Goal: Task Accomplishment & Management: Use online tool/utility

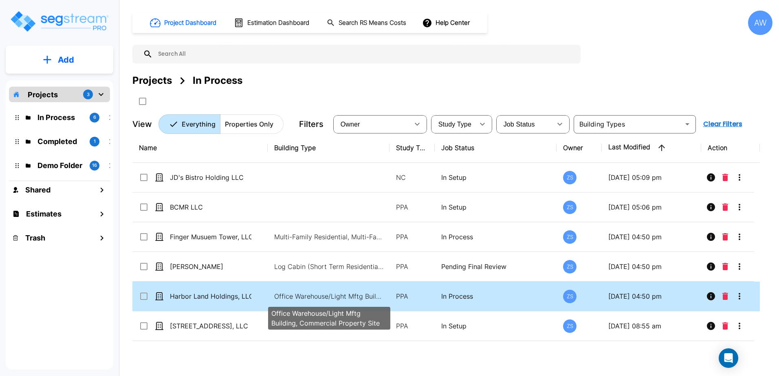
click at [282, 295] on p "Office Warehouse/Light Mftg Building, Commercial Property Site" at bounding box center [329, 297] width 110 height 10
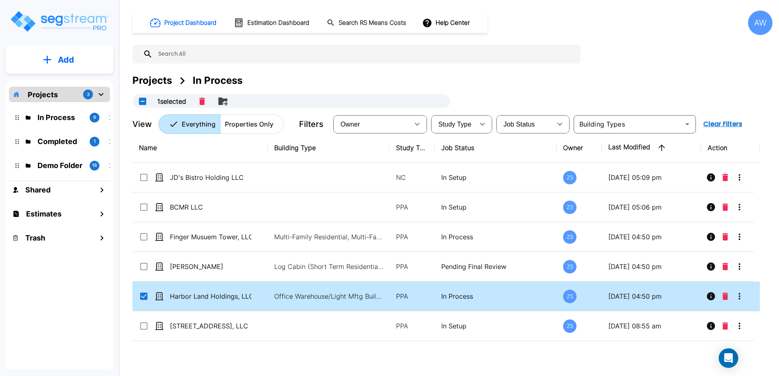
click at [437, 147] on th "Job Status" at bounding box center [496, 148] width 122 height 30
drag, startPoint x: 433, startPoint y: 149, endPoint x: 442, endPoint y: 149, distance: 9.8
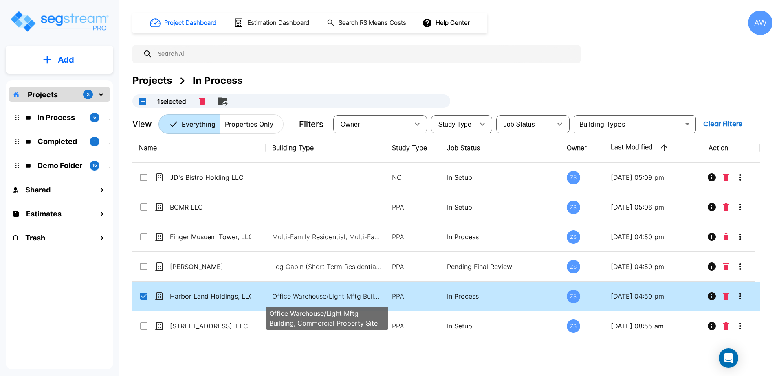
click at [294, 293] on p "Office Warehouse/Light Mftg Building, Commercial Property Site" at bounding box center [327, 297] width 110 height 10
checkbox input "false"
click at [294, 293] on p "Office Warehouse/Light Mftg Building, Commercial Property Site" at bounding box center [327, 297] width 110 height 10
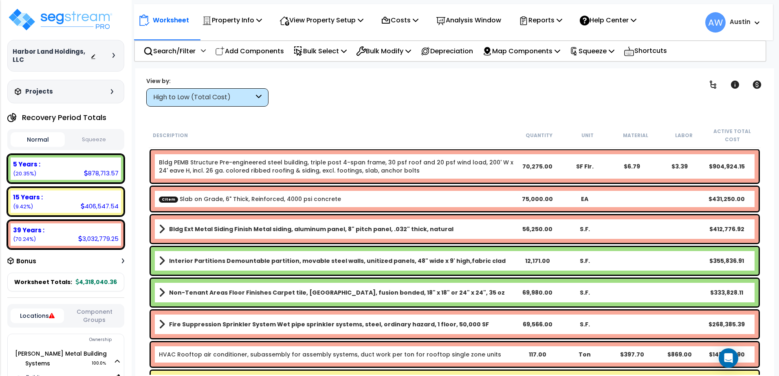
click at [188, 96] on div "High to Low (Total Cost)" at bounding box center [203, 97] width 101 height 9
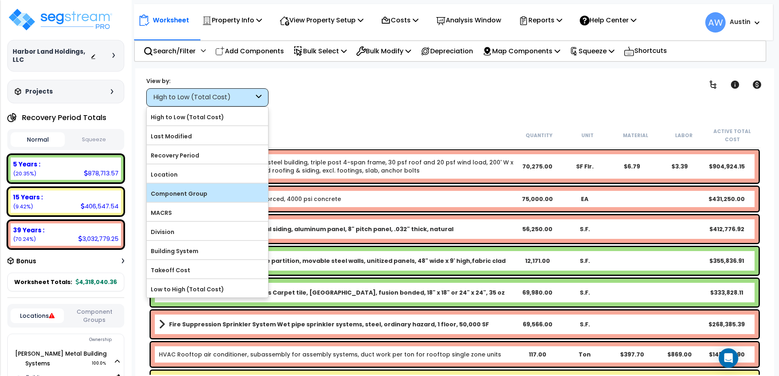
click at [182, 196] on label "Component Group" at bounding box center [207, 194] width 121 height 12
click at [0, 0] on input "Component Group" at bounding box center [0, 0] width 0 height 0
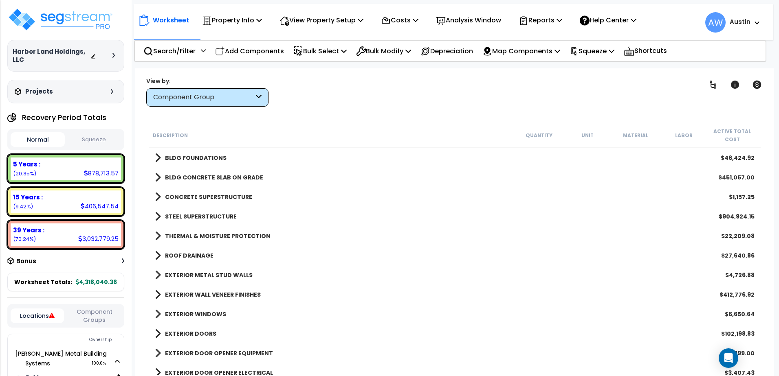
click at [156, 156] on span at bounding box center [158, 157] width 6 height 11
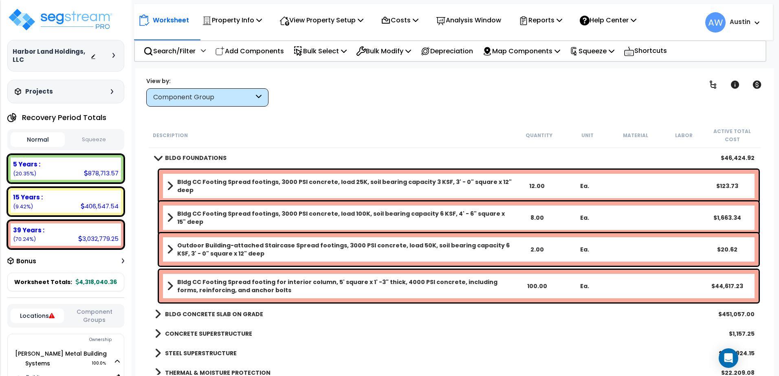
click at [156, 156] on span at bounding box center [157, 158] width 11 height 6
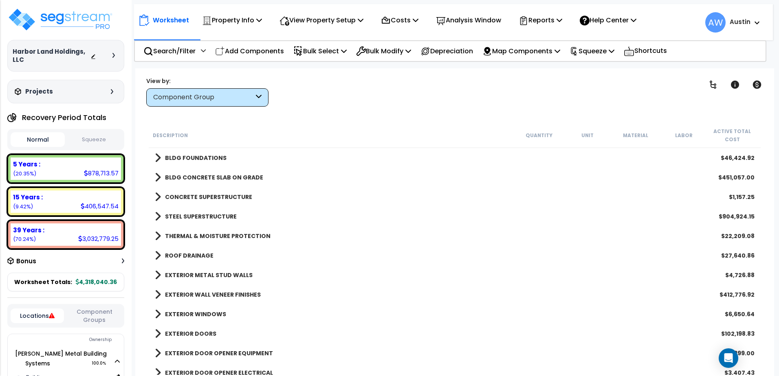
click at [160, 176] on span at bounding box center [158, 177] width 6 height 11
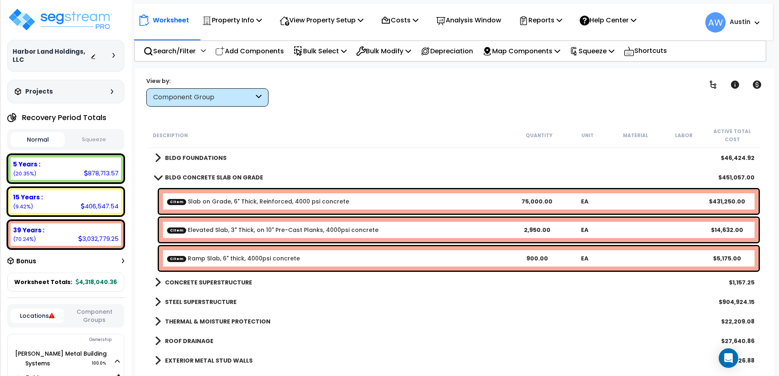
click at [160, 176] on span at bounding box center [157, 177] width 11 height 6
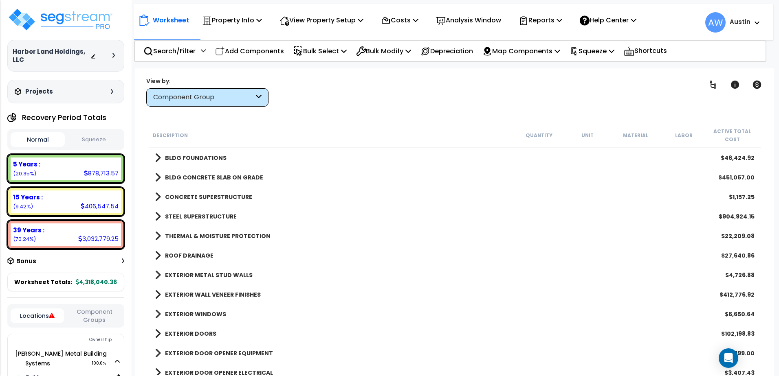
click at [158, 177] on span at bounding box center [158, 177] width 6 height 11
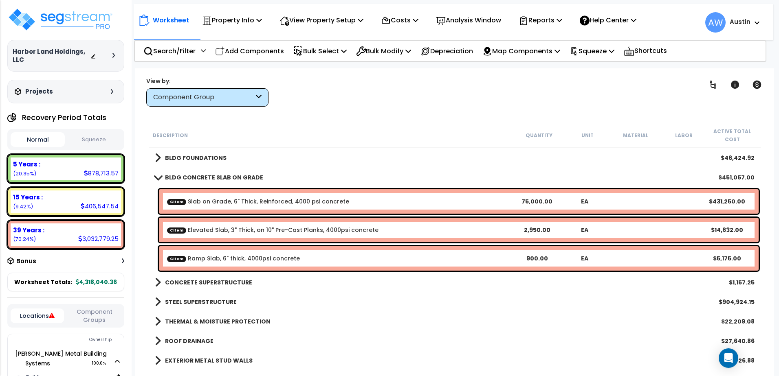
click at [158, 177] on span at bounding box center [157, 177] width 11 height 6
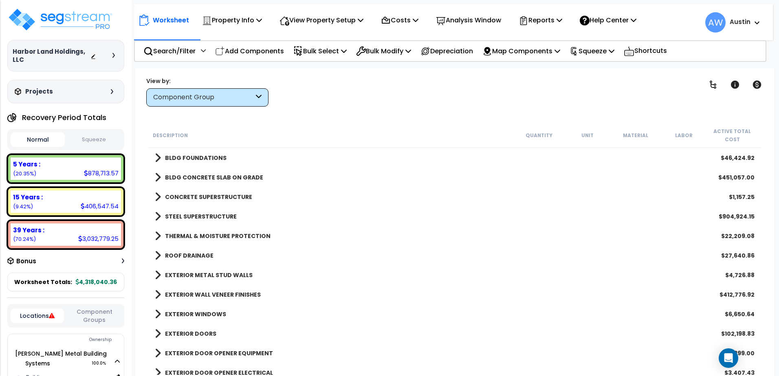
click at [156, 159] on span at bounding box center [158, 157] width 6 height 11
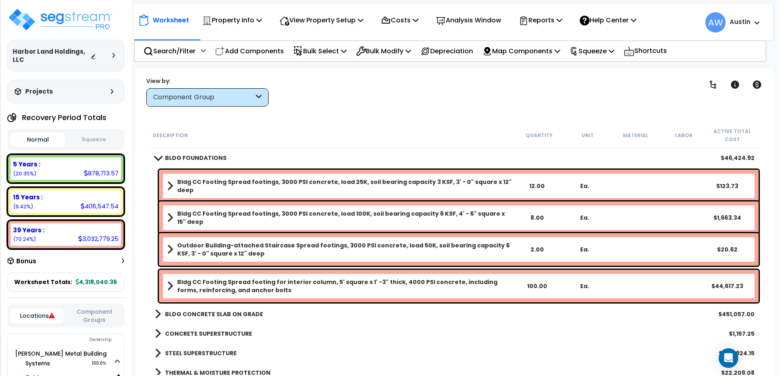
click at [172, 282] on span at bounding box center [170, 286] width 6 height 11
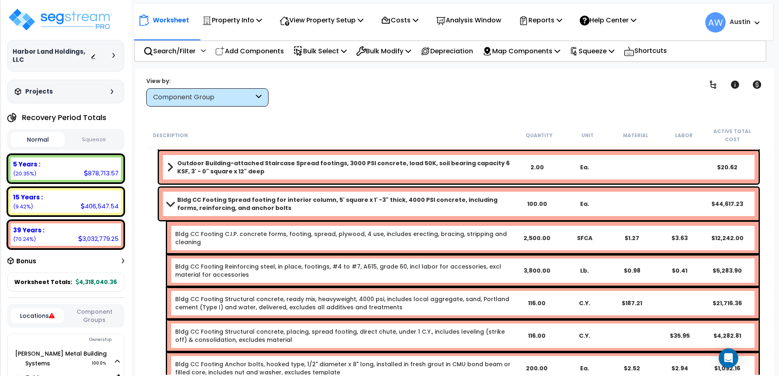
scroll to position [81, 0]
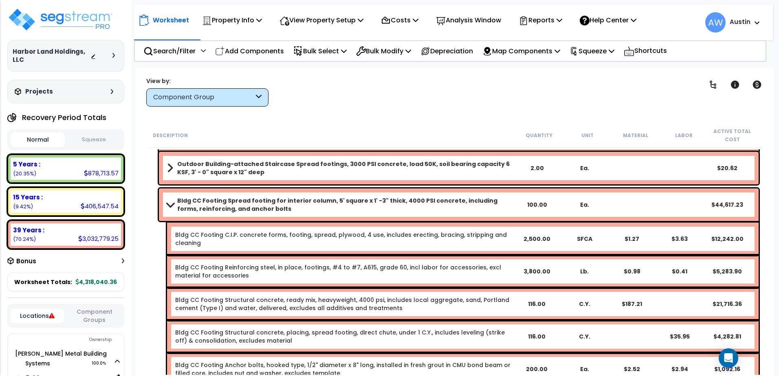
click at [165, 207] on span at bounding box center [169, 205] width 11 height 6
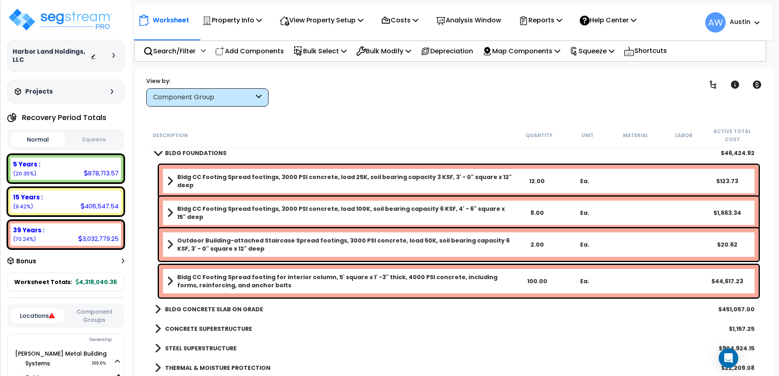
scroll to position [0, 0]
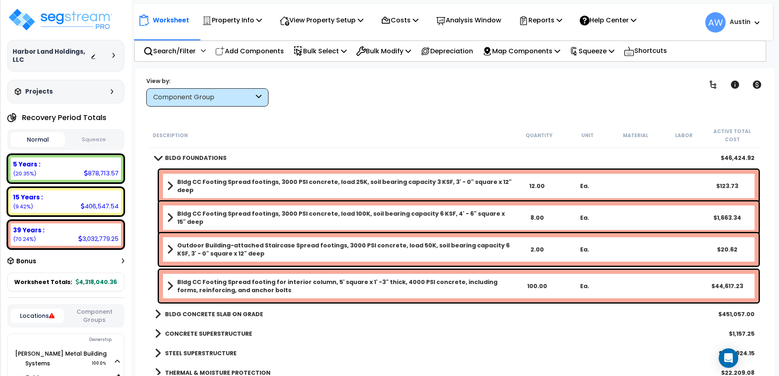
click at [158, 155] on link "BLDG FOUNDATIONS" at bounding box center [191, 157] width 72 height 11
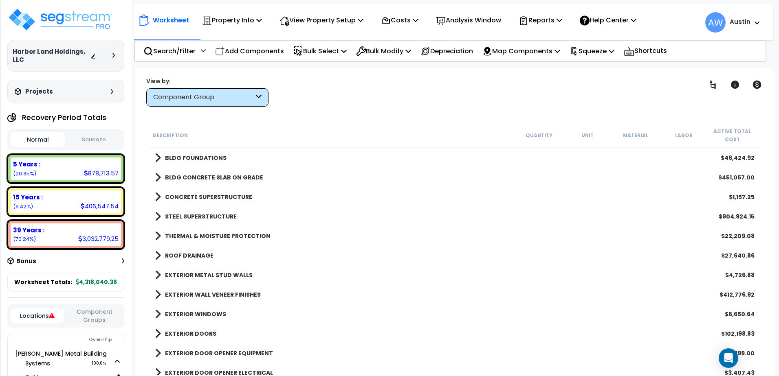
click at [158, 156] on span at bounding box center [158, 157] width 6 height 11
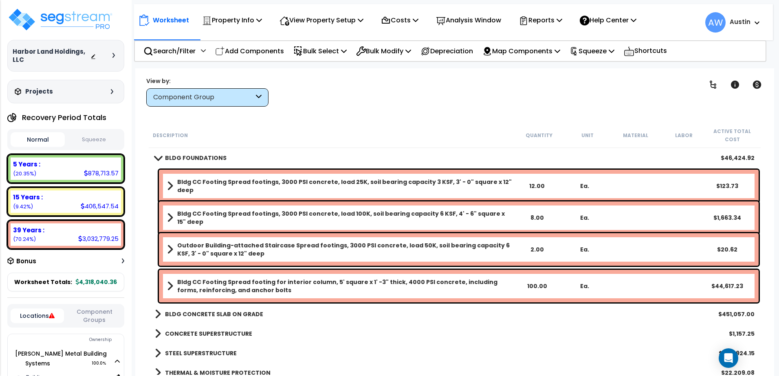
click at [178, 183] on b "Bldg CC Footing Spread footings, 3000 PSI concrete, load 25K, soil bearing capa…" at bounding box center [345, 186] width 336 height 16
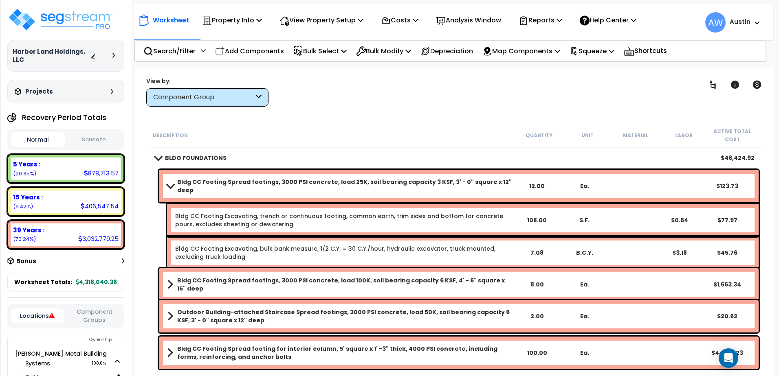
drag, startPoint x: 178, startPoint y: 183, endPoint x: 172, endPoint y: 184, distance: 6.6
click at [172, 184] on span at bounding box center [169, 186] width 11 height 6
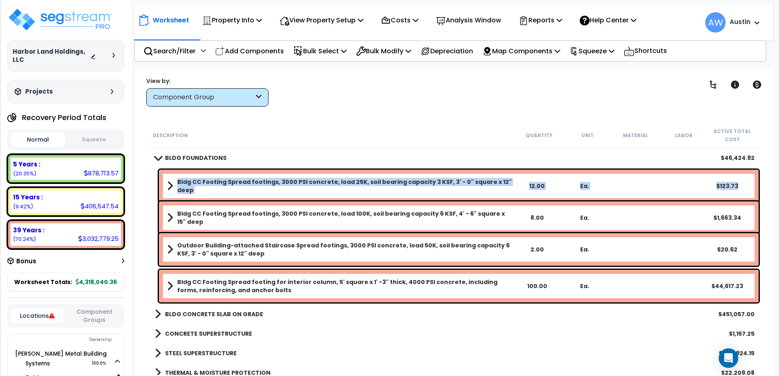
drag, startPoint x: 172, startPoint y: 184, endPoint x: 741, endPoint y: 191, distance: 569.2
click at [741, 191] on div "Bldg CC Footing Spread footings, 3000 PSI concrete, load 25K, soil bearing capa…" at bounding box center [459, 186] width 600 height 33
drag, startPoint x: 308, startPoint y: 189, endPoint x: 236, endPoint y: 188, distance: 71.7
click at [236, 188] on link "Bldg CC Footing Spread footings, 3000 PSI concrete, load 25K, soil bearing capa…" at bounding box center [340, 186] width 346 height 16
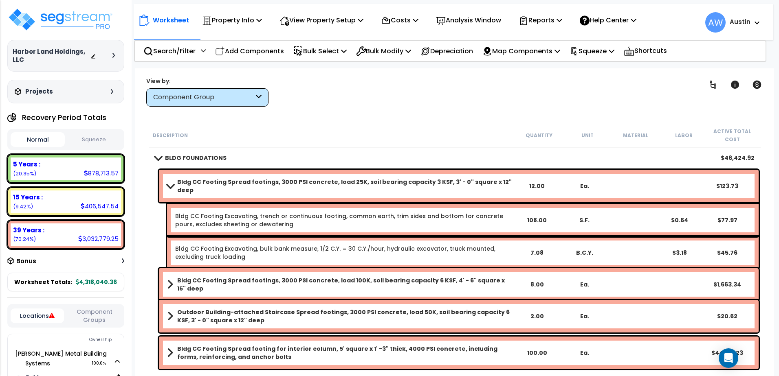
click at [233, 213] on link "Bldg CC Footing Excavating, trench or continuous footing, common earth, trim si…" at bounding box center [339, 220] width 328 height 16
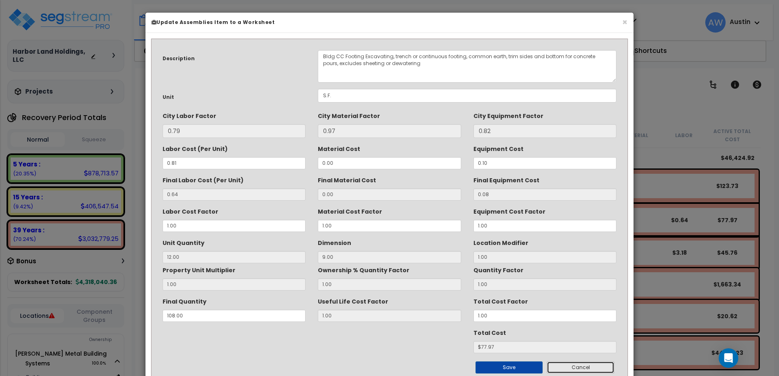
click at [579, 370] on button "Cancel" at bounding box center [581, 368] width 68 height 12
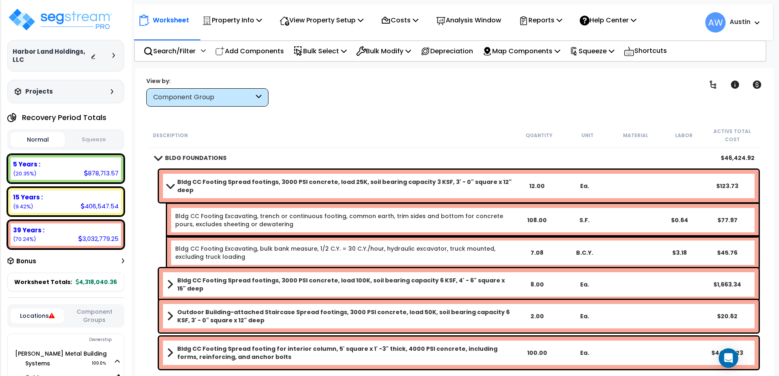
click at [189, 180] on b "Bldg CC Footing Spread footings, 3000 PSI concrete, load 25K, soil bearing capa…" at bounding box center [345, 186] width 336 height 16
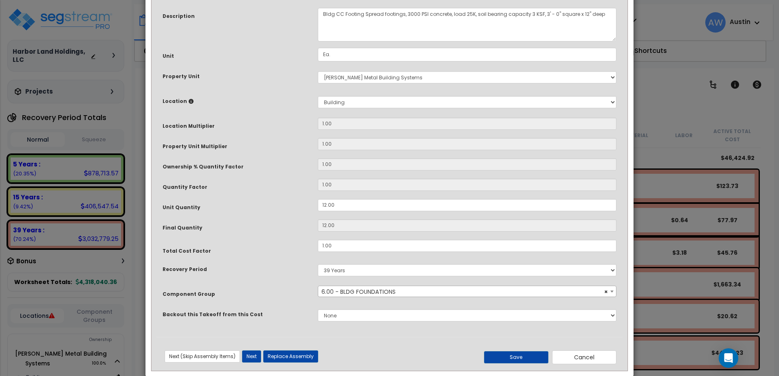
scroll to position [81, 0]
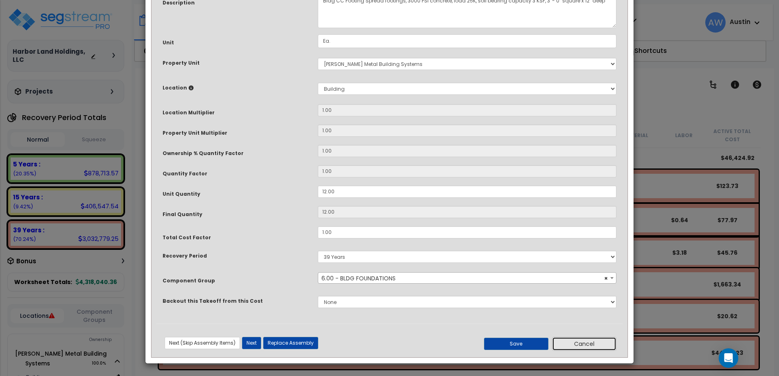
click at [578, 343] on button "Cancel" at bounding box center [584, 344] width 64 height 14
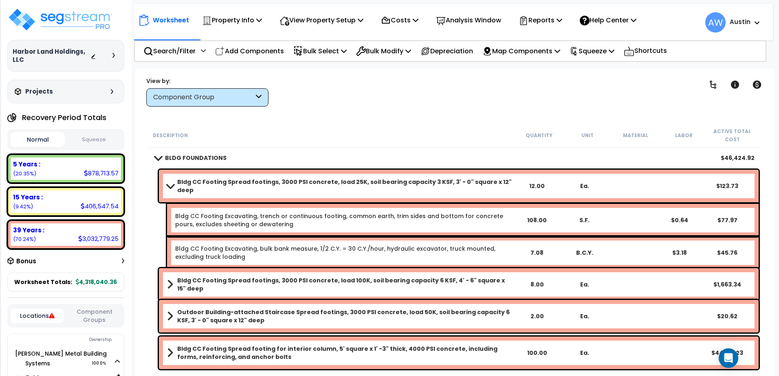
click at [173, 183] on span at bounding box center [169, 186] width 11 height 6
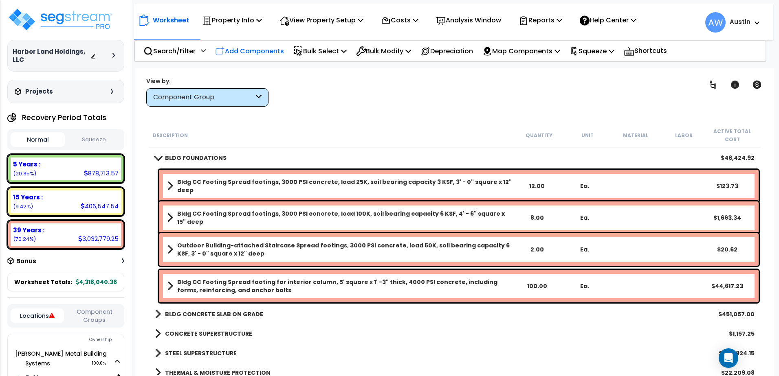
click at [250, 48] on p "Add Components" at bounding box center [249, 51] width 69 height 11
select select "160317"
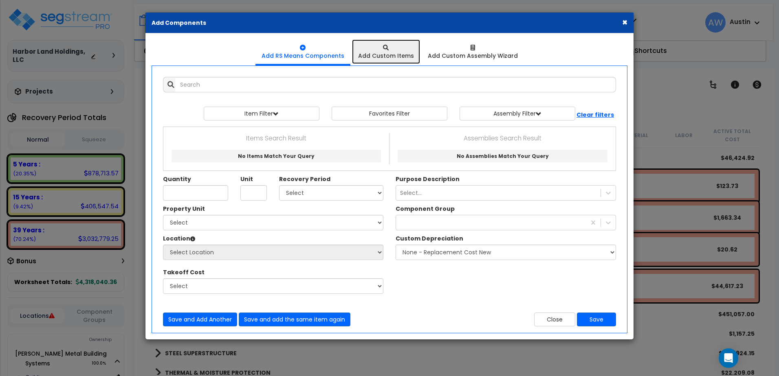
click at [374, 56] on div "Add Custom Items" at bounding box center [386, 56] width 56 height 8
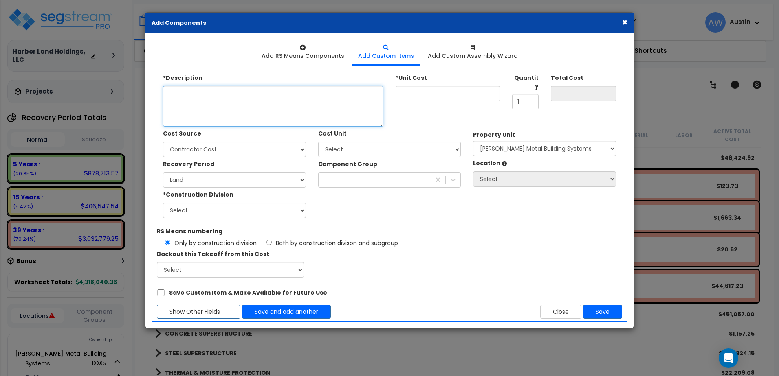
click at [189, 108] on textarea "Description" at bounding box center [273, 106] width 220 height 41
paste textarea "Column Footings, Reinforced, 3500 psi concrete, Minimum size 4' x 4' x 1'-2", M…"
type textarea "Column Footings, Reinforced, 3500 psi concrete, Minimum size 4' x 4' x 1'-2", M…"
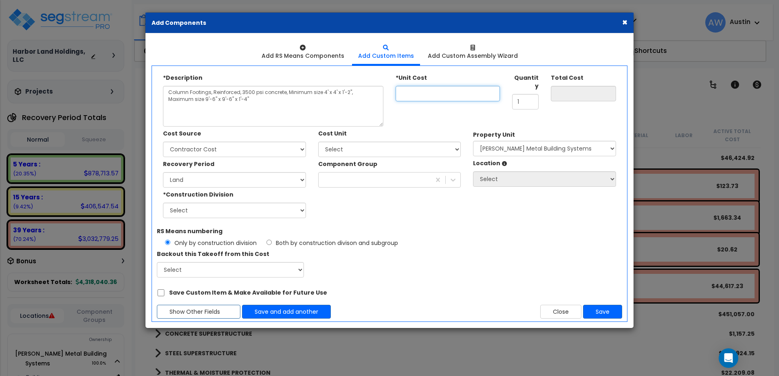
click at [403, 96] on input "*Unit Cost" at bounding box center [448, 93] width 104 height 15
type input "1"
type input "1.00"
type input "17"
type input "17.00"
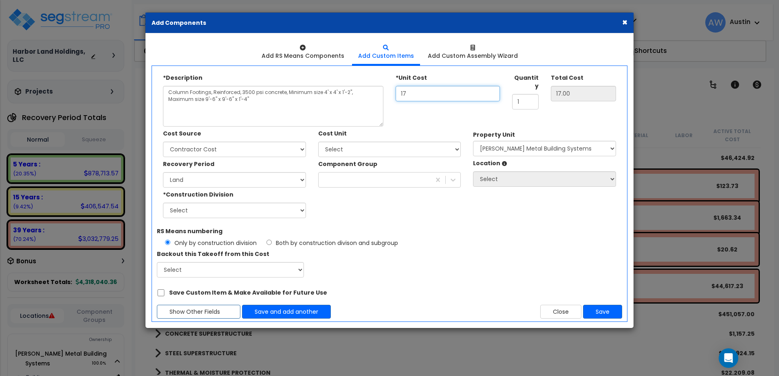
type input "174"
type input "174.00"
type input "1,740"
type input "1,740.00"
type input "1,740"
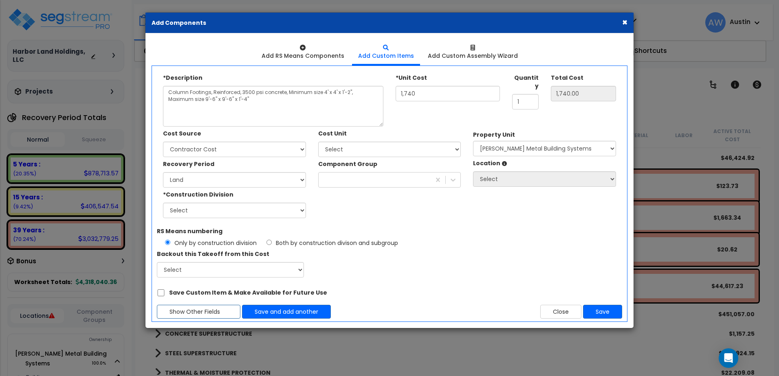
click at [413, 126] on div "*Description Column Footings, Reinforced, 3500 psi concrete, Minimum size 4' x …" at bounding box center [389, 99] width 465 height 56
click at [520, 96] on input "1" at bounding box center [525, 101] width 26 height 15
drag, startPoint x: 532, startPoint y: 96, endPoint x: 504, endPoint y: 96, distance: 28.1
click at [505, 96] on div "*Description Column Footings, Reinforced, 3500 psi concrete, Minimum size 4' x …" at bounding box center [389, 99] width 465 height 56
type input "25"
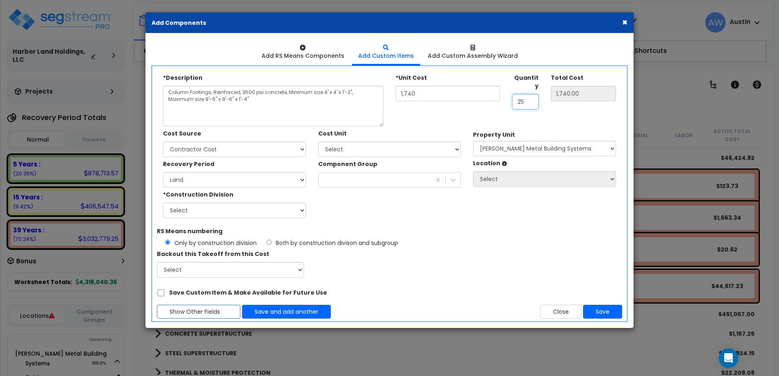
type input "43,500.00"
type input "250"
type input "435,000.00"
type input "250"
click at [484, 111] on div "*Description Column Footings, Reinforced, 3500 psi concrete, Minimum size 4' x …" at bounding box center [389, 99] width 465 height 56
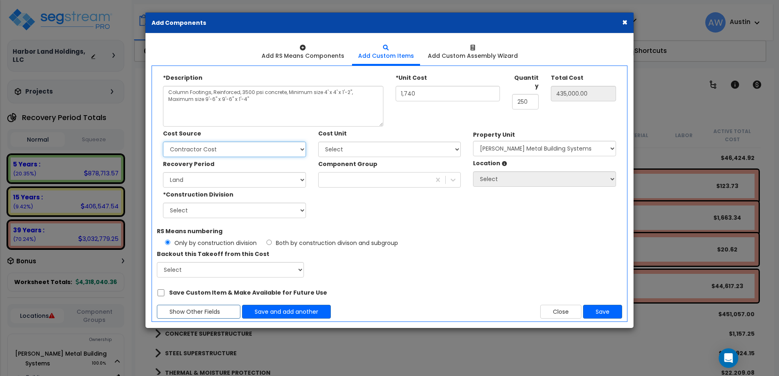
click at [261, 150] on select "Select Client Cost Client Cost - Expense Contractor Cost Contractor Cost - Equi…" at bounding box center [234, 149] width 143 height 15
click at [163, 142] on select "Select Client Cost Client Cost - Expense Contractor Cost Contractor Cost - Equi…" at bounding box center [234, 149] width 143 height 15
click at [233, 183] on select "Land 5 Years 7 Years 15 Years 39 Years 27.5 Year" at bounding box center [234, 179] width 143 height 15
select select "39Y"
click at [163, 172] on select "Land 5 Years 7 Years 15 Years 39 Years 27.5 Year" at bounding box center [234, 179] width 143 height 15
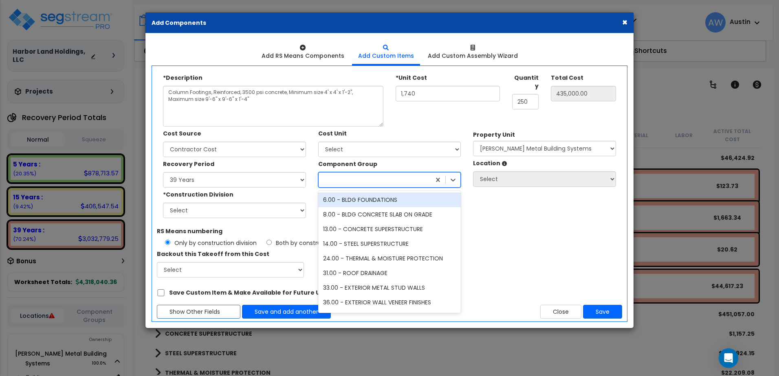
click at [334, 181] on div at bounding box center [375, 180] width 112 height 13
click at [343, 203] on div "6.00 - BLDG FOUNDATIONS" at bounding box center [389, 200] width 143 height 15
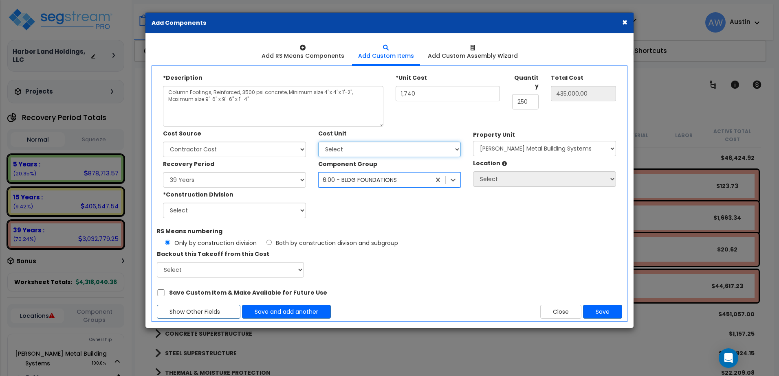
click at [333, 155] on select "Select Add Additional Cost Unit" at bounding box center [389, 149] width 143 height 15
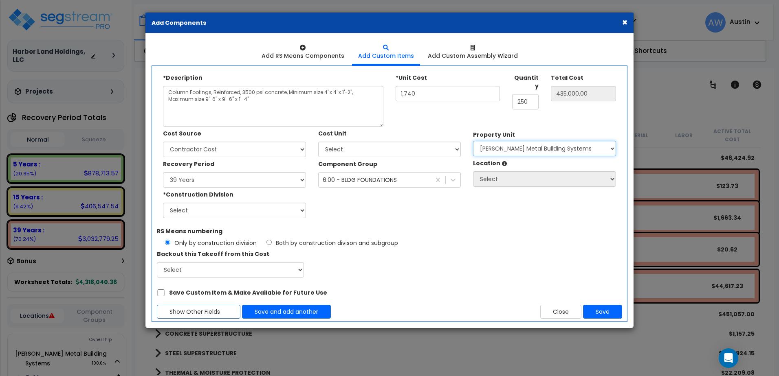
click at [491, 150] on select "Select [PERSON_NAME] Metal Building Systems Site Improvements" at bounding box center [544, 148] width 143 height 15
click at [194, 203] on select "Select 1. General Requirements 2. Existing Conditions 3. Concrete 4. Masonry 5.…" at bounding box center [234, 210] width 143 height 15
select select "3"
click at [163, 203] on select "Select 1. General Requirements 2. Existing Conditions 3. Concrete 4. Masonry 5.…" at bounding box center [234, 210] width 143 height 15
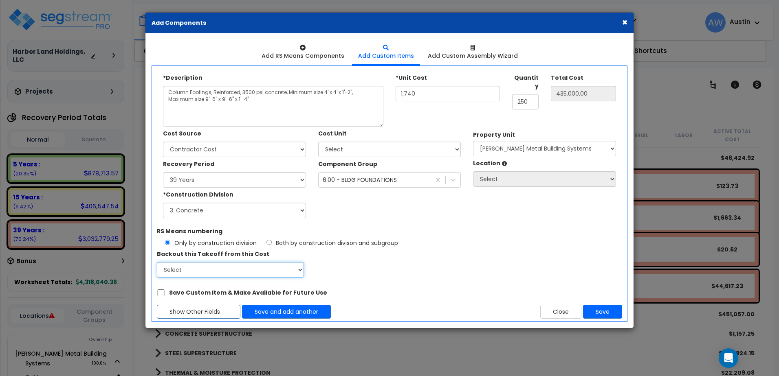
click at [238, 273] on select "Select" at bounding box center [230, 269] width 147 height 15
click at [599, 315] on button "Save" at bounding box center [602, 312] width 39 height 14
type input "1740"
click at [520, 249] on div "RS Means numbering Only by construction division Both by construction divison a…" at bounding box center [390, 250] width 478 height 53
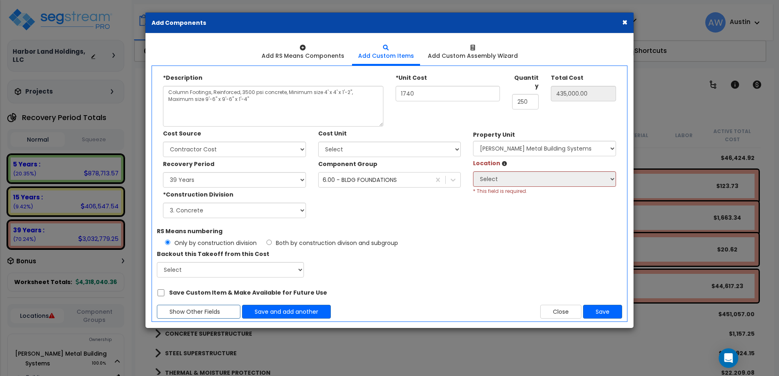
click at [519, 215] on div "Cost Source Select Client Cost Client Cost - Expense Contractor Cost" at bounding box center [389, 173] width 465 height 92
copy small "r"
click at [473, 239] on div "Only by construction division Both by construction divison and subgroup" at bounding box center [389, 241] width 465 height 12
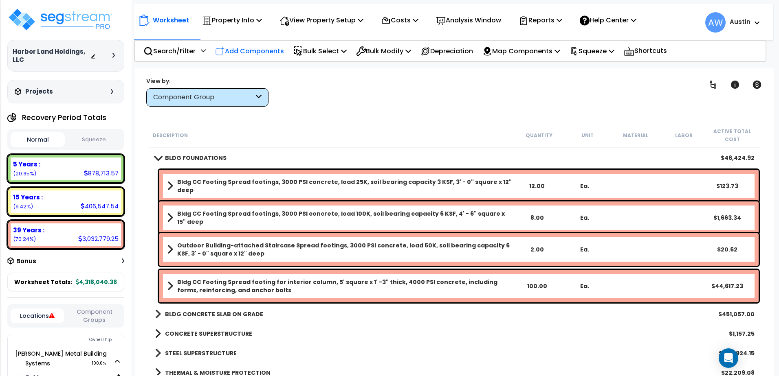
click at [267, 52] on p "Add Components" at bounding box center [249, 51] width 69 height 11
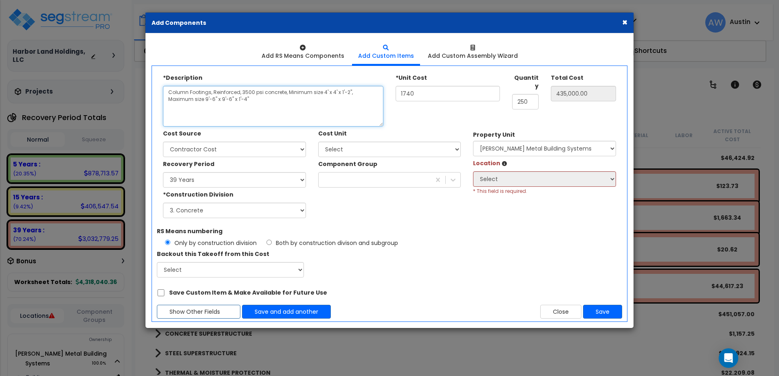
click at [247, 103] on textarea "Column Footings, Reinforced, 3500 psi concrete, Minimum size 4' x 4' x 1'-2", M…" at bounding box center [273, 106] width 220 height 41
paste textarea "r"
type textarea "r"
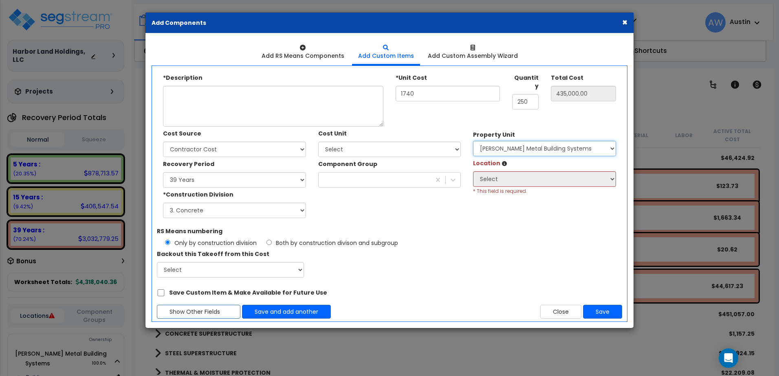
click at [596, 150] on select "Select [PERSON_NAME] Metal Building Systems Site Improvements" at bounding box center [544, 148] width 143 height 15
click at [597, 149] on select "Select [PERSON_NAME] Metal Building Systems Site Improvements" at bounding box center [544, 148] width 143 height 15
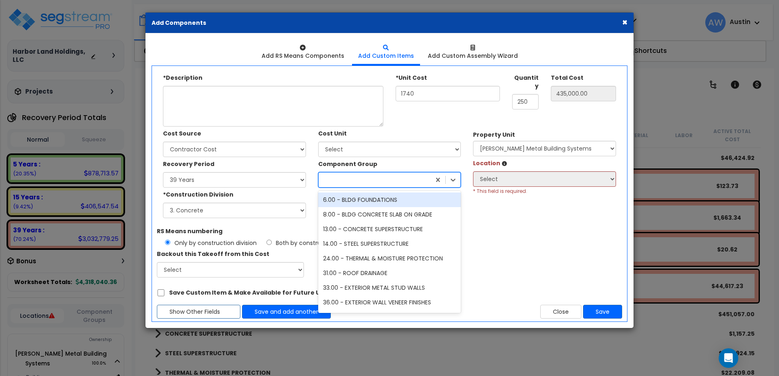
click at [387, 178] on div at bounding box center [375, 180] width 112 height 13
click at [356, 197] on div "6.00 - BLDG FOUNDATIONS" at bounding box center [389, 200] width 143 height 15
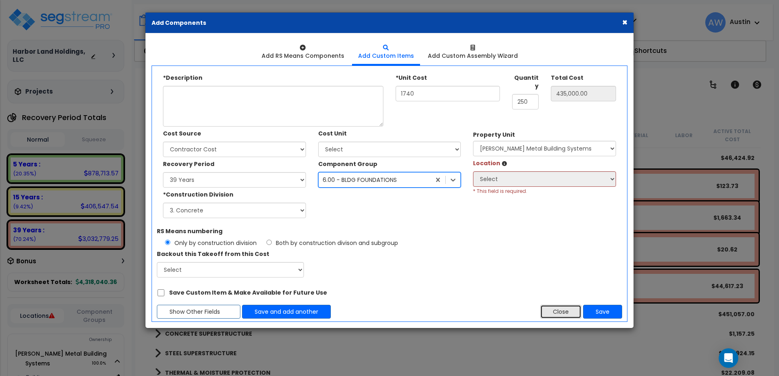
click at [544, 305] on button "Close" at bounding box center [560, 312] width 41 height 14
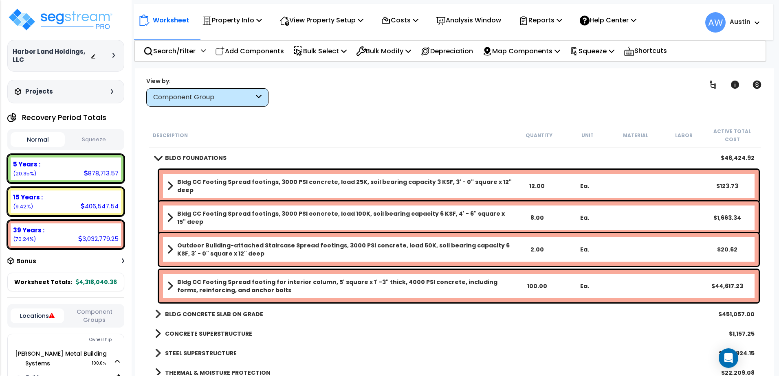
drag, startPoint x: 320, startPoint y: 139, endPoint x: 302, endPoint y: 145, distance: 19.1
click at [321, 139] on div "Description Quantity Unit Material Labor Active Total Cost" at bounding box center [455, 135] width 612 height 25
click at [202, 160] on b "BLDG FOUNDATIONS" at bounding box center [196, 158] width 62 height 8
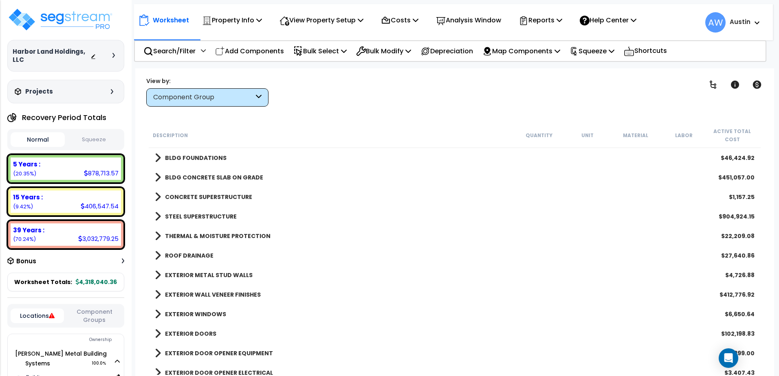
click at [199, 157] on b "BLDG FOUNDATIONS" at bounding box center [196, 158] width 62 height 8
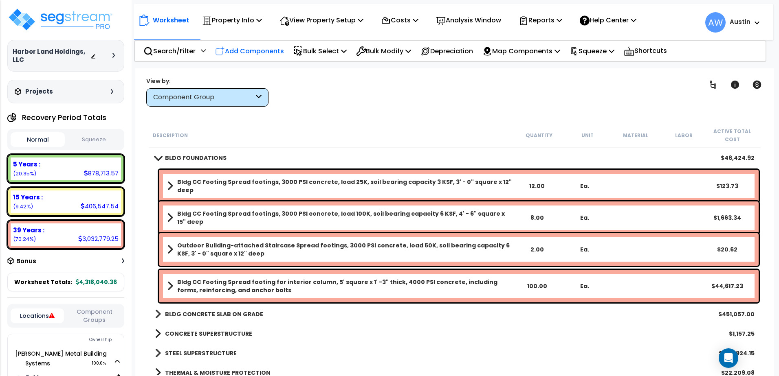
click at [244, 53] on p "Add Components" at bounding box center [249, 51] width 69 height 11
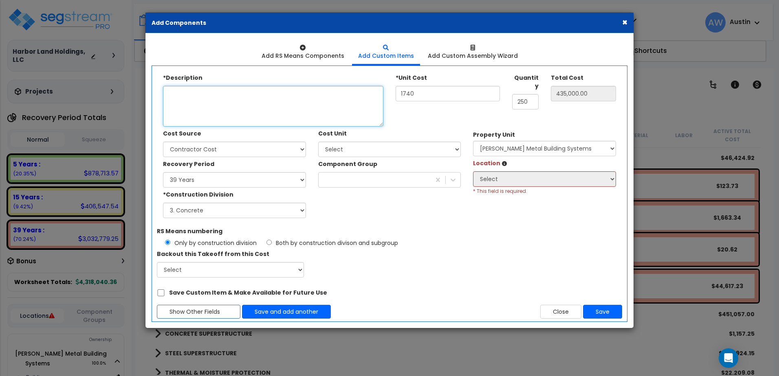
click at [299, 101] on textarea "Description" at bounding box center [273, 106] width 220 height 41
paste textarea "Column Footings, Reinforced, 3500 psi concrete, Minimum size 4' x 4' x 1'-2", M…"
type textarea "Column Footings, Reinforced, 3500 psi concrete, Minimum size 4' x 4' x 1'-2", M…"
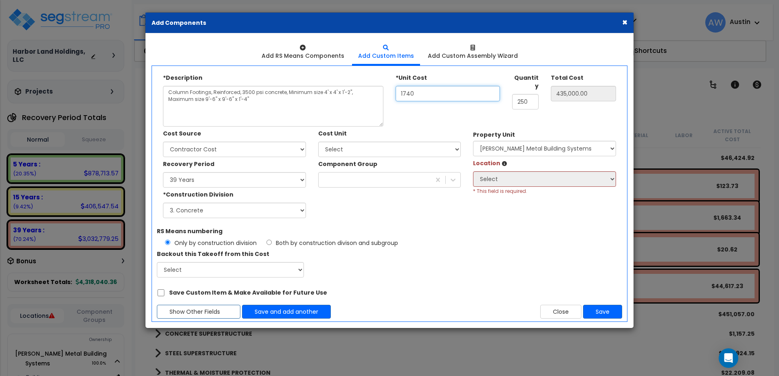
click at [457, 93] on input "1740" at bounding box center [448, 93] width 104 height 15
type input "1"
type input "1.00"
type input "17"
type input "17.00"
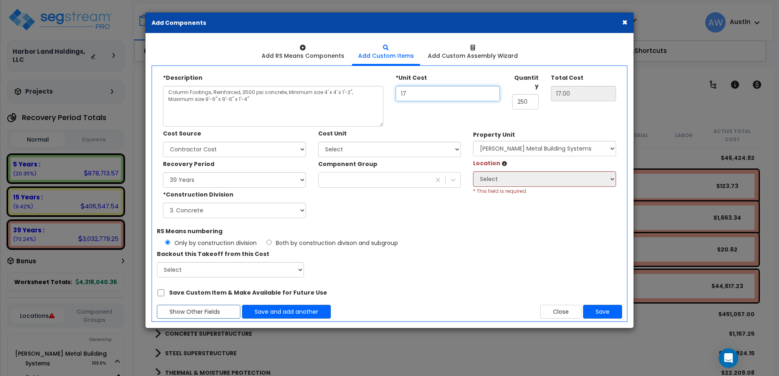
type input "174"
type input "174.00"
type input "1,740"
type input "1,740.00"
type input "1,740"
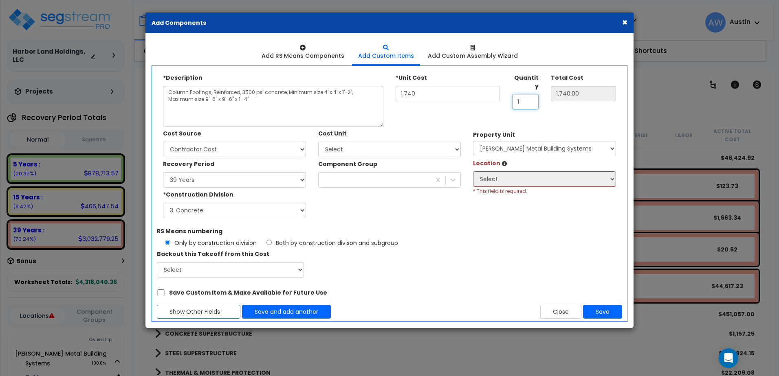
type input "2"
type input "3,480.00"
type input "25"
type input "43,500.00"
type input "250"
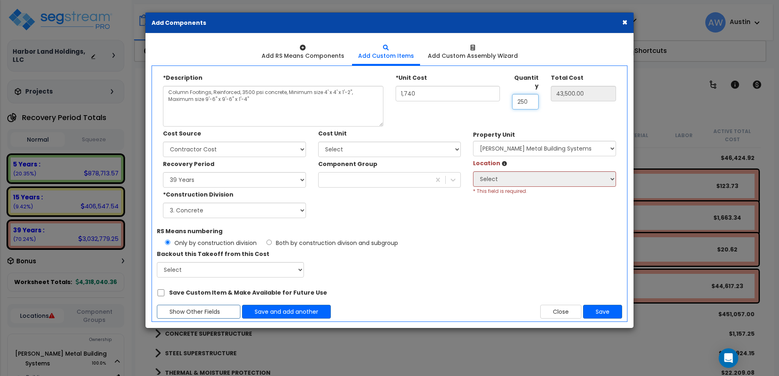
type input "435,000.00"
type input "250"
click at [338, 149] on select "Select Add Additional Cost Unit" at bounding box center [389, 149] width 143 height 15
click at [335, 145] on select "Select Add Additional Cost Unit" at bounding box center [389, 149] width 143 height 15
click at [486, 150] on select "Select [PERSON_NAME] Metal Building Systems Site Improvements" at bounding box center [544, 148] width 143 height 15
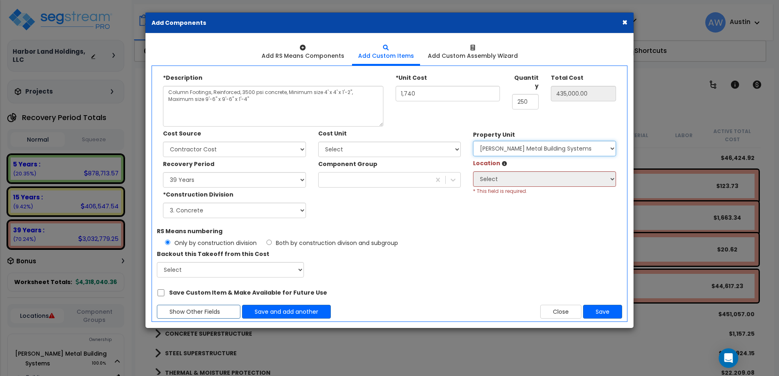
click at [486, 150] on select "Select [PERSON_NAME] Metal Building Systems Site Improvements" at bounding box center [544, 148] width 143 height 15
click at [233, 179] on select "Land 5 Years 7 Years 15 Years 39 Years 27.5 Year" at bounding box center [234, 179] width 143 height 15
select select "39Y"
click at [163, 172] on select "Land 5 Years 7 Years 15 Years 39 Years 27.5 Year" at bounding box center [234, 179] width 143 height 15
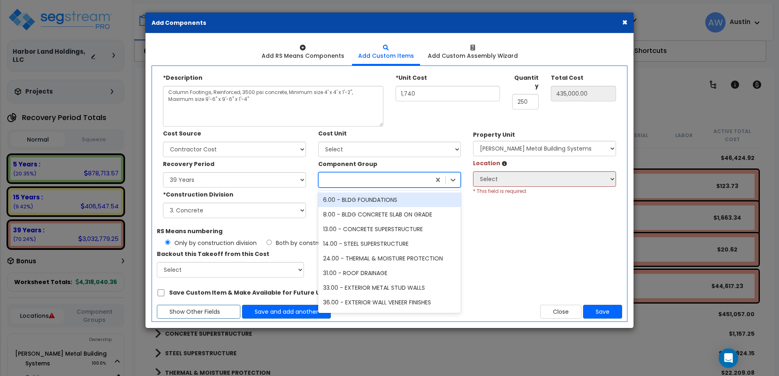
click at [341, 179] on div at bounding box center [375, 180] width 112 height 13
click at [344, 201] on div "6.00 - BLDG FOUNDATIONS" at bounding box center [389, 200] width 143 height 15
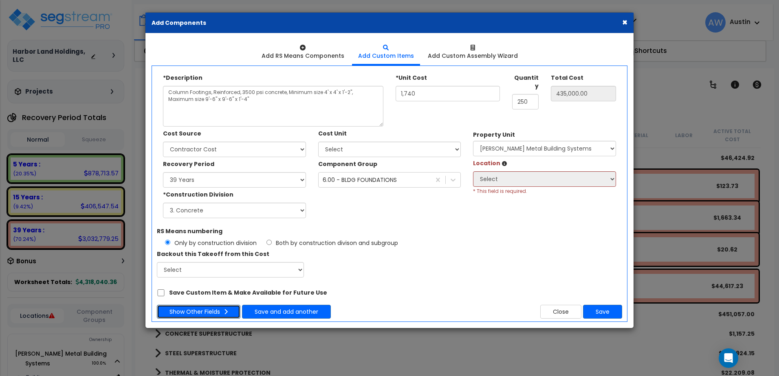
click at [226, 314] on icon "button" at bounding box center [226, 312] width 4 height 6
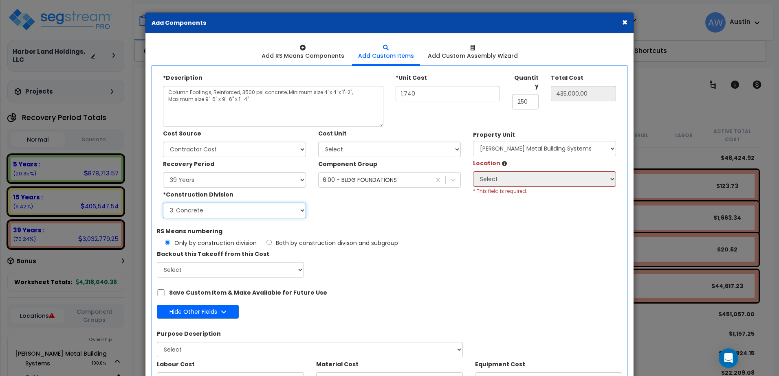
click at [179, 207] on select "Select 1. General Requirements 2. Existing Conditions 3. Concrete 4. Masonry 5.…" at bounding box center [234, 210] width 143 height 15
select select "3"
click at [163, 203] on select "Select 1. General Requirements 2. Existing Conditions 3. Concrete 4. Masonry 5.…" at bounding box center [234, 210] width 143 height 15
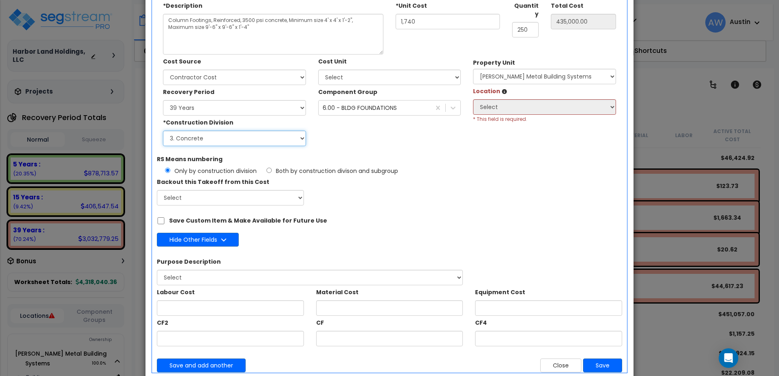
scroll to position [88, 0]
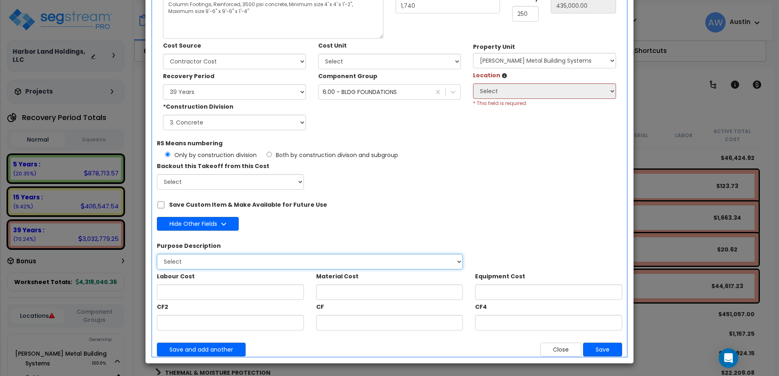
click at [286, 263] on select "Select" at bounding box center [310, 261] width 306 height 15
click at [568, 350] on button "Close" at bounding box center [560, 350] width 41 height 14
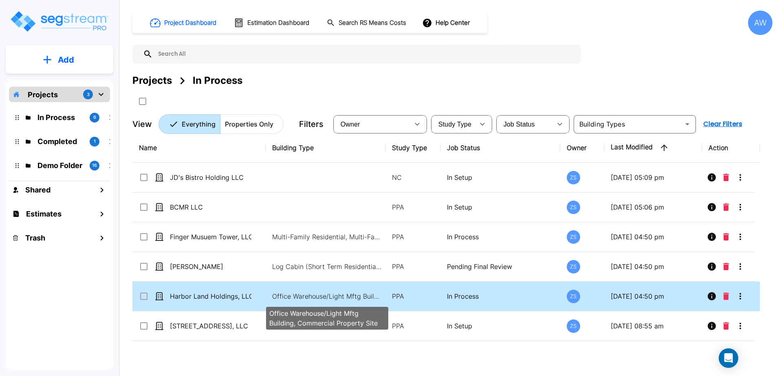
click at [304, 296] on p "Office Warehouse/Light Mftg Building, Commercial Property Site" at bounding box center [327, 297] width 110 height 10
checkbox input "true"
click at [305, 296] on p "Office Warehouse/Light Mftg Building, Commercial Property Site" at bounding box center [327, 297] width 110 height 10
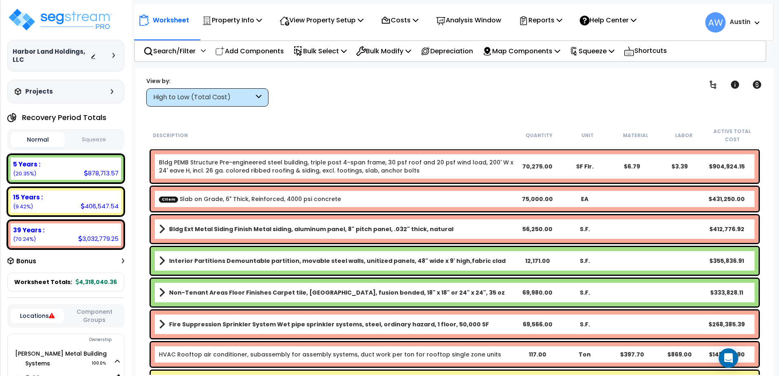
click at [206, 93] on div "High to Low (Total Cost)" at bounding box center [203, 97] width 101 height 9
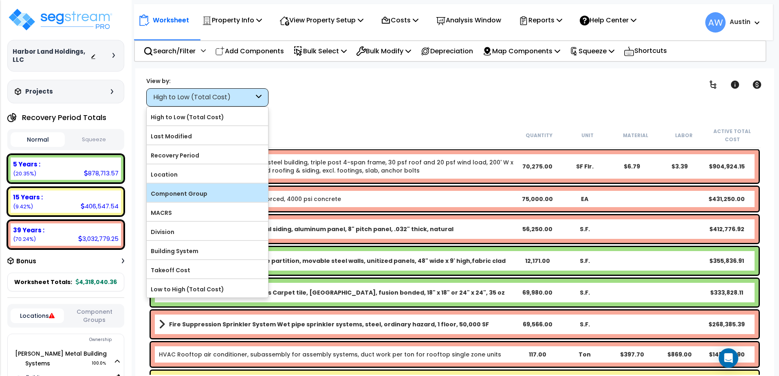
click at [162, 189] on label "Component Group" at bounding box center [207, 194] width 121 height 12
click at [0, 0] on input "Component Group" at bounding box center [0, 0] width 0 height 0
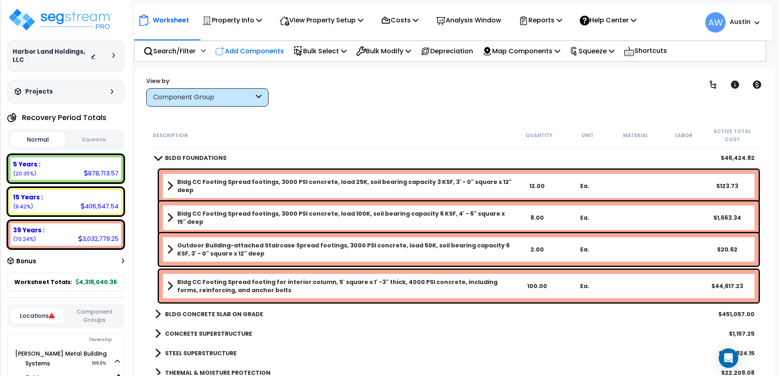
click at [232, 48] on p "Add Components" at bounding box center [249, 51] width 69 height 11
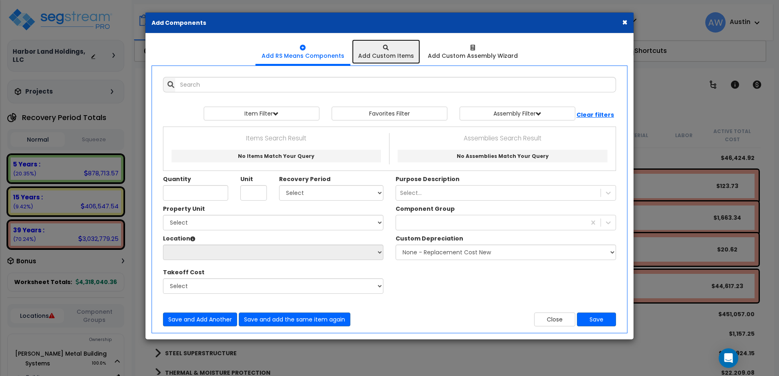
click at [387, 47] on icon at bounding box center [386, 48] width 6 height 6
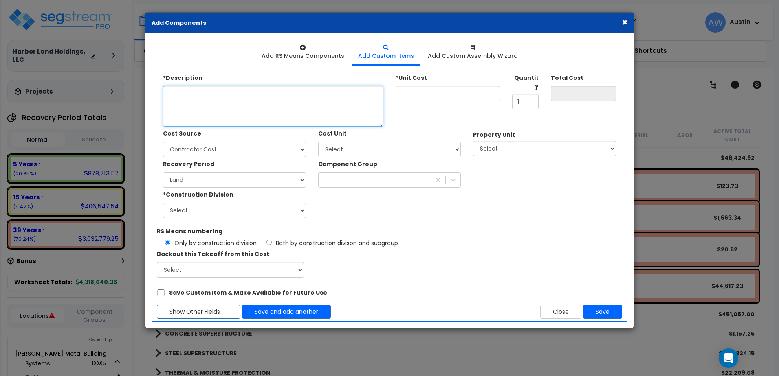
click at [195, 98] on textarea "*Description" at bounding box center [273, 106] width 220 height 41
paste textarea "Column Footings, Reinforced, 3500 psi concrete, Minimum size 4' x 4' x 1'-2", M…"
type textarea "Column Footings, Reinforced, 3500 psi concrete, Minimum size 4' x 4' x 1'-2", M…"
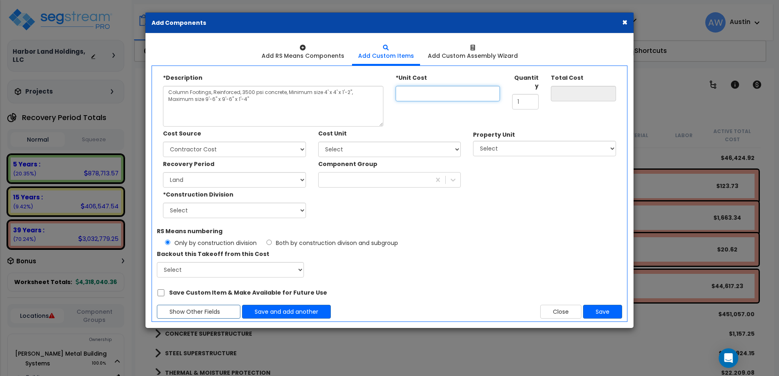
click at [411, 95] on input "*Unit Cost" at bounding box center [448, 93] width 104 height 15
type input "1"
type input "1.00"
type input "17"
type input "17.00"
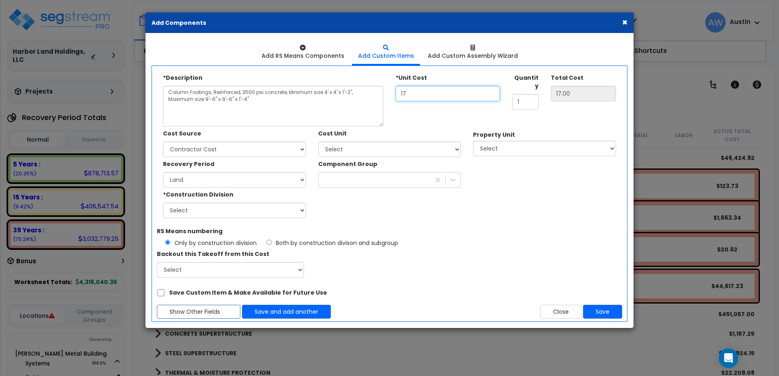
type input "174"
type input "174.00"
type input "1,740"
type input "1,740.00"
type input "1,740"
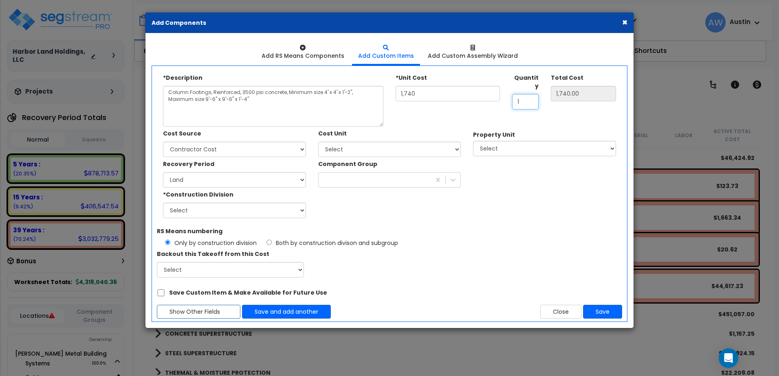
type input "2"
type input "3,480.00"
type input "25"
type input "43,500.00"
type input "250"
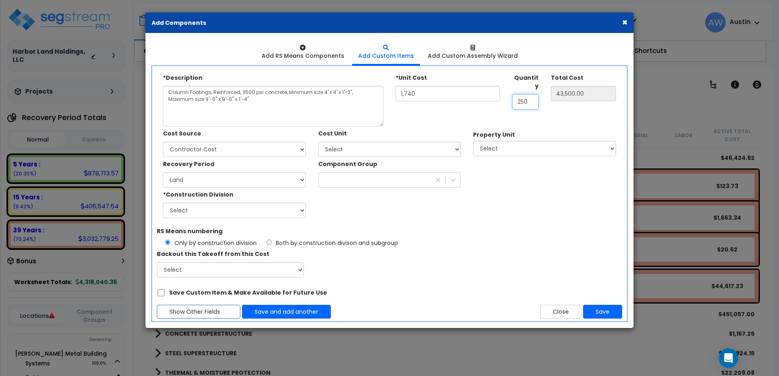
type input "435,000.00"
type input "250"
click at [240, 190] on div "*Construction Division Select 1. General Requirements 2. Existing Conditions 3.…" at bounding box center [234, 203] width 143 height 31
click at [237, 182] on select "Land 5 Years 7 Years 15 Years 39 Years 27.5 Year" at bounding box center [234, 179] width 143 height 15
select select "39Y"
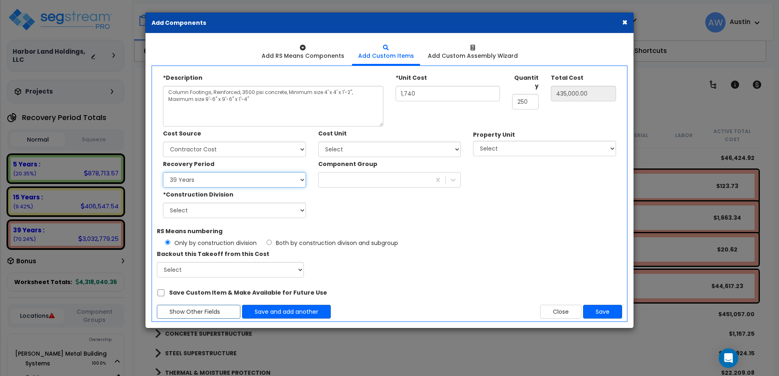
click at [163, 172] on select "Land 5 Years 7 Years 15 Years 39 Years 27.5 Year" at bounding box center [234, 179] width 143 height 15
click at [335, 181] on div at bounding box center [375, 180] width 112 height 13
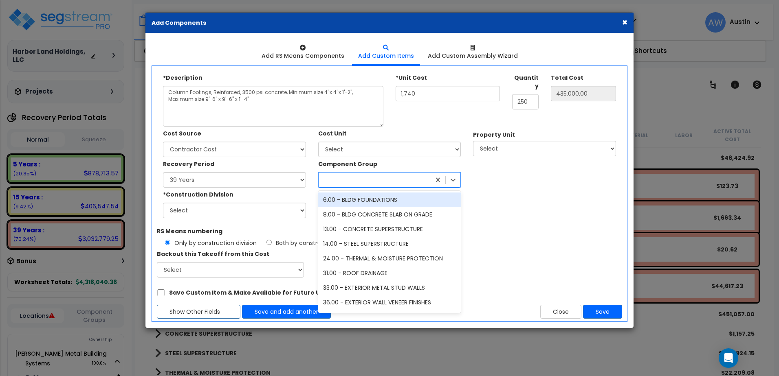
click at [338, 200] on div "6.00 - BLDG FOUNDATIONS" at bounding box center [389, 200] width 143 height 15
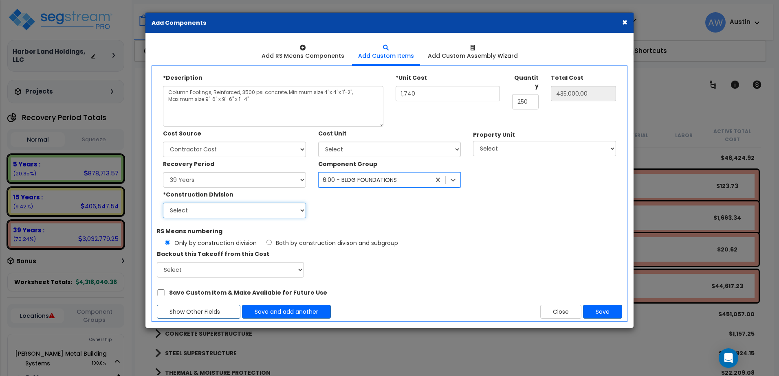
click at [277, 218] on select "Select 1. General Requirements 2. Existing Conditions 3. Concrete 4. Masonry 5.…" at bounding box center [234, 210] width 143 height 15
select select "3"
click at [163, 203] on select "Select 1. General Requirements 2. Existing Conditions 3. Concrete 4. Masonry 5.…" at bounding box center [234, 210] width 143 height 15
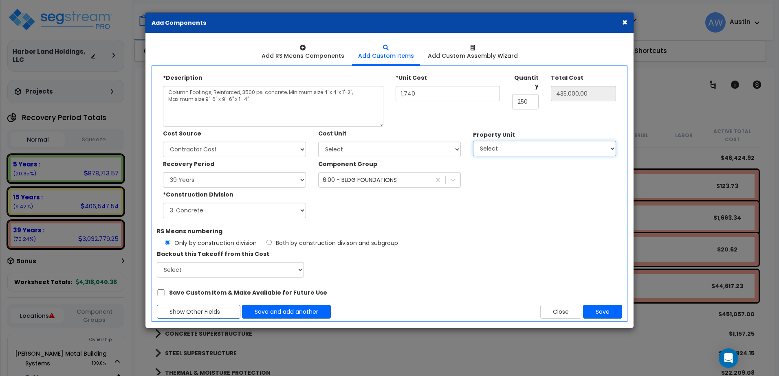
click at [518, 145] on select "Select [PERSON_NAME] Metal Building Systems Site Improvements" at bounding box center [544, 148] width 143 height 15
select select "160317"
click at [473, 141] on select "Select [PERSON_NAME] Metal Building Systems Site Improvements" at bounding box center [544, 148] width 143 height 15
click at [521, 175] on select "Select Building Building Interior Common Areas Add Additional Location" at bounding box center [544, 179] width 143 height 15
select select "6"
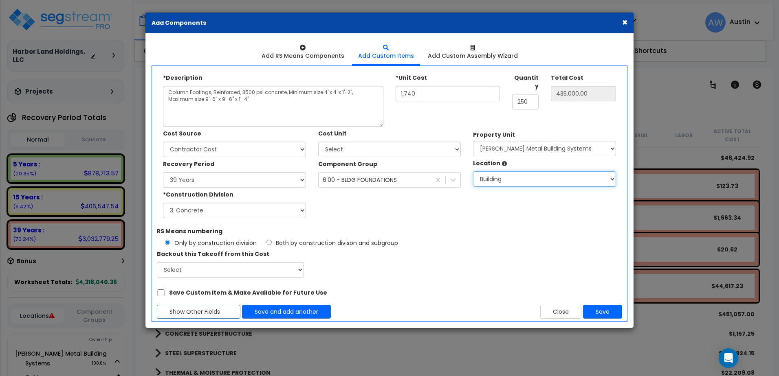
click at [473, 172] on select "Select Building Building Interior Common Areas Add Additional Location" at bounding box center [544, 179] width 143 height 15
click at [597, 312] on button "Save" at bounding box center [602, 312] width 39 height 14
type input "1740"
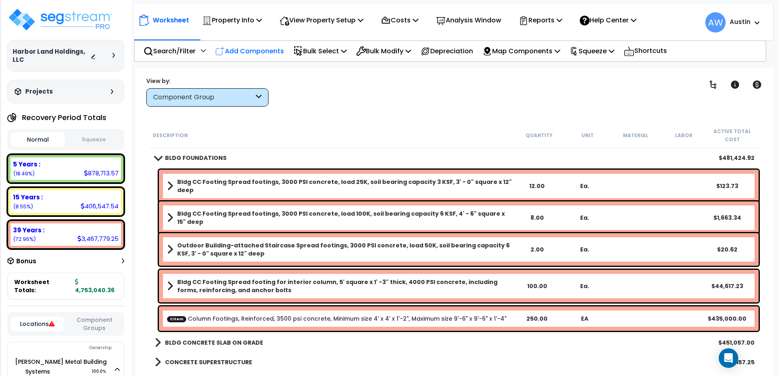
click at [240, 52] on p "Add Components" at bounding box center [249, 51] width 69 height 11
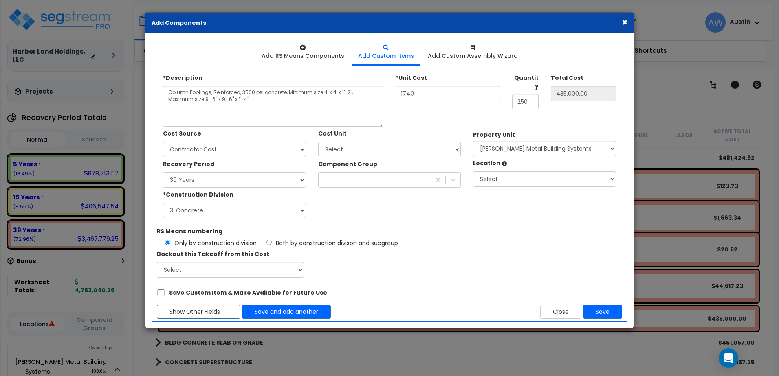
select select
click at [254, 97] on textarea "Column Footings, Reinforced, 3500 psi concrete, Minimum size 4' x 4' x 1'-2", M…" at bounding box center [273, 106] width 220 height 41
paste textarea "Ribbon Footings, Reinforced, 3500 psi concrete, Minimum size 2'-8" x 1' x 8", M…"
type textarea "Ribbon Footings, Reinforced, 3500 psi concrete, Minimum size 2'-8" x 1' x 8", M…"
click at [414, 94] on input "1740" at bounding box center [448, 93] width 104 height 15
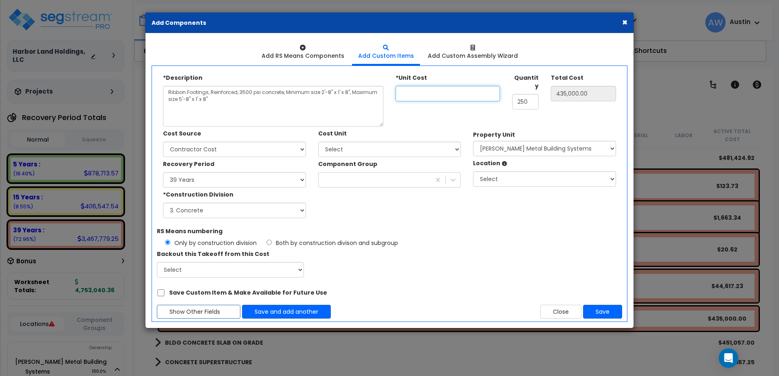
type input "1"
type input "1.00"
type input "17"
type input "17.00"
type input "174"
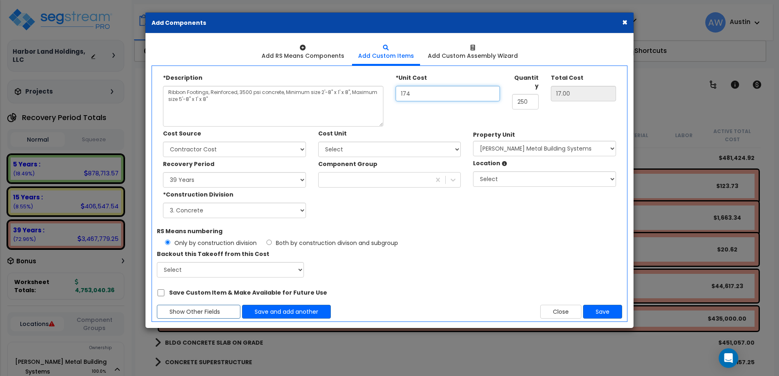
type input "174.00"
type input "1,740"
type input "1,740.00"
type input "1,740"
click at [528, 94] on input "250" at bounding box center [525, 101] width 26 height 15
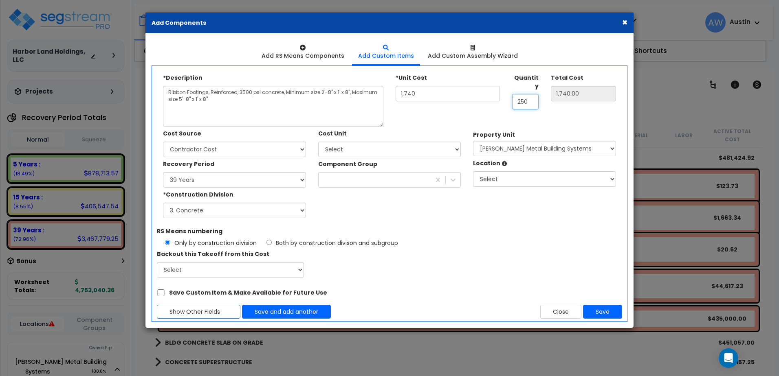
drag, startPoint x: 516, startPoint y: 92, endPoint x: 503, endPoint y: 91, distance: 13.5
click at [509, 92] on div "Quantity 250" at bounding box center [525, 90] width 39 height 39
type input "5"
type input "8,700.00"
click at [504, 109] on div "*Description Ribbon Footings, Reinforced, 3500 psi concrete, Minimum size 2'-8"…" at bounding box center [389, 99] width 465 height 56
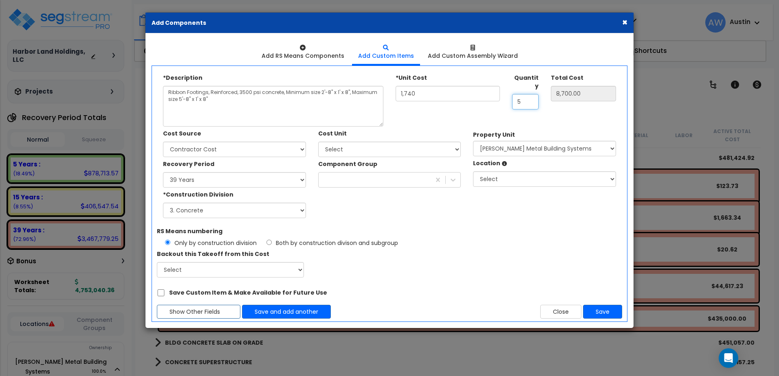
drag, startPoint x: 525, startPoint y: 94, endPoint x: 515, endPoint y: 95, distance: 10.7
click at [515, 95] on input "5" at bounding box center [525, 101] width 26 height 15
type input "1"
type input "1,740.00"
type input "10"
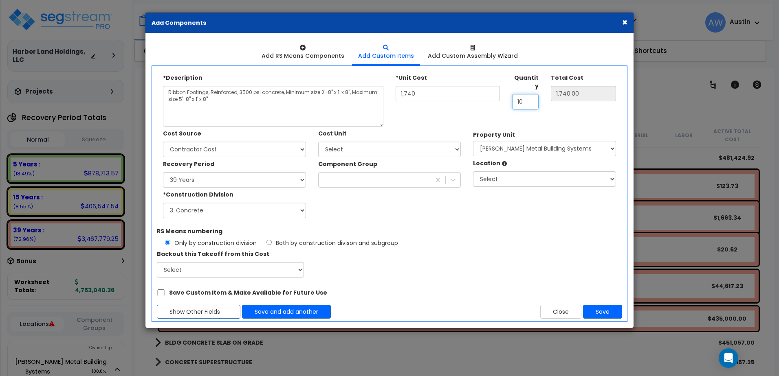
type input "17,400.00"
type input "10"
click at [235, 181] on select "Land 5 Years 7 Years 15 Years 39 Years 27.5 Year" at bounding box center [234, 179] width 143 height 15
select select "39Y"
click at [163, 172] on select "Land 5 Years 7 Years 15 Years 39 Years 27.5 Year" at bounding box center [234, 179] width 143 height 15
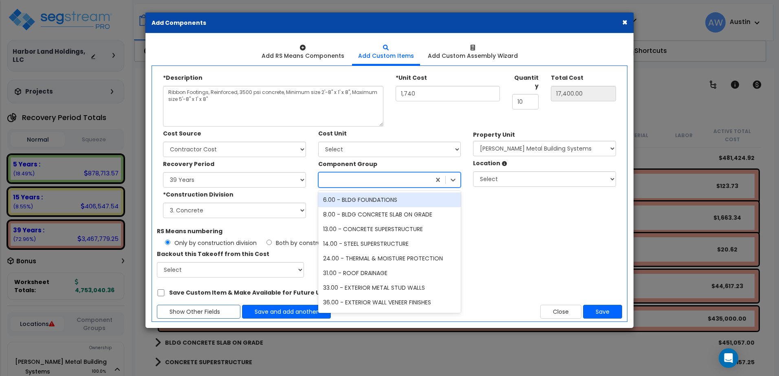
click at [334, 175] on div at bounding box center [375, 180] width 112 height 13
click at [346, 204] on div "6.00 - BLDG FOUNDATIONS" at bounding box center [389, 200] width 143 height 15
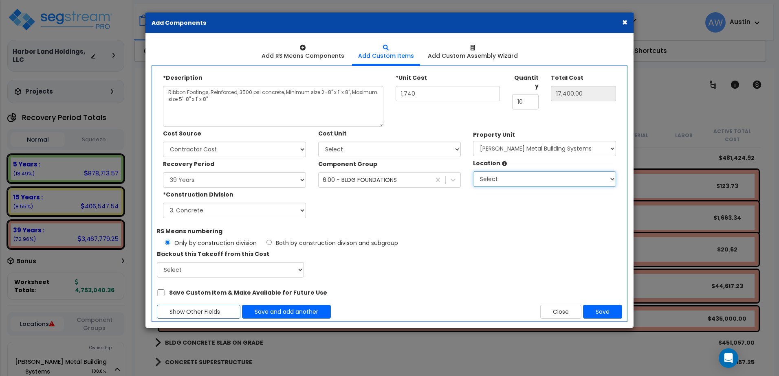
click at [518, 178] on select "Select Building Building Interior Common Areas Add Additional Location" at bounding box center [544, 179] width 143 height 15
select select "6"
click at [473, 172] on select "Select Building Building Interior Common Areas Add Additional Location" at bounding box center [544, 179] width 143 height 15
click at [513, 147] on select "Select [PERSON_NAME] Metal Building Systems Site Improvements" at bounding box center [544, 148] width 143 height 15
select select "160317"
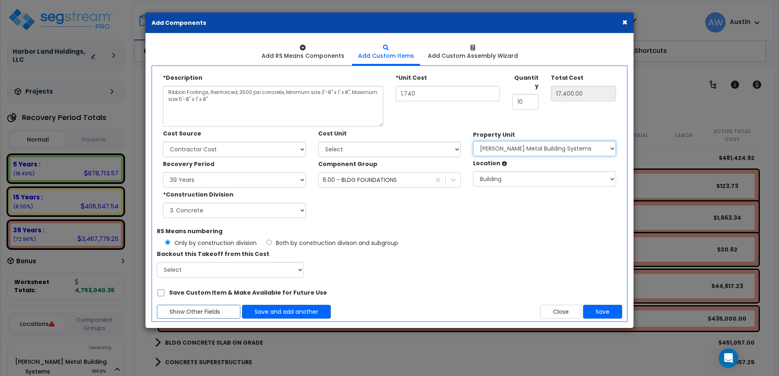
click at [473, 141] on select "Select [PERSON_NAME] Metal Building Systems Site Improvements" at bounding box center [544, 148] width 143 height 15
select select
click at [275, 211] on select "Select 1. General Requirements 2. Existing Conditions 3. Concrete 4. Masonry 5.…" at bounding box center [234, 210] width 143 height 15
select select "3"
click at [163, 203] on select "Select 1. General Requirements 2. Existing Conditions 3. Concrete 4. Masonry 5.…" at bounding box center [234, 210] width 143 height 15
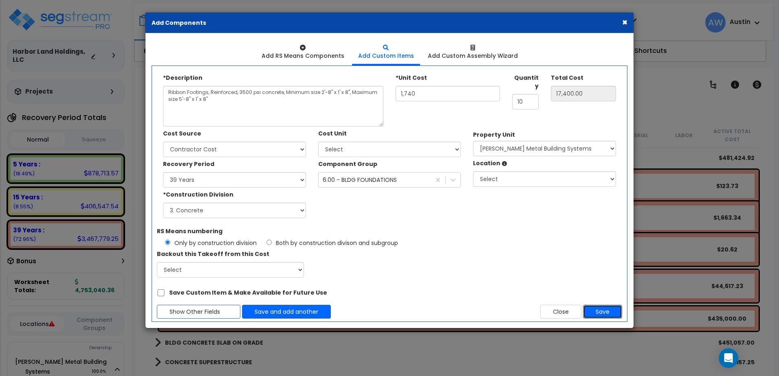
click at [601, 311] on button "Save" at bounding box center [602, 312] width 39 height 14
type input "1740"
click at [500, 172] on select "Select Building Building Interior Common Areas Add Additional Location" at bounding box center [544, 179] width 143 height 15
select select "6"
click at [473, 172] on select "Select Building Building Interior Common Areas Add Additional Location" at bounding box center [544, 179] width 143 height 15
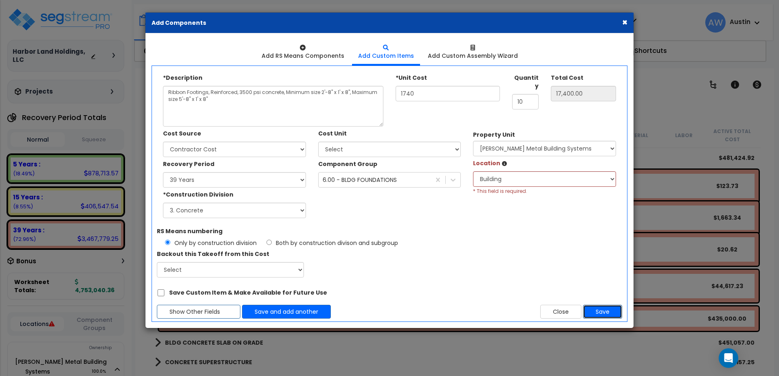
click at [596, 309] on button "Save" at bounding box center [602, 312] width 39 height 14
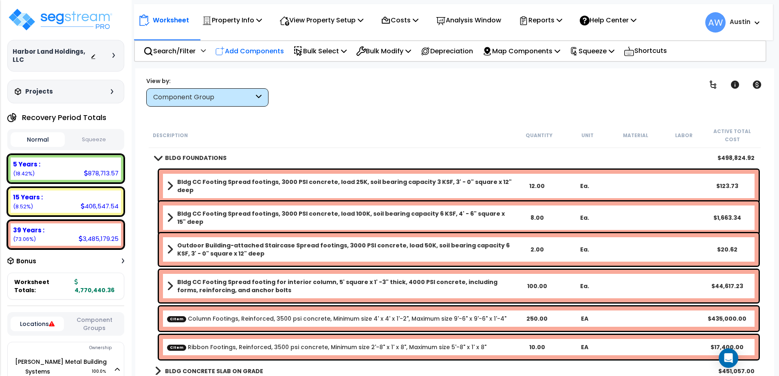
click at [240, 50] on p "Add Components" at bounding box center [249, 51] width 69 height 11
select select
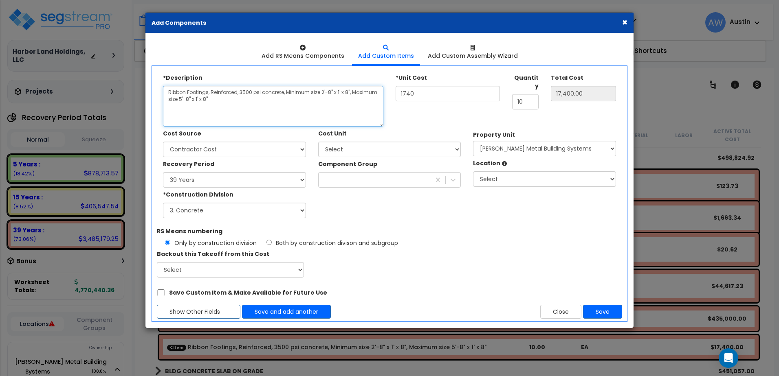
click at [217, 105] on textarea "Ribbon Footings, Reinforced, 3500 psi concrete, Minimum size 2'-8" x 1' x 8", M…" at bounding box center [273, 106] width 220 height 41
paste textarea "Foundation Walls, 8" Thick, Reinforced, 3500 psi concrete"
type textarea "Foundation Walls, 8" Thick, Reinforced, 3500 psi concrete"
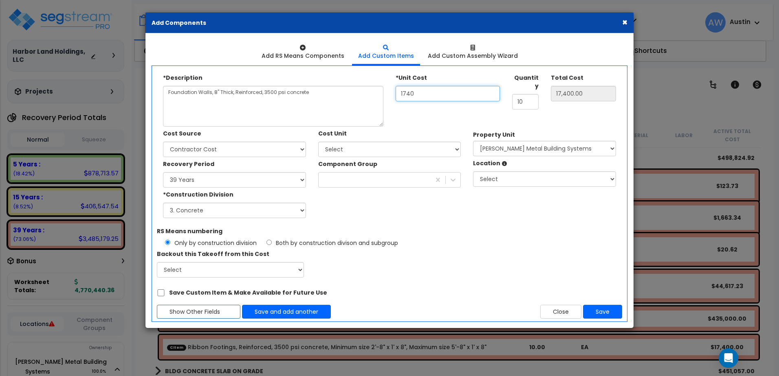
click at [428, 98] on input "1740" at bounding box center [448, 93] width 104 height 15
type input "5"
type input "5.00"
type input "54"
type input "54.00"
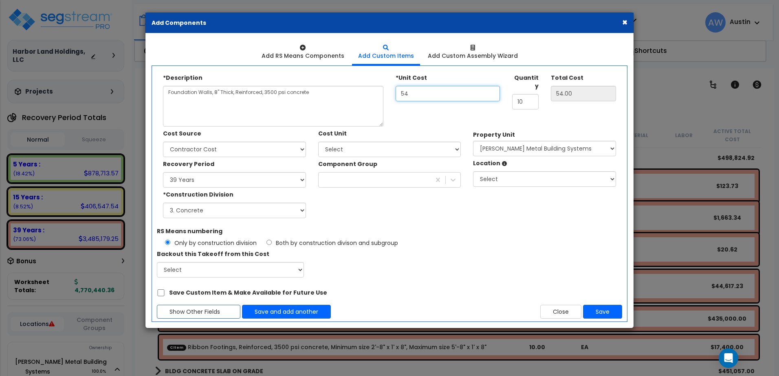
type input "548"
type input "548.00"
type input "548.5"
type input "548.50"
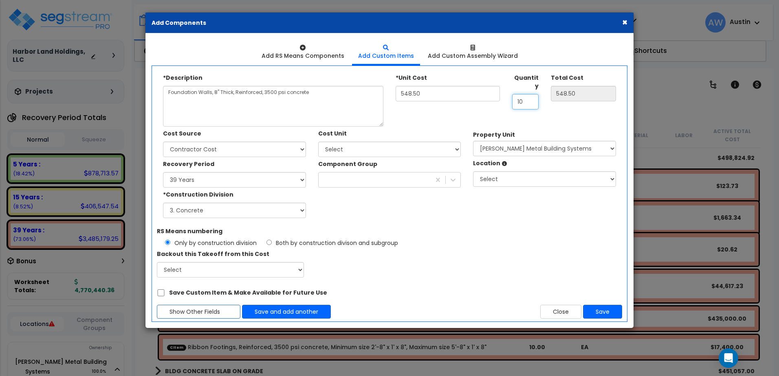
click at [520, 97] on input "10" at bounding box center [525, 101] width 26 height 15
type input "17"
type input "9,324.50"
type input "175"
type input "95,987.50"
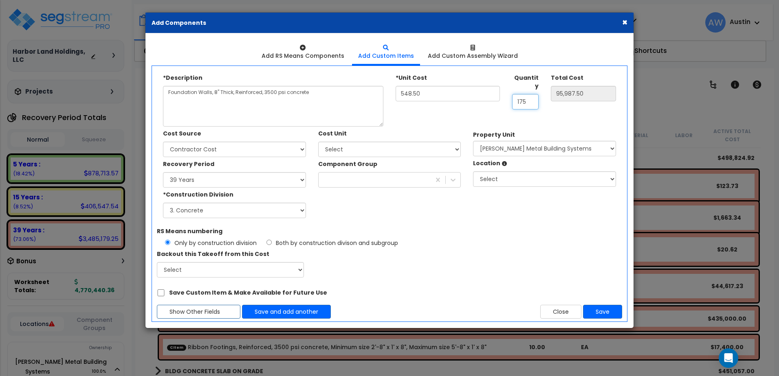
type input "175"
click at [247, 182] on select "Land 5 Years 7 Years 15 Years 39 Years 27.5 Year" at bounding box center [234, 179] width 143 height 15
select select "39Y"
click at [163, 172] on select "Land 5 Years 7 Years 15 Years 39 Years 27.5 Year" at bounding box center [234, 179] width 143 height 15
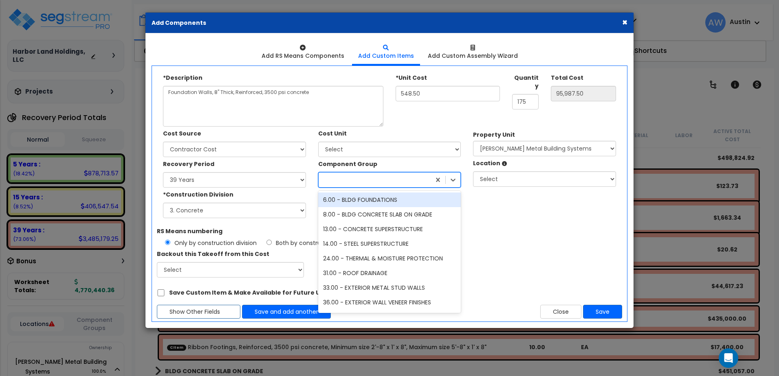
click at [327, 180] on div at bounding box center [375, 180] width 112 height 13
click at [335, 205] on div "6.00 - BLDG FOUNDATIONS" at bounding box center [389, 200] width 143 height 15
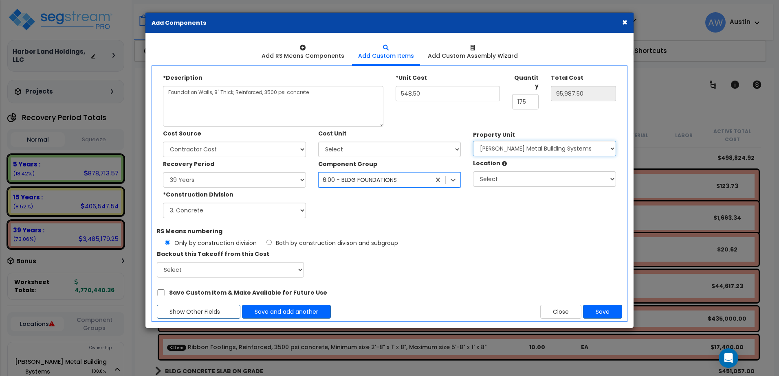
click at [488, 150] on select "Select [PERSON_NAME] Metal Building Systems Site Improvements" at bounding box center [544, 148] width 143 height 15
select select "160317"
click at [473, 141] on select "Select [PERSON_NAME] Metal Building Systems Site Improvements" at bounding box center [544, 148] width 143 height 15
click at [490, 181] on select "Select Building Building Interior Common Areas Add Additional Location" at bounding box center [544, 179] width 143 height 15
select select "6"
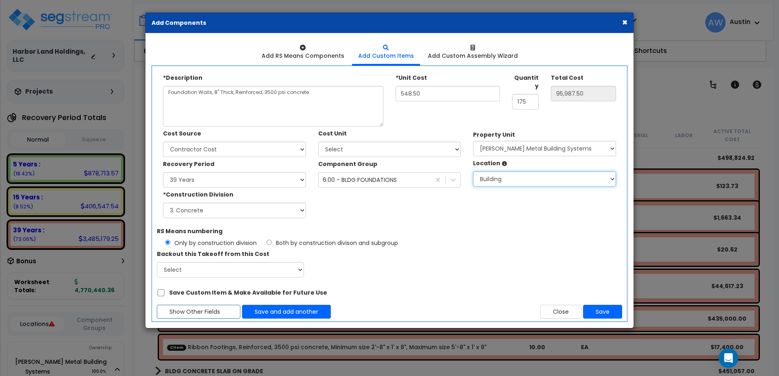
click at [473, 172] on select "Select Building Building Interior Common Areas Add Additional Location" at bounding box center [544, 179] width 143 height 15
click at [211, 211] on select "Select 1. General Requirements 2. Existing Conditions 3. Concrete 4. Masonry 5.…" at bounding box center [234, 210] width 143 height 15
select select "3"
click at [163, 203] on select "Select 1. General Requirements 2. Existing Conditions 3. Concrete 4. Masonry 5.…" at bounding box center [234, 210] width 143 height 15
click at [605, 315] on button "Save" at bounding box center [602, 312] width 39 height 14
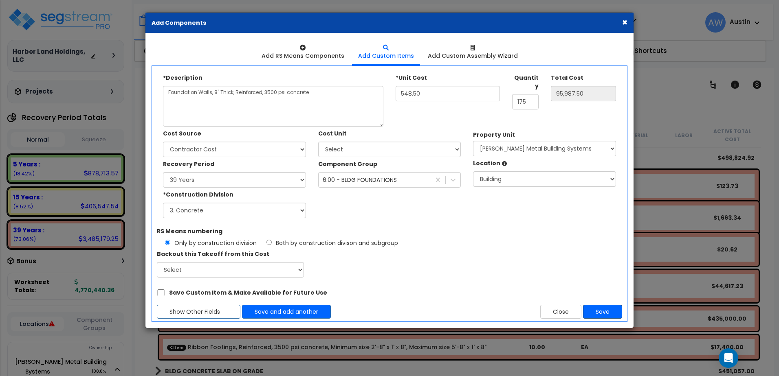
type input "548.5"
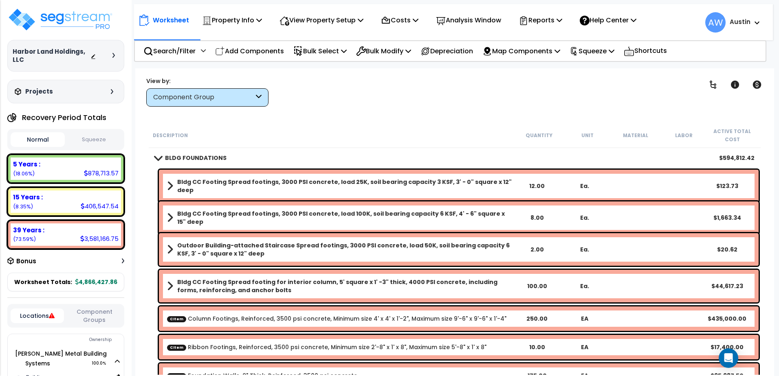
click at [198, 183] on b "Bldg CC Footing Spread footings, 3000 PSI concrete, load 25K, soil bearing capa…" at bounding box center [345, 186] width 336 height 16
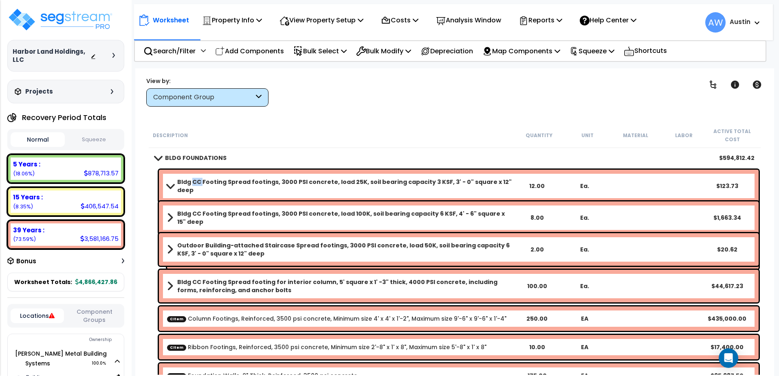
click at [197, 183] on b "Bldg CC Footing Spread footings, 3000 PSI concrete, load 25K, soil bearing capa…" at bounding box center [345, 186] width 336 height 16
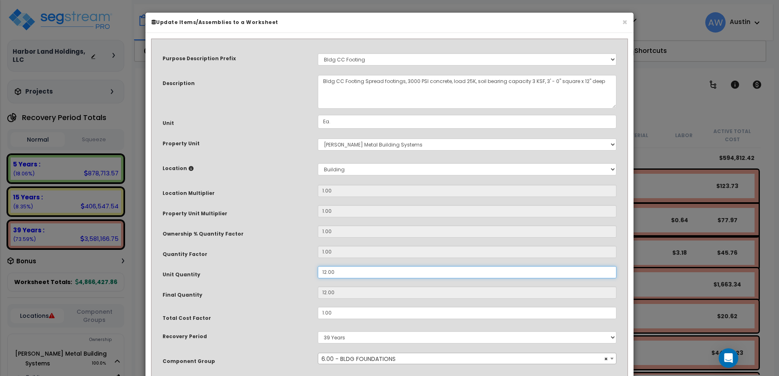
drag, startPoint x: 337, startPoint y: 272, endPoint x: 290, endPoint y: 270, distance: 47.7
click at [290, 270] on div "Unit Quantity 12.00" at bounding box center [389, 273] width 466 height 14
type input "0"
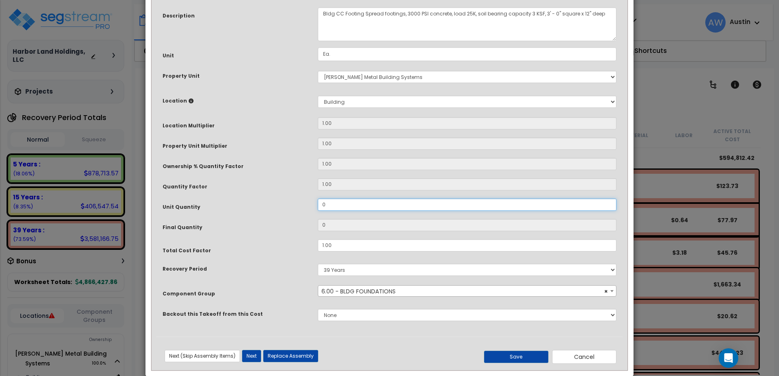
scroll to position [81, 0]
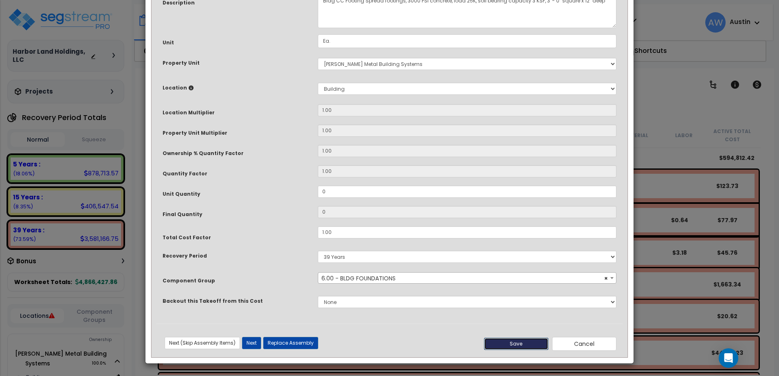
click at [503, 344] on button "Save" at bounding box center [516, 344] width 64 height 12
type input "0.00"
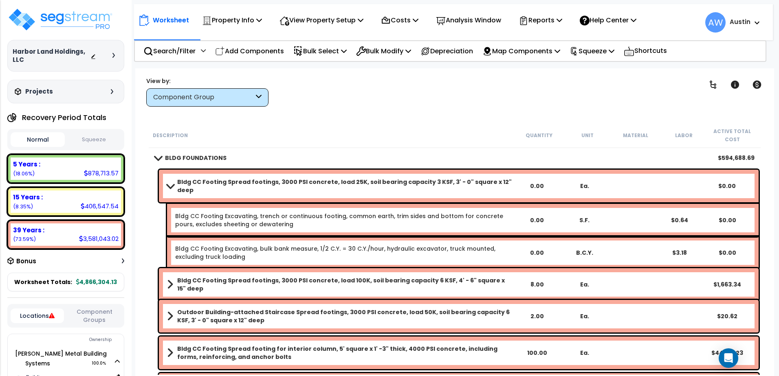
click at [290, 278] on b "Bldg CC Footing Spread footings, 3000 PSI concrete, load 100K, soil bearing cap…" at bounding box center [345, 285] width 336 height 16
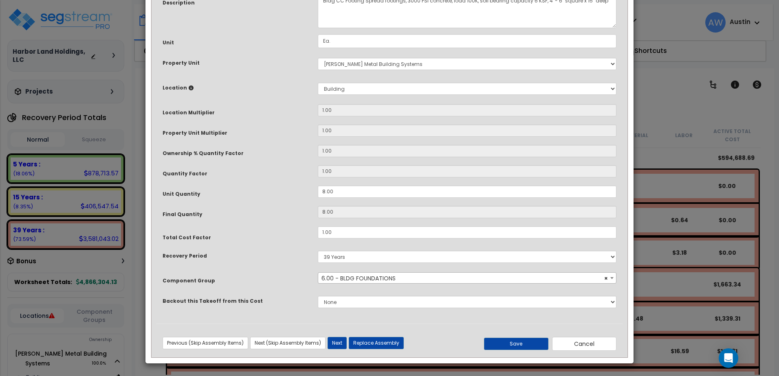
scroll to position [0, 0]
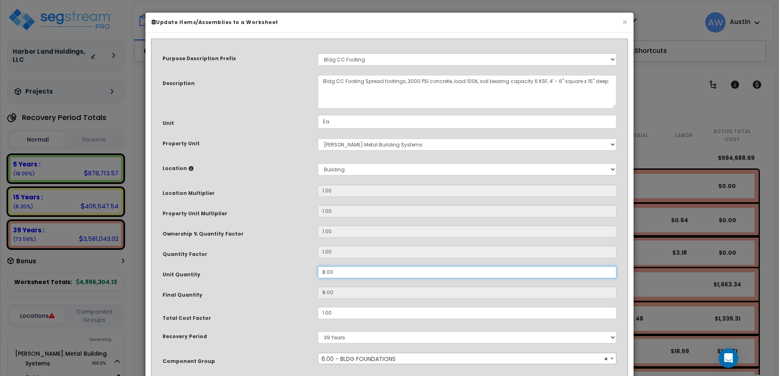
drag, startPoint x: 290, startPoint y: 278, endPoint x: 343, endPoint y: 274, distance: 52.7
click at [343, 274] on input "8.00" at bounding box center [467, 272] width 299 height 12
drag, startPoint x: 346, startPoint y: 273, endPoint x: 292, endPoint y: 273, distance: 53.4
click at [292, 273] on div "Unit Quantity 8.00" at bounding box center [389, 273] width 466 height 14
type input "0"
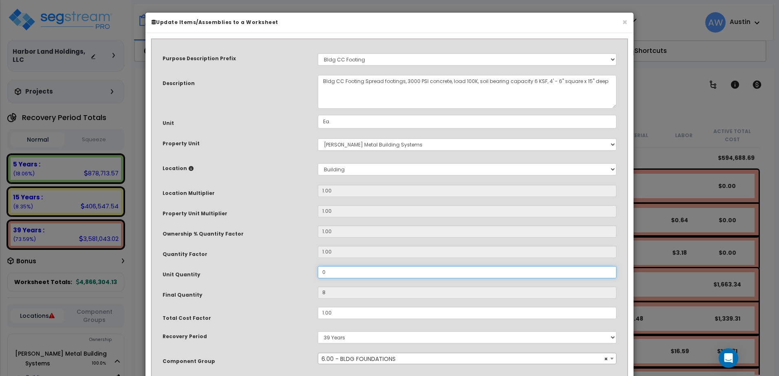
type input "0"
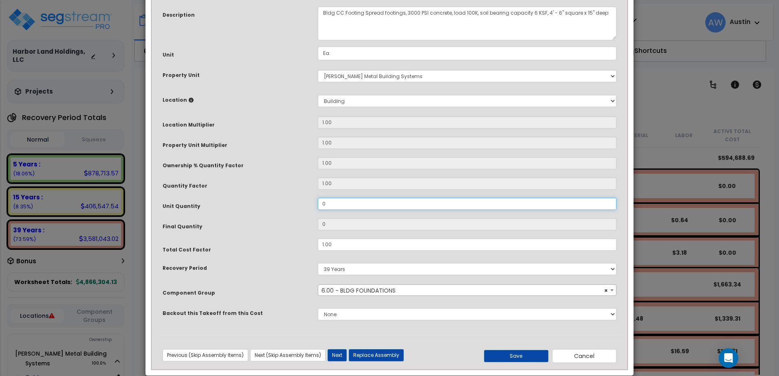
scroll to position [81, 0]
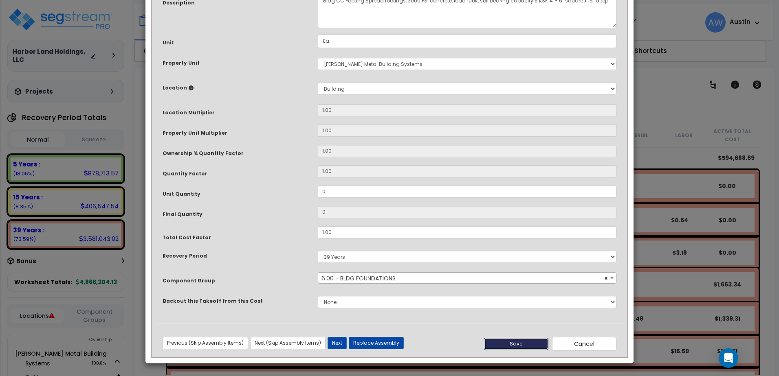
click at [497, 345] on button "Save" at bounding box center [516, 344] width 64 height 12
type input "0.00"
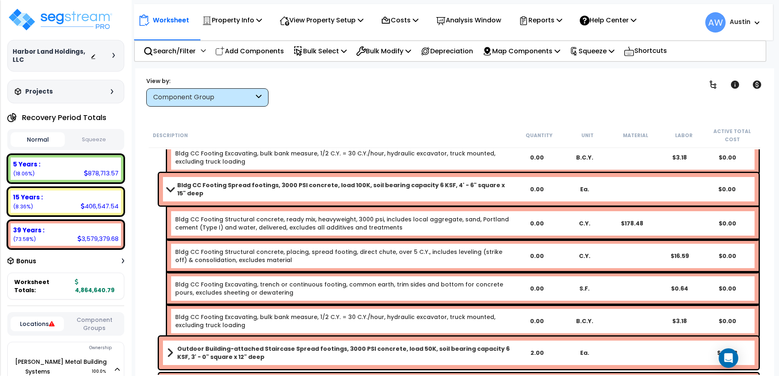
scroll to position [122, 0]
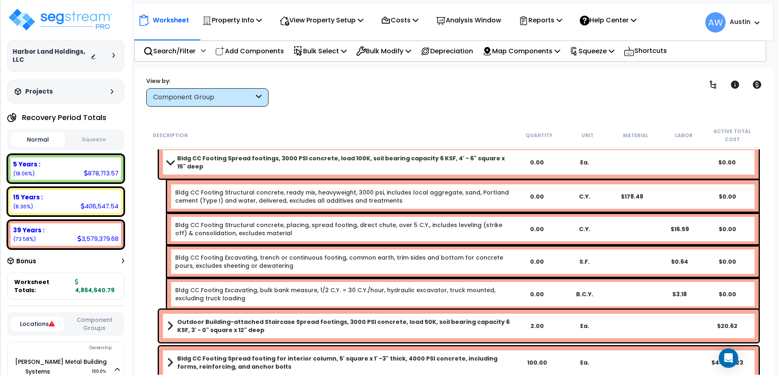
click at [167, 162] on span at bounding box center [169, 162] width 11 height 6
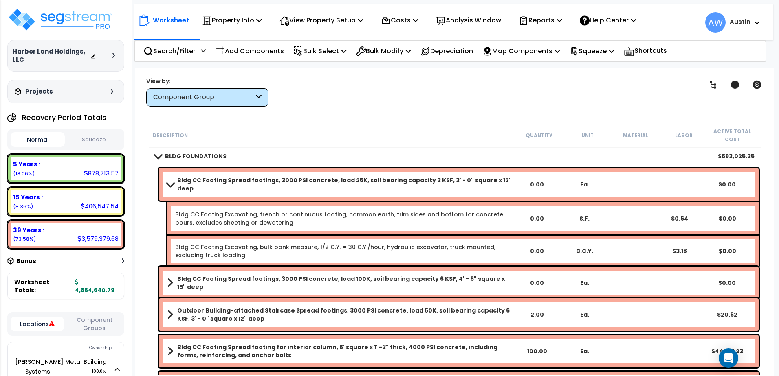
scroll to position [0, 0]
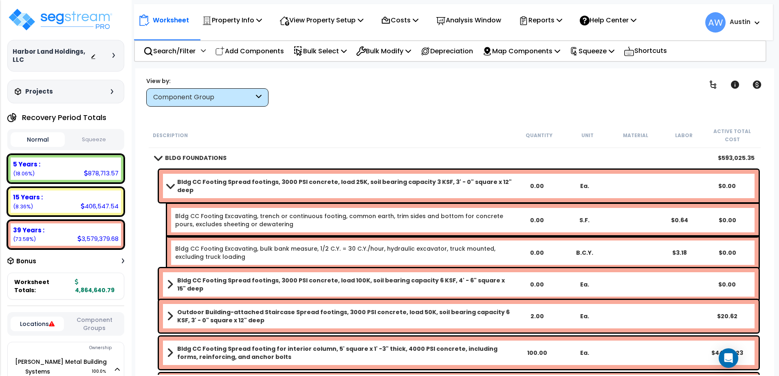
click at [172, 188] on link "Bldg CC Footing Spread footings, 3000 PSI concrete, load 25K, soil bearing capa…" at bounding box center [340, 186] width 346 height 16
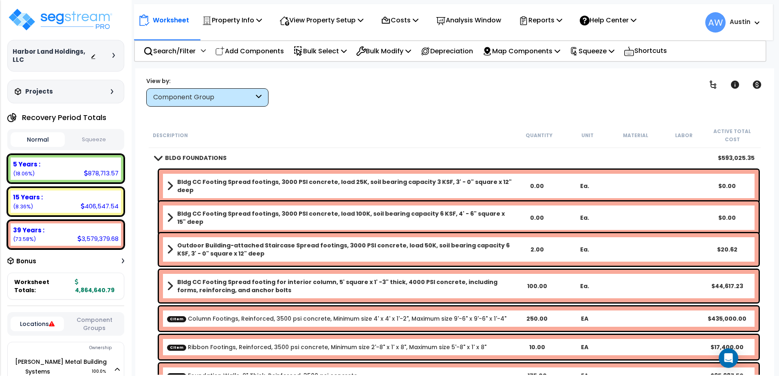
click at [252, 247] on b "Outdoor Building-attached Staircase Spread footings, 3000 PSI concrete, load 50…" at bounding box center [345, 250] width 336 height 16
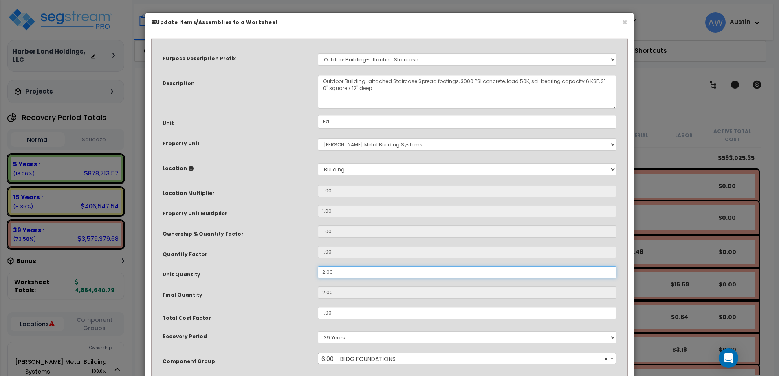
drag, startPoint x: 337, startPoint y: 275, endPoint x: 295, endPoint y: 276, distance: 41.2
click at [295, 276] on div "Unit Quantity 2.00" at bounding box center [389, 273] width 466 height 14
type input "0"
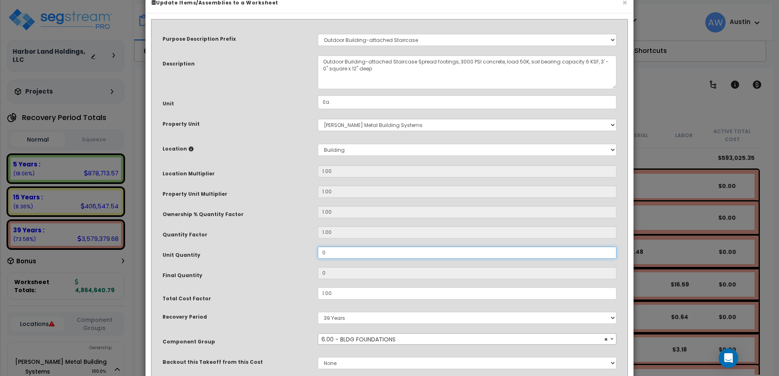
scroll to position [81, 0]
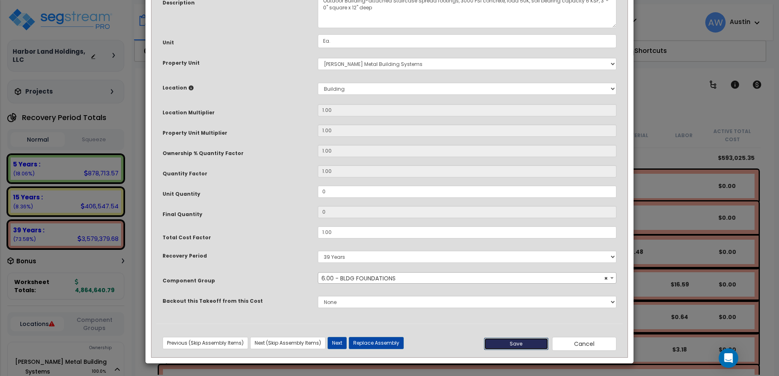
click at [503, 343] on button "Save" at bounding box center [516, 344] width 64 height 12
type input "0.00"
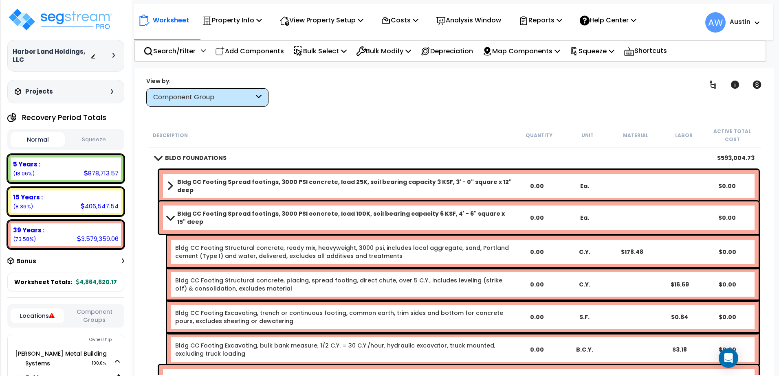
click at [169, 215] on span at bounding box center [169, 218] width 11 height 6
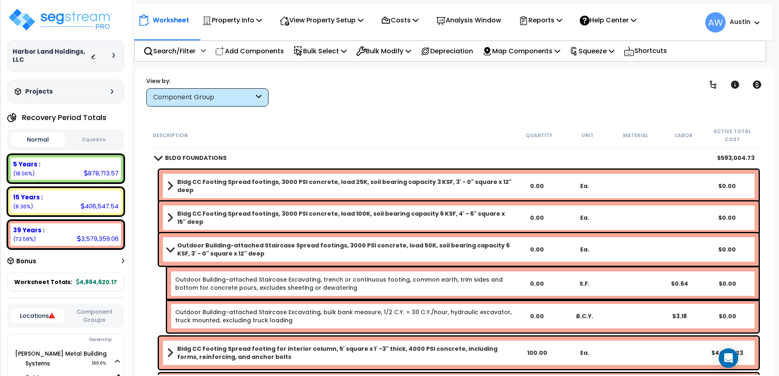
click at [167, 253] on link "Outdoor Building-attached Staircase Spread footings, 3000 PSI concrete, load 50…" at bounding box center [340, 250] width 346 height 16
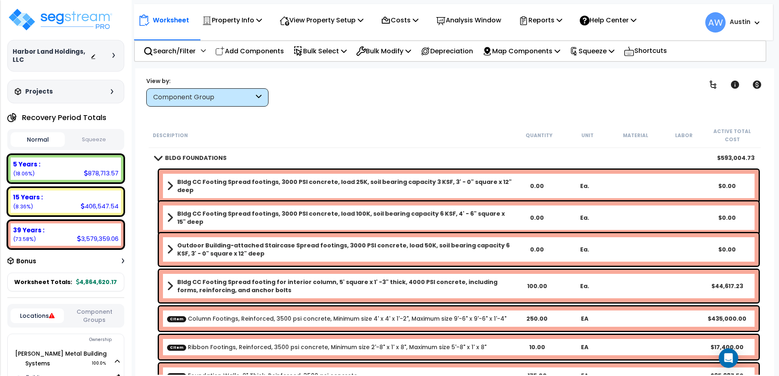
click at [212, 286] on b "Bldg CC Footing Spread footing for interior column, 5' square x 1' -3" thick, 4…" at bounding box center [345, 286] width 336 height 16
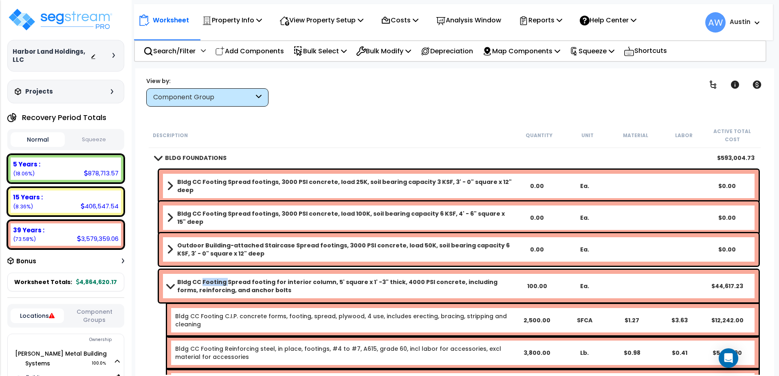
click at [212, 286] on b "Bldg CC Footing Spread footing for interior column, 5' square x 1' -3" thick, 4…" at bounding box center [345, 286] width 336 height 16
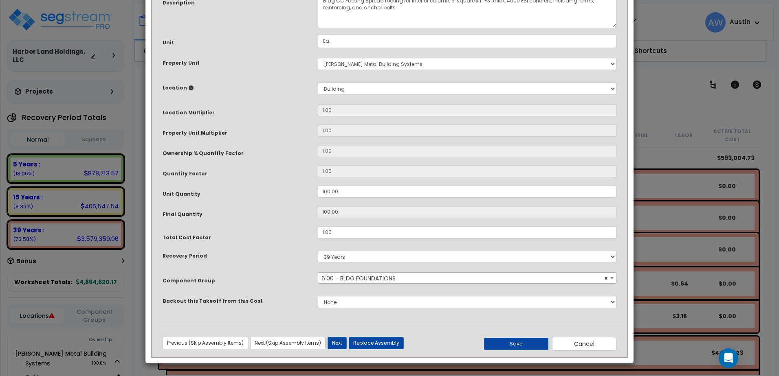
scroll to position [0, 0]
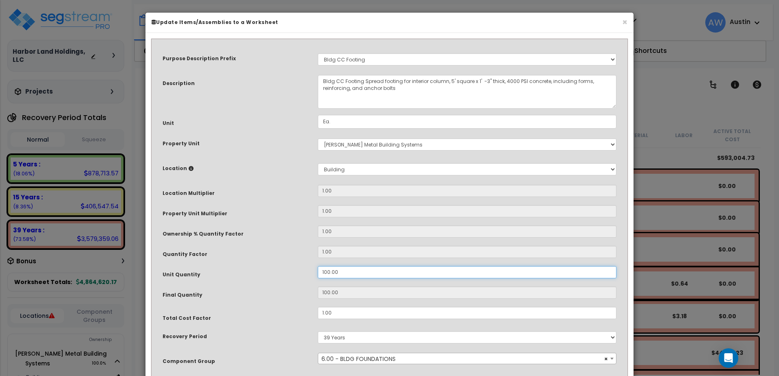
drag, startPoint x: 346, startPoint y: 269, endPoint x: 267, endPoint y: 273, distance: 79.6
click at [272, 273] on div "Unit Quantity 100.00" at bounding box center [389, 273] width 466 height 14
type input "9"
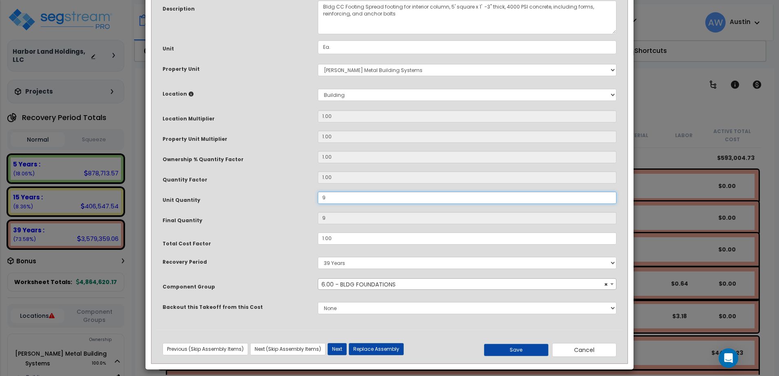
scroll to position [81, 0]
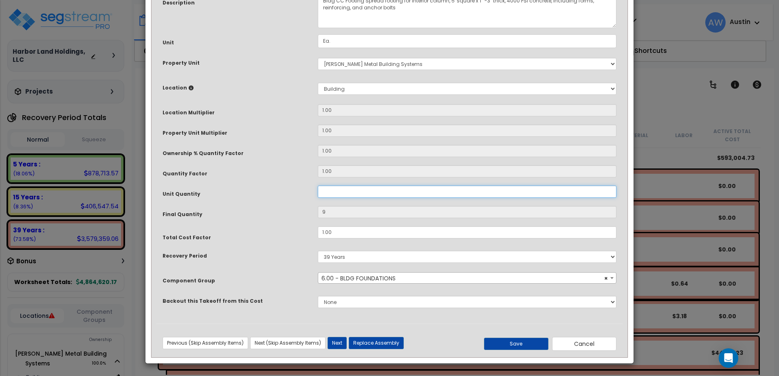
type input "0"
click at [511, 343] on button "Save" at bounding box center [516, 344] width 64 height 12
type input "0.00"
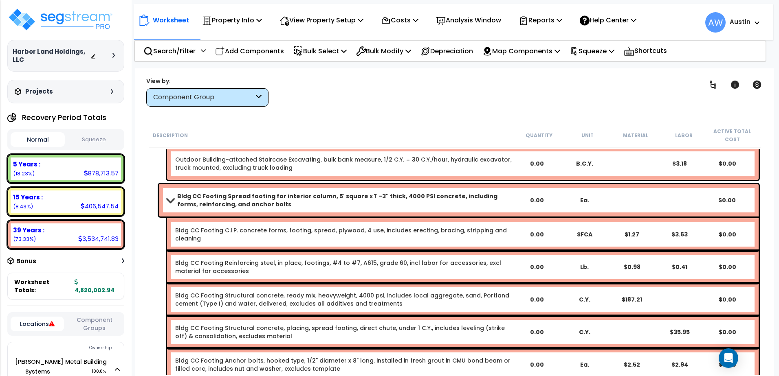
scroll to position [163, 0]
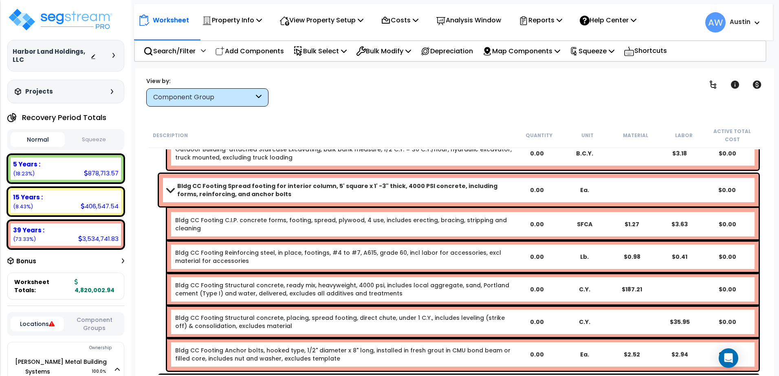
click at [164, 194] on div "Bldg CC Footing Spread footing for interior column, 5' square x 1' -3" thick, 4…" at bounding box center [459, 190] width 600 height 33
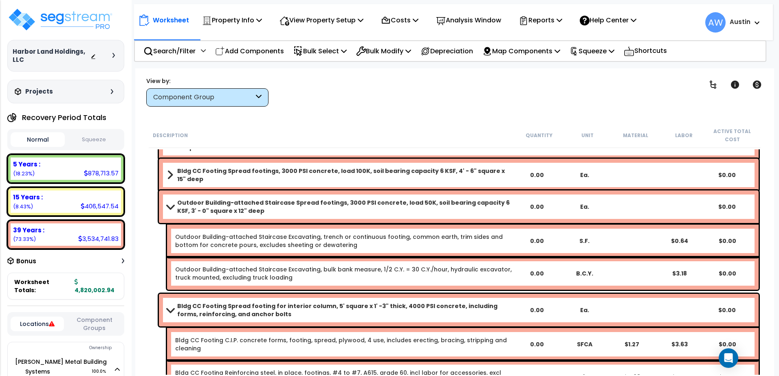
scroll to position [41, 0]
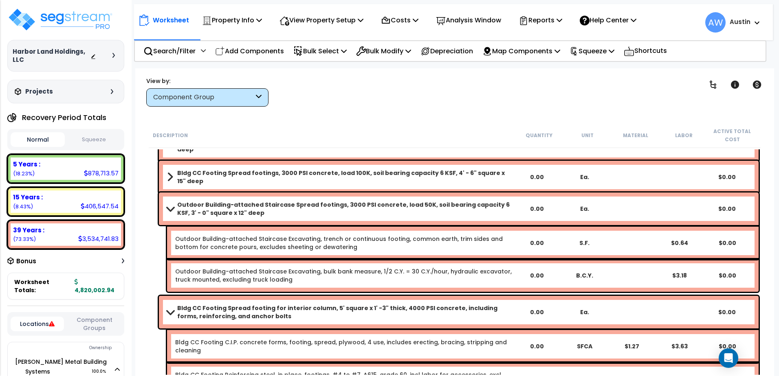
click at [160, 207] on div "Outdoor Building-attached Staircase Spread footings, 3000 PSI concrete, load 50…" at bounding box center [459, 209] width 600 height 33
click at [168, 212] on link "Outdoor Building-attached Staircase Spread footings, 3000 PSI concrete, load 50…" at bounding box center [340, 209] width 346 height 16
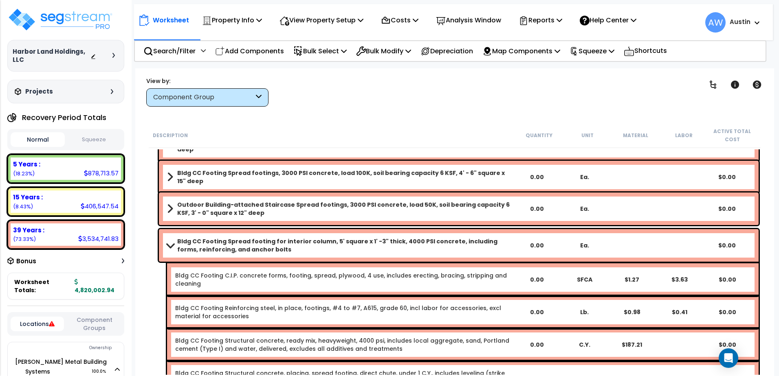
click at [171, 240] on link "Bldg CC Footing Spread footing for interior column, 5' square x 1' -3" thick, 4…" at bounding box center [340, 246] width 346 height 16
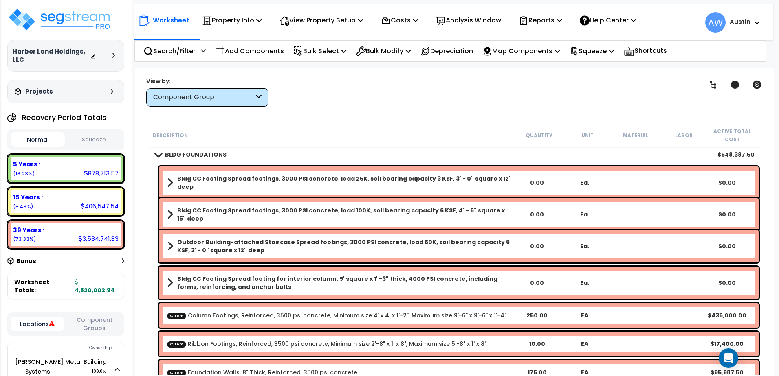
scroll to position [0, 0]
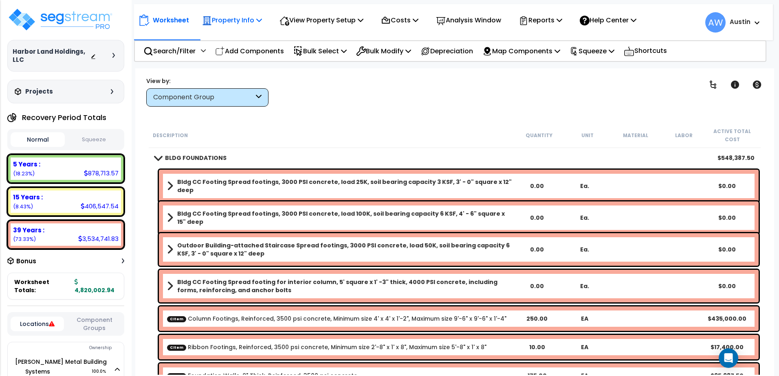
click at [247, 23] on p "Property Info" at bounding box center [232, 20] width 60 height 11
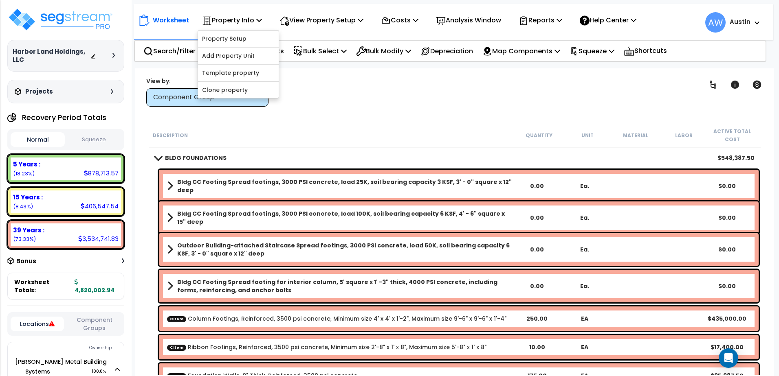
click at [402, 101] on div "Clear Filters" at bounding box center [483, 92] width 409 height 30
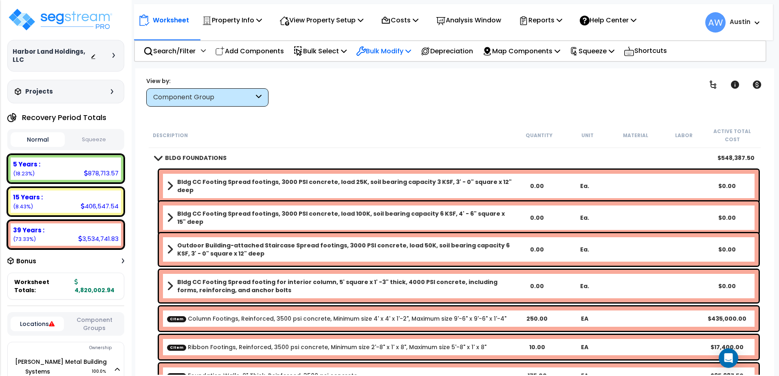
click at [390, 49] on p "Bulk Modify" at bounding box center [383, 51] width 55 height 11
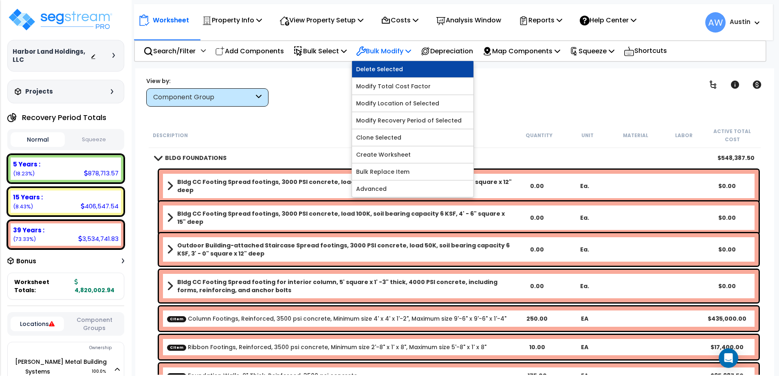
click at [391, 69] on link "Delete Selected" at bounding box center [412, 69] width 121 height 16
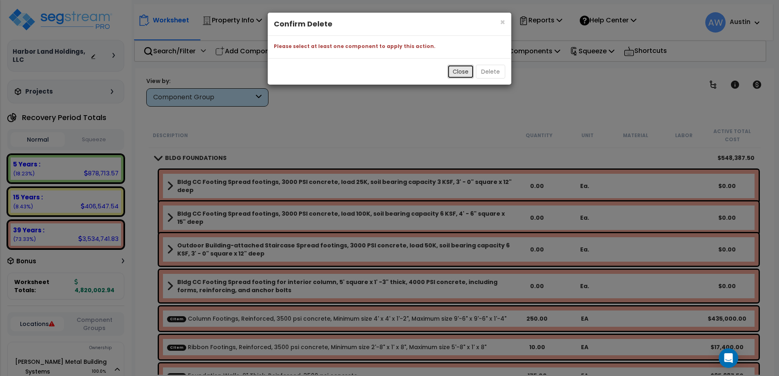
click at [458, 72] on button "Close" at bounding box center [460, 72] width 26 height 14
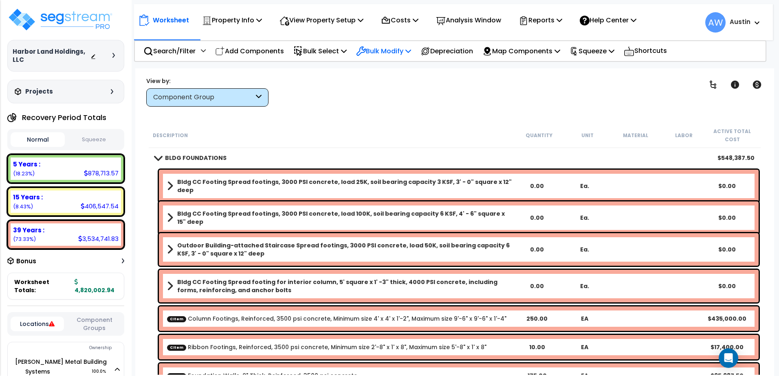
click at [392, 53] on p "Bulk Modify" at bounding box center [383, 51] width 55 height 11
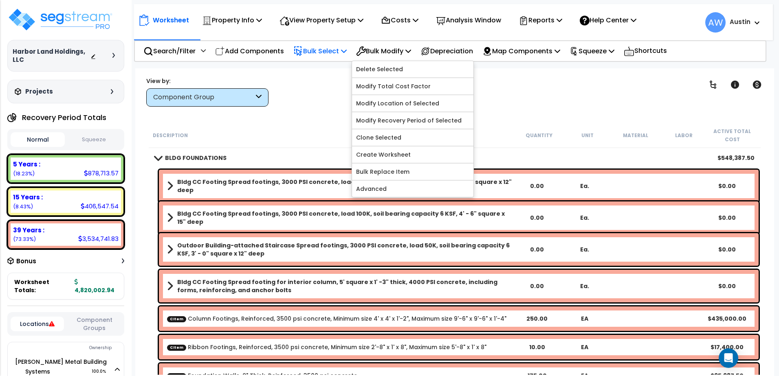
click at [343, 55] on p "Bulk Select" at bounding box center [319, 51] width 53 height 11
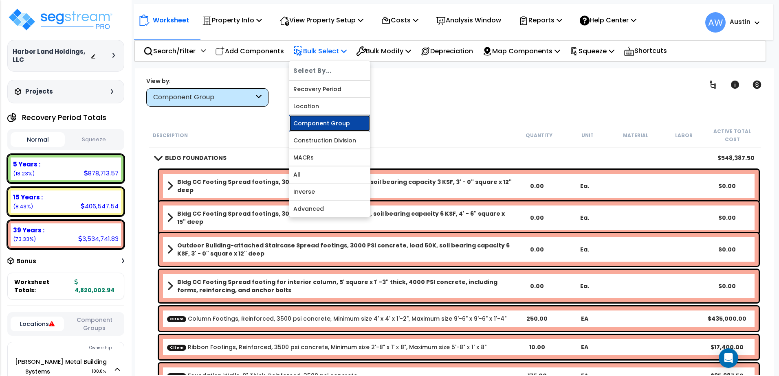
click at [326, 121] on link "Component Group" at bounding box center [329, 123] width 81 height 16
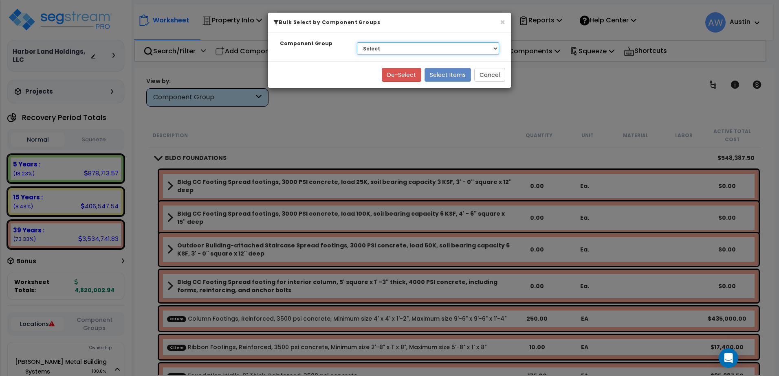
click at [381, 47] on select "Select BLDG FOUNDATIONS BLDG CONCRETE SLAB ON GRADE CONCRETE SUPERSTRUCTURE STE…" at bounding box center [428, 48] width 142 height 12
select select "55869"
click at [357, 42] on select "Select BLDG FOUNDATIONS BLDG CONCRETE SLAB ON GRADE CONCRETE SUPERSTRUCTURE STE…" at bounding box center [428, 48] width 142 height 12
click at [438, 72] on button "Select Items" at bounding box center [448, 75] width 46 height 14
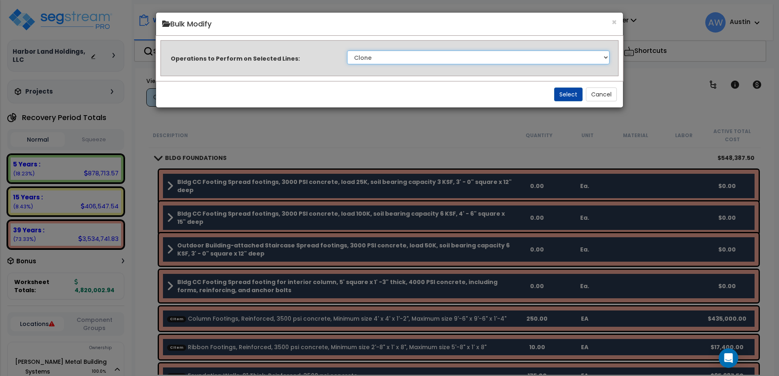
click at [392, 51] on select "Clone Delete Delete Zero Quantities Modify Component Group Modify Cost Sources …" at bounding box center [478, 58] width 262 height 14
select select "deleteZeroQuantities"
click at [347, 51] on select "Clone Delete Delete Zero Quantities Modify Component Group Modify Cost Sources …" at bounding box center [478, 58] width 262 height 14
click at [564, 97] on button "Select" at bounding box center [568, 95] width 29 height 14
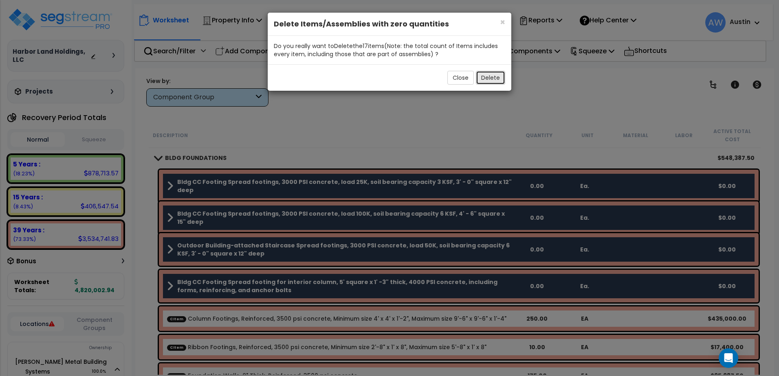
click at [493, 79] on button "Delete" at bounding box center [490, 78] width 29 height 14
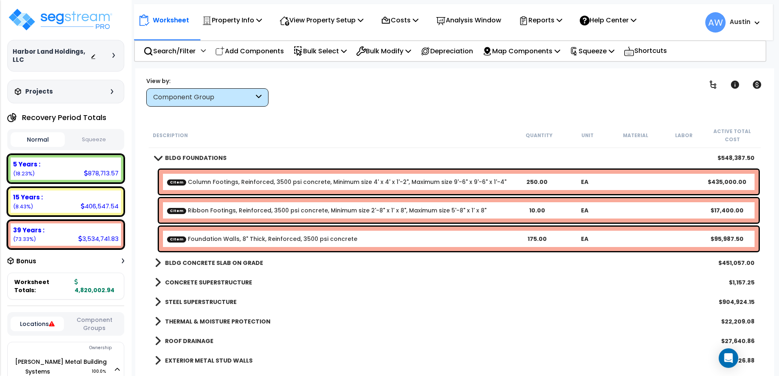
click at [157, 160] on span at bounding box center [157, 158] width 11 height 6
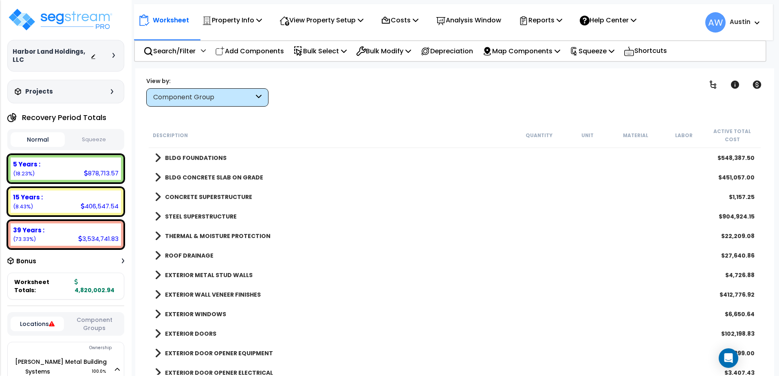
click at [159, 175] on span at bounding box center [158, 177] width 6 height 11
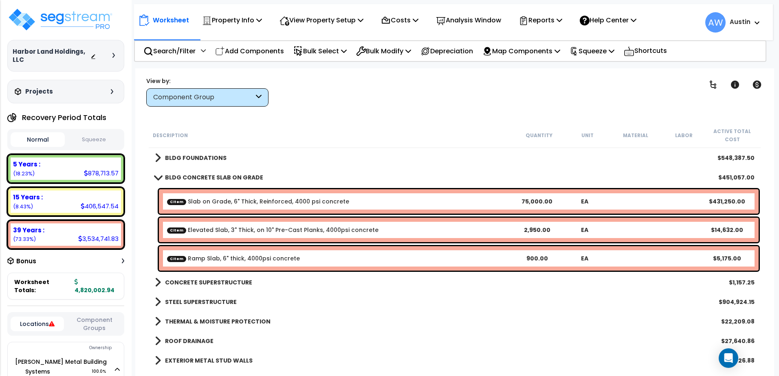
click at [158, 176] on span at bounding box center [157, 177] width 11 height 6
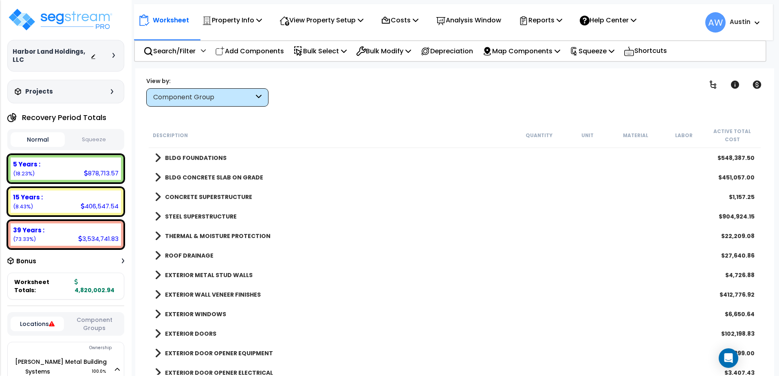
click at [156, 161] on span at bounding box center [158, 157] width 6 height 11
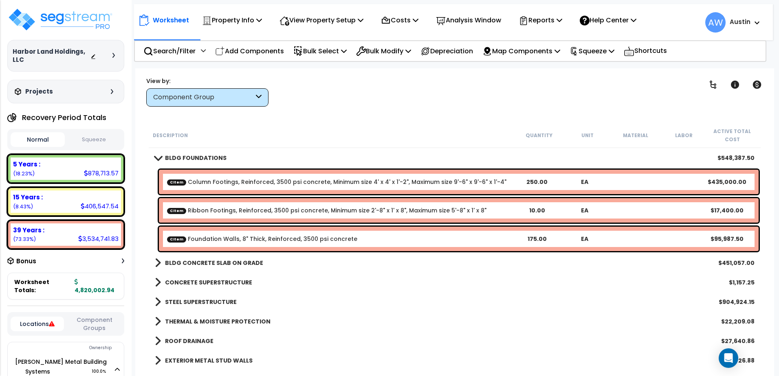
click at [156, 160] on span at bounding box center [157, 158] width 11 height 6
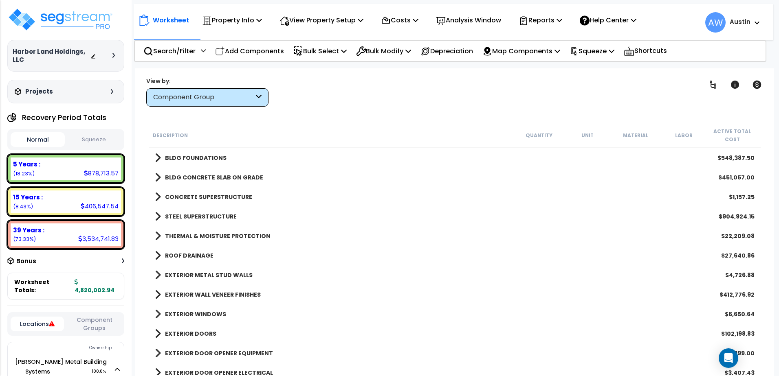
click at [156, 200] on span at bounding box center [158, 196] width 6 height 11
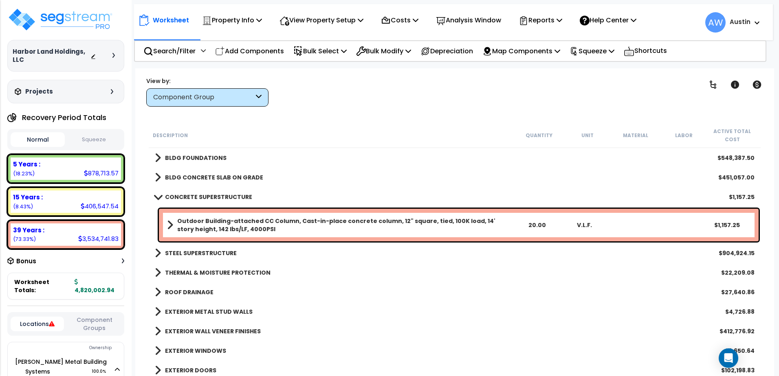
click at [156, 201] on link "CONCRETE SUPERSTRUCTURE" at bounding box center [203, 196] width 97 height 11
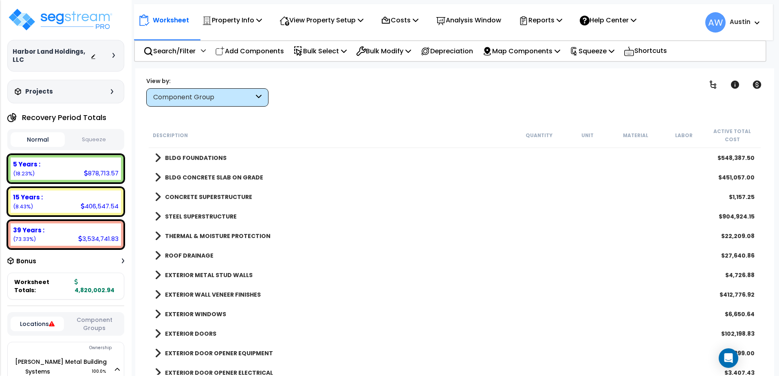
click at [159, 219] on span at bounding box center [158, 216] width 6 height 11
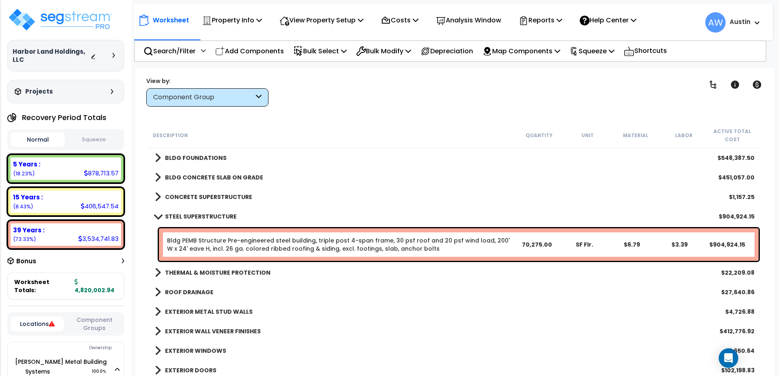
click at [158, 219] on span at bounding box center [157, 216] width 11 height 6
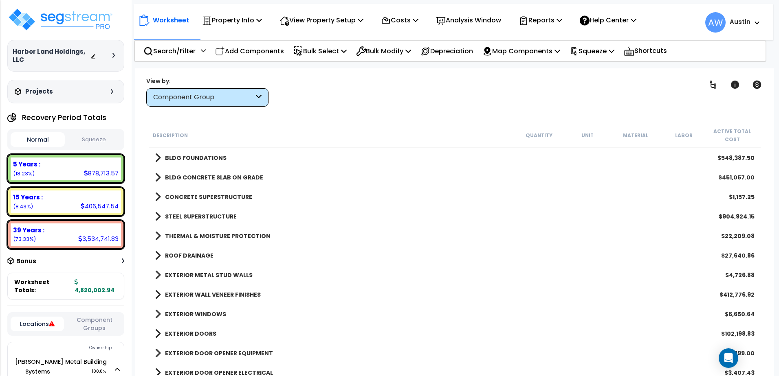
click at [161, 220] on link "STEEL SUPERSTRUCTURE" at bounding box center [196, 216] width 82 height 11
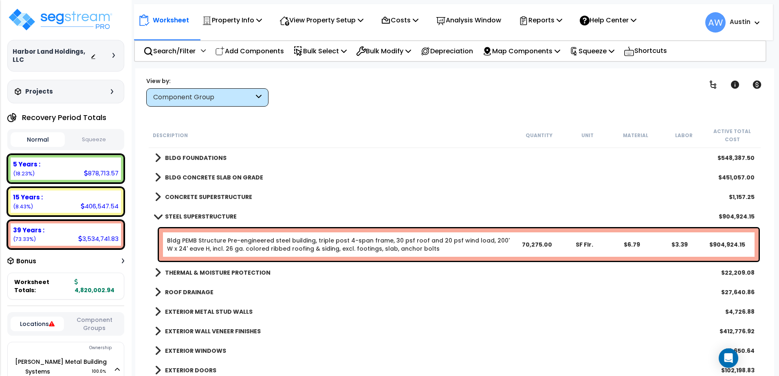
click at [200, 246] on link "Bldg PEMB Structure Pre-engineered steel building, triple post 4-span frame, 30…" at bounding box center [338, 245] width 343 height 16
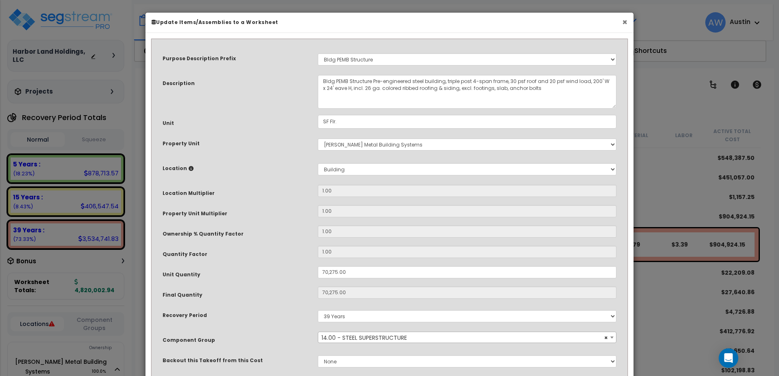
click at [623, 23] on button "×" at bounding box center [624, 22] width 5 height 9
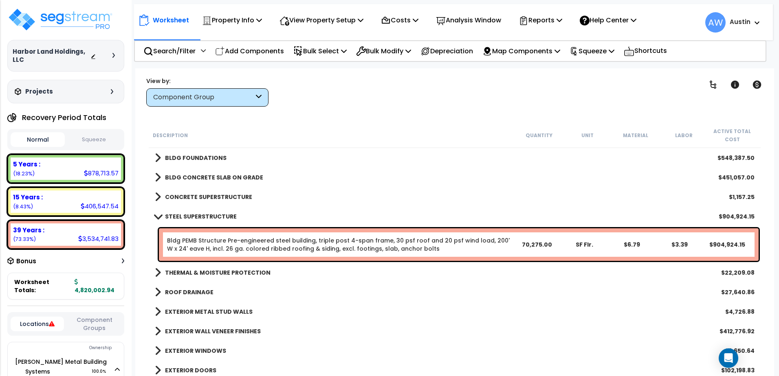
click at [152, 216] on span at bounding box center [157, 216] width 11 height 6
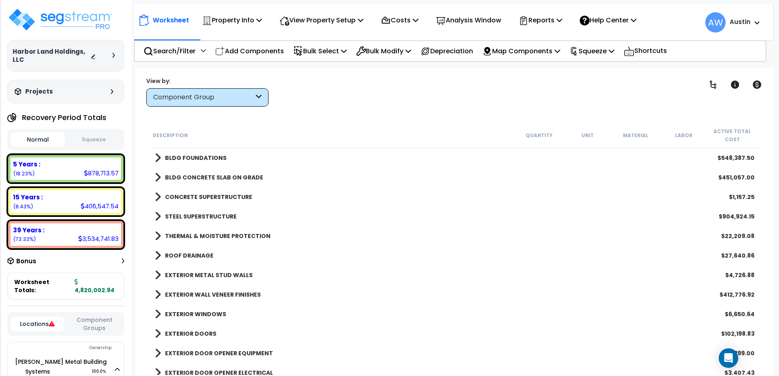
click at [159, 239] on span at bounding box center [158, 236] width 6 height 11
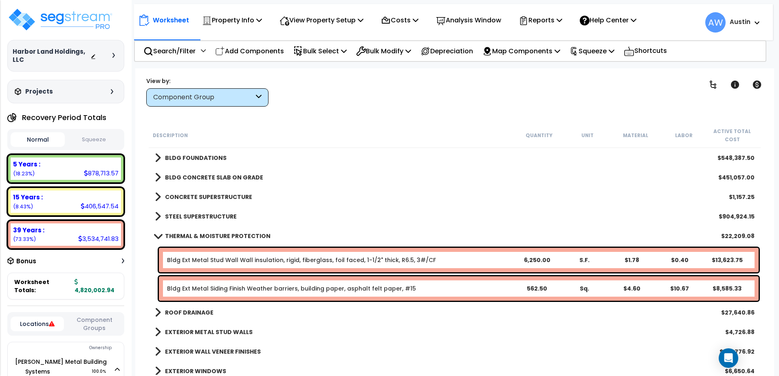
click at [158, 237] on span at bounding box center [157, 236] width 11 height 6
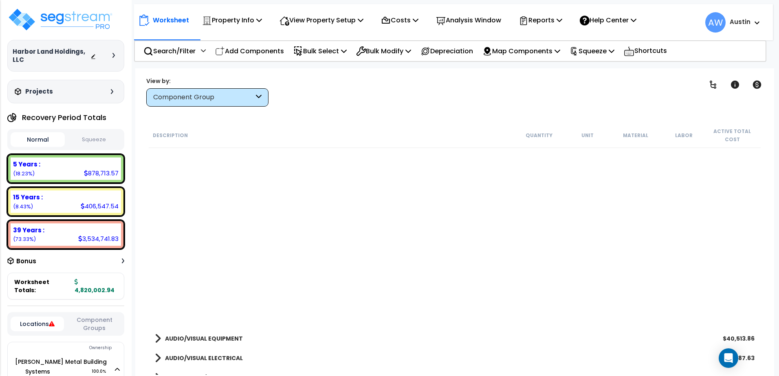
scroll to position [513, 0]
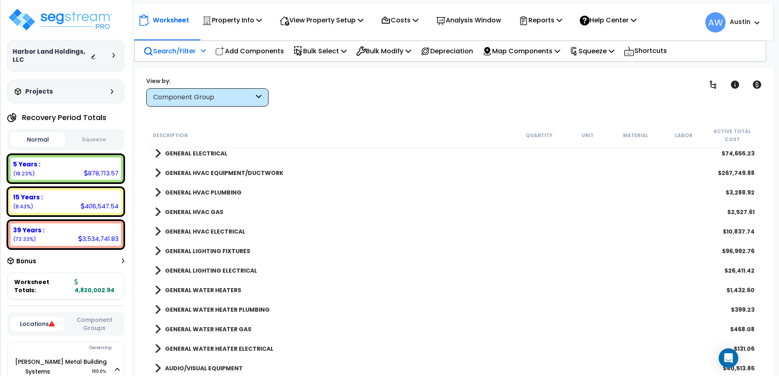
click at [183, 52] on p "Search/Filter" at bounding box center [169, 51] width 52 height 11
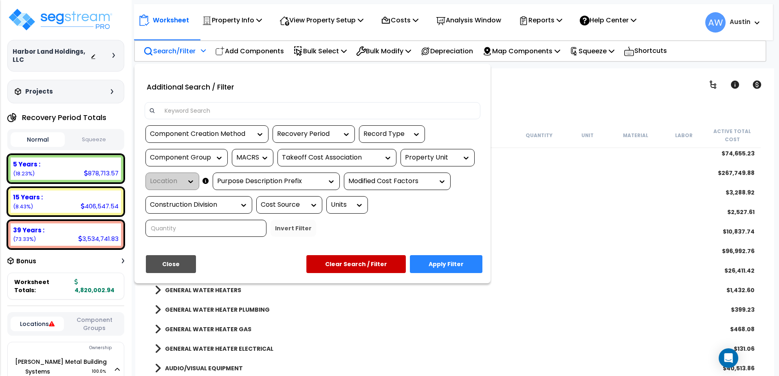
click at [172, 115] on input at bounding box center [318, 111] width 317 height 12
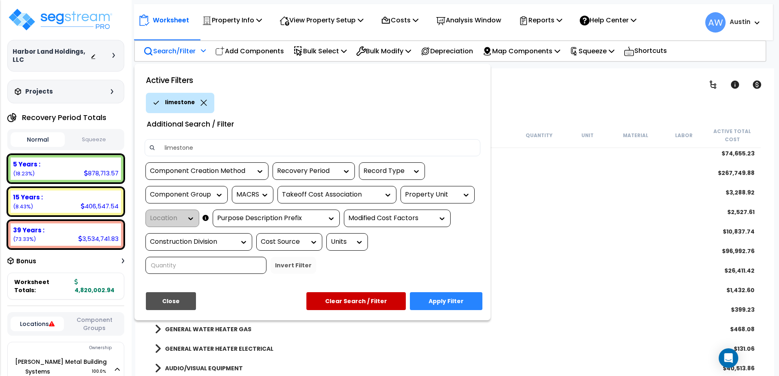
type input "limestone"
click at [439, 301] on button "Apply Filter" at bounding box center [446, 302] width 73 height 18
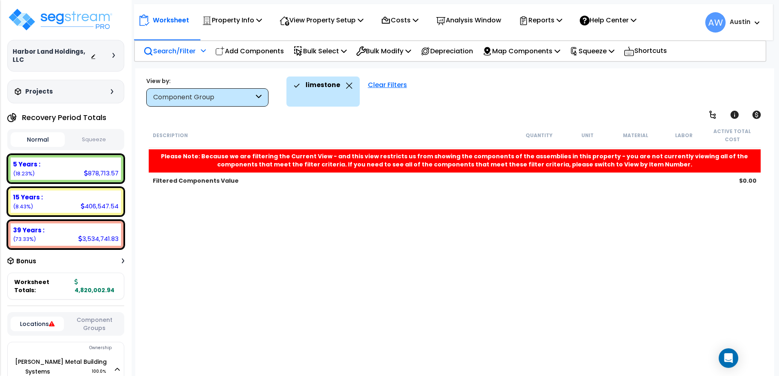
scroll to position [0, 0]
click at [346, 86] on icon at bounding box center [349, 86] width 7 height 6
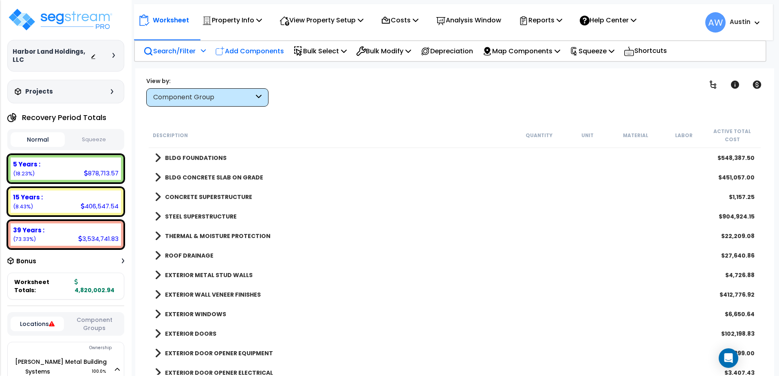
click at [239, 48] on p "Add Components" at bounding box center [249, 51] width 69 height 11
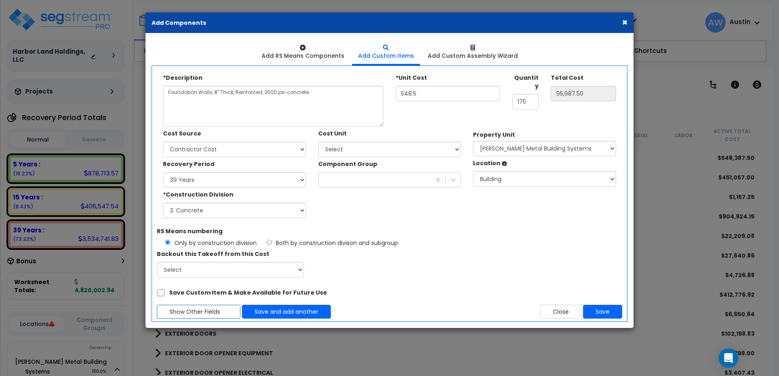
select select
click at [195, 117] on textarea "Foundation Walls, 8" Thick, Reinforced, 3500 psi concrete" at bounding box center [273, 106] width 220 height 41
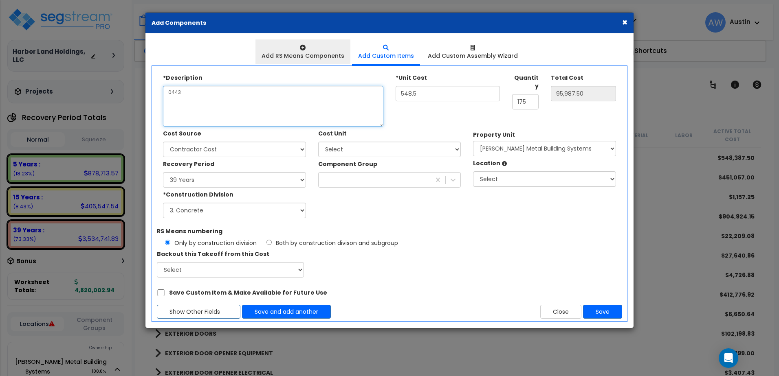
type textarea "0443"
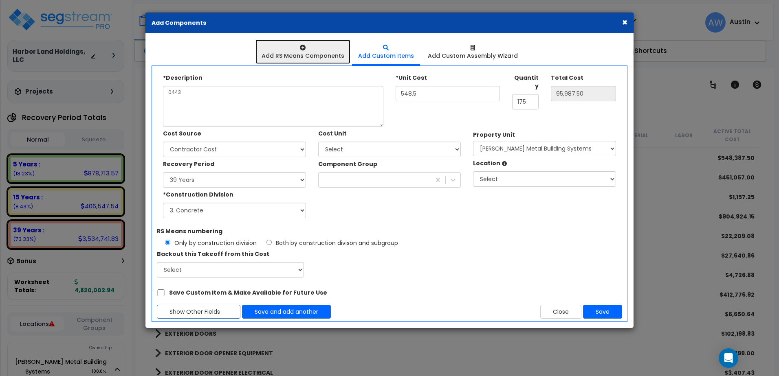
click at [297, 43] on link "Add RS Means Components" at bounding box center [302, 52] width 95 height 24
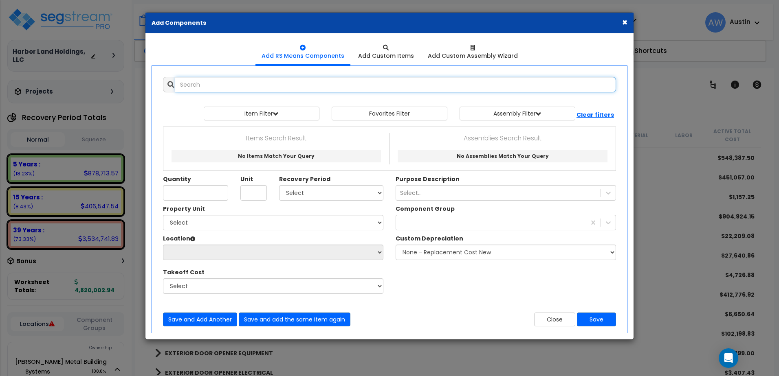
click at [212, 88] on input "text" at bounding box center [395, 84] width 441 height 15
type input "0"
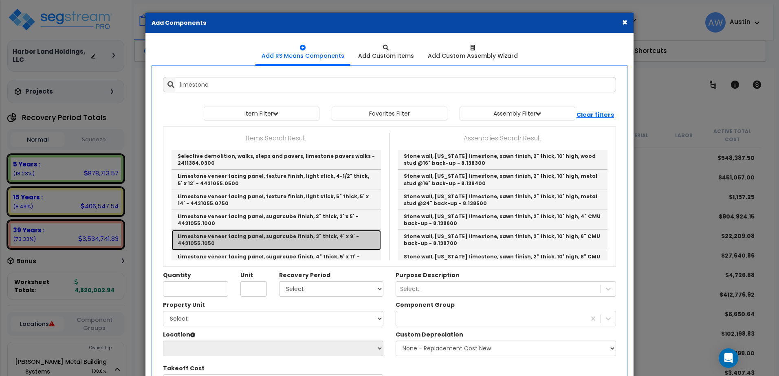
click at [242, 239] on link "Limestone veneer facing panel, sugarcube finish, 3" thick, 4' x 9' - 4431055.10…" at bounding box center [276, 240] width 209 height 20
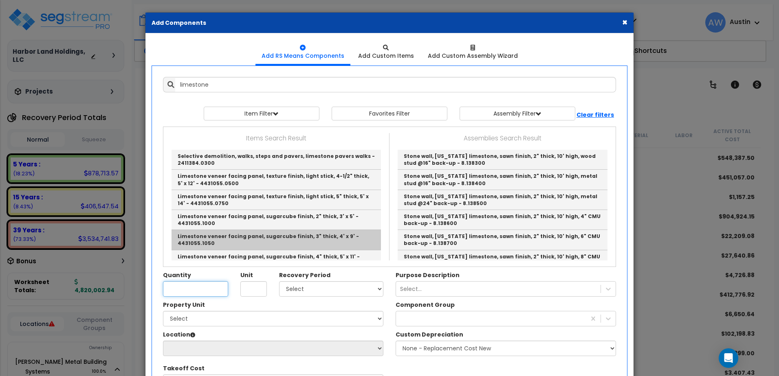
type input "Limestone veneer facing panel, sugarcube finish, 3" thick, 4' x 9' - 4431055.10…"
type input "S.F."
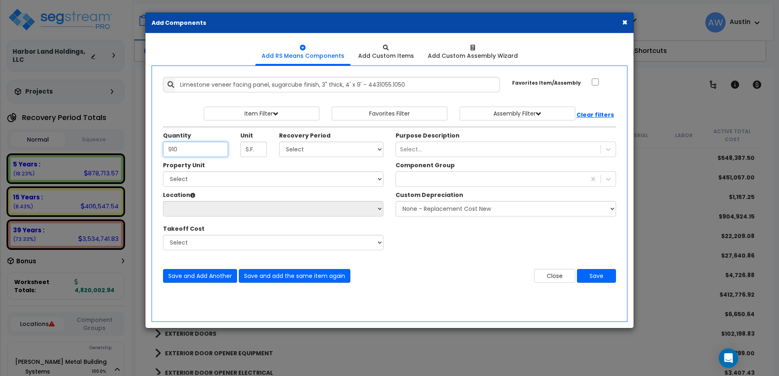
type input "910"
click at [313, 150] on select "Select Land 5 Years 7 Years 15 Years 39 Years 27.5 Year" at bounding box center [331, 149] width 104 height 15
select select "39Y"
click at [279, 142] on select "Select Land 5 Years 7 Years 15 Years 39 Years 27.5 Year" at bounding box center [331, 149] width 104 height 15
click at [407, 150] on div "Select..." at bounding box center [411, 149] width 22 height 8
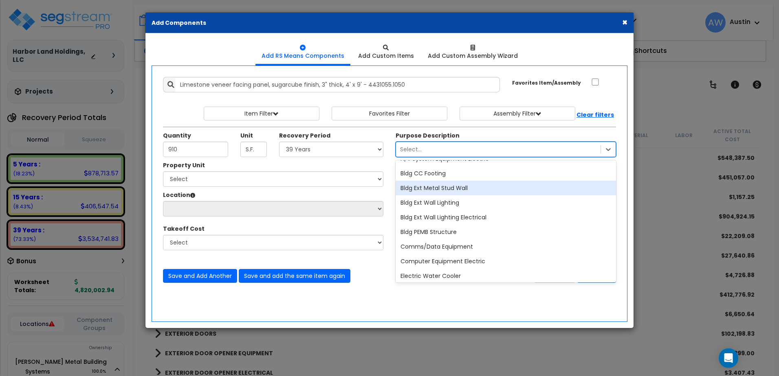
scroll to position [204, 0]
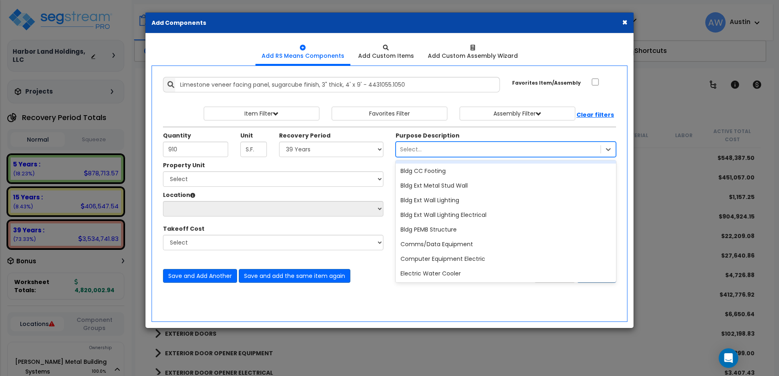
click at [429, 153] on div "Select..." at bounding box center [498, 149] width 205 height 13
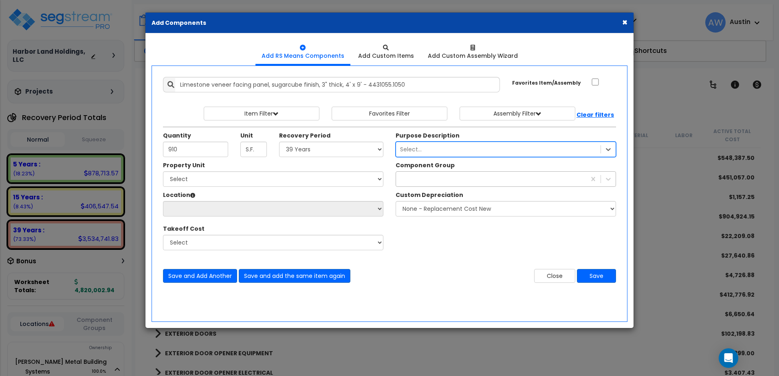
click at [429, 176] on div at bounding box center [491, 179] width 190 height 13
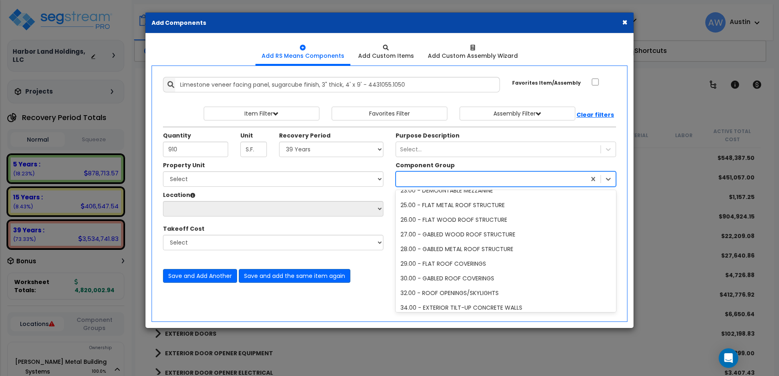
scroll to position [1304, 0]
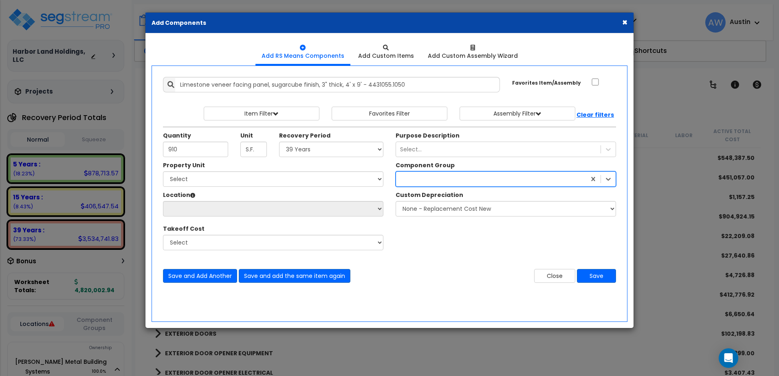
click at [419, 177] on div at bounding box center [491, 179] width 190 height 13
click at [262, 182] on select "Select [PERSON_NAME] Metal Building Systems Site Improvements" at bounding box center [273, 179] width 220 height 15
select select "160317"
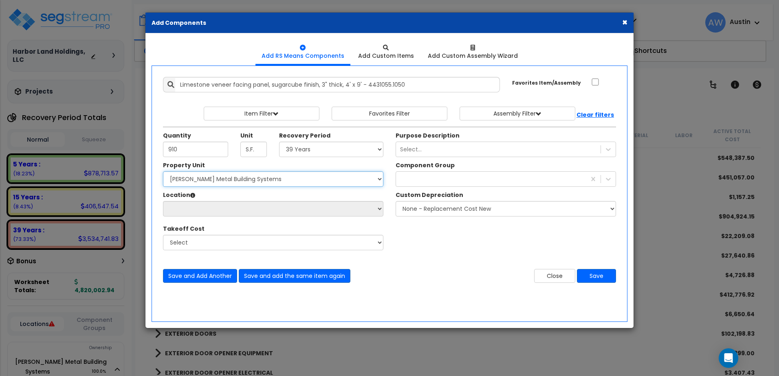
click at [163, 172] on select "Select [PERSON_NAME] Metal Building Systems Site Improvements" at bounding box center [273, 179] width 220 height 15
click at [241, 208] on select "Select Building Building Interior Common Areas Add Additional Location" at bounding box center [273, 208] width 220 height 15
select select "6"
click at [163, 201] on select "Select Building Building Interior Common Areas Add Additional Location" at bounding box center [273, 208] width 220 height 15
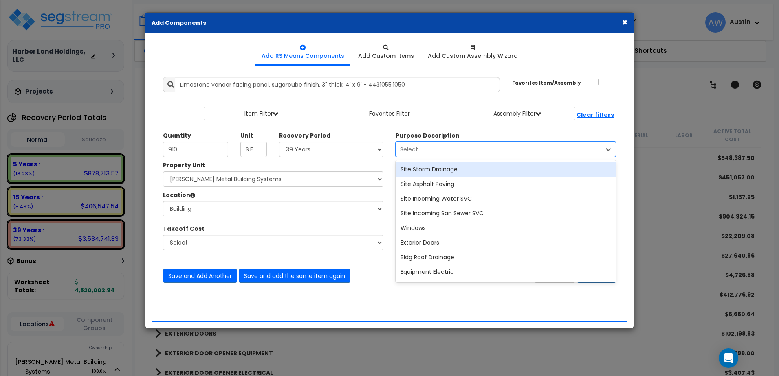
click at [409, 151] on div "Select..." at bounding box center [411, 149] width 22 height 8
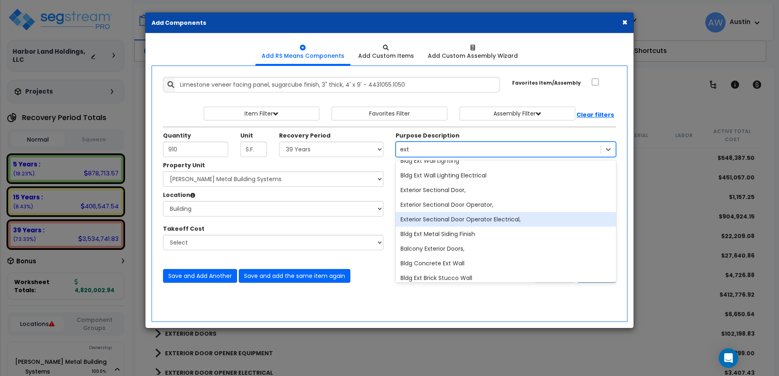
scroll to position [41, 0]
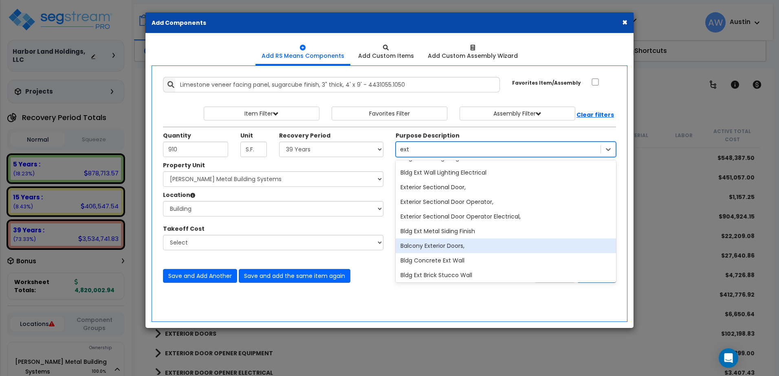
type input "exte"
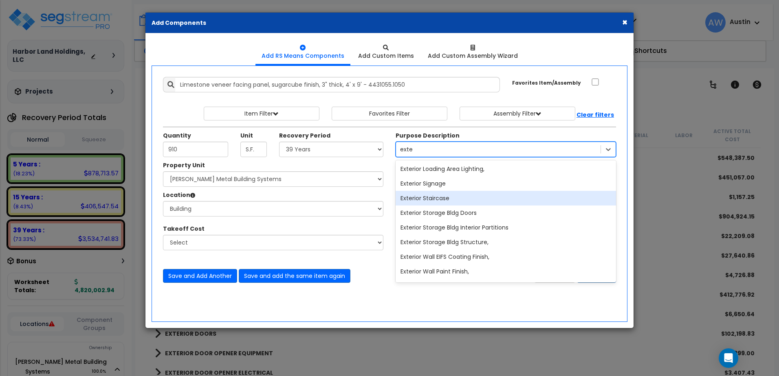
scroll to position [285, 0]
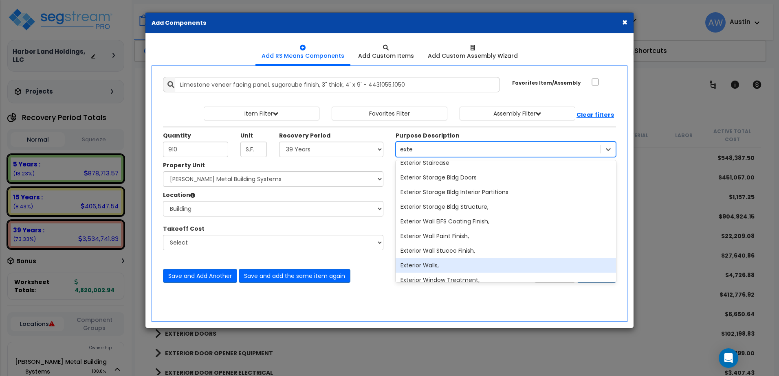
click at [438, 264] on div "Exterior Walls," at bounding box center [506, 265] width 220 height 15
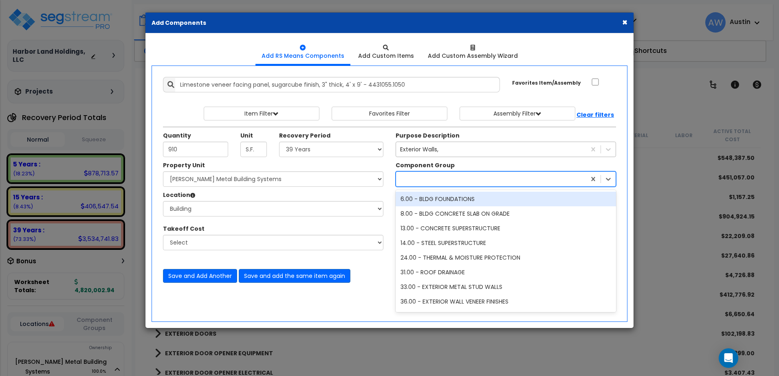
click at [480, 176] on div at bounding box center [491, 179] width 190 height 13
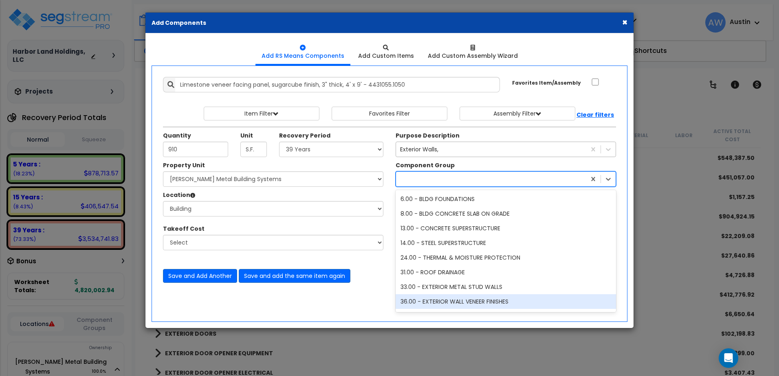
click at [474, 297] on div "36.00 - EXTERIOR WALL VENEER FINISHES" at bounding box center [506, 302] width 220 height 15
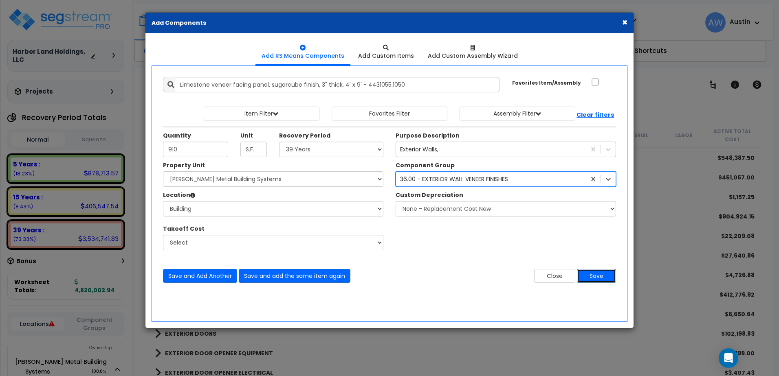
click at [594, 277] on button "Save" at bounding box center [596, 276] width 39 height 14
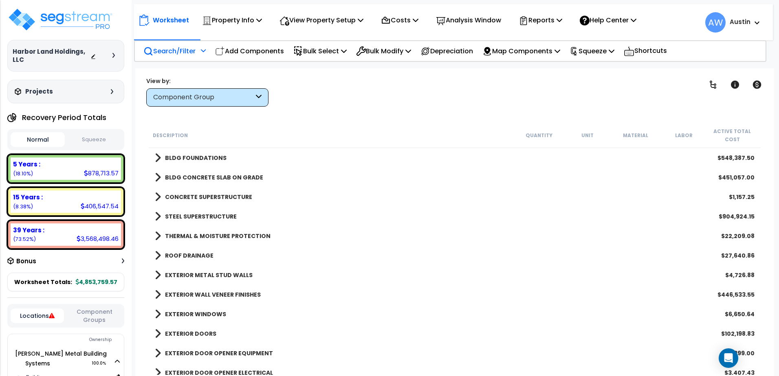
click at [159, 293] on span at bounding box center [158, 294] width 6 height 11
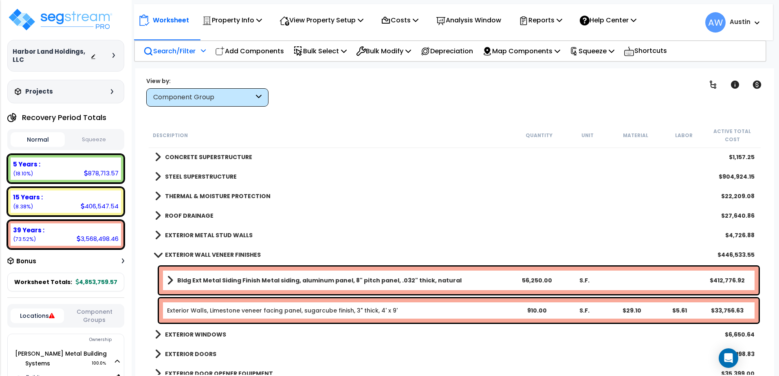
scroll to position [41, 0]
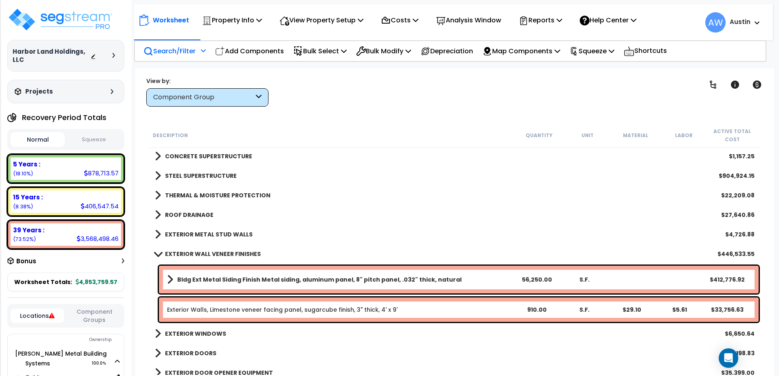
click at [242, 305] on div "Exterior Walls, Limestone veneer facing panel, sugarcube finish, 3" thick, 4' x…" at bounding box center [459, 310] width 600 height 24
click at [242, 306] on link "Exterior Walls, Limestone veneer facing panel, sugarcube finish, 3" thick, 4' x…" at bounding box center [282, 310] width 231 height 8
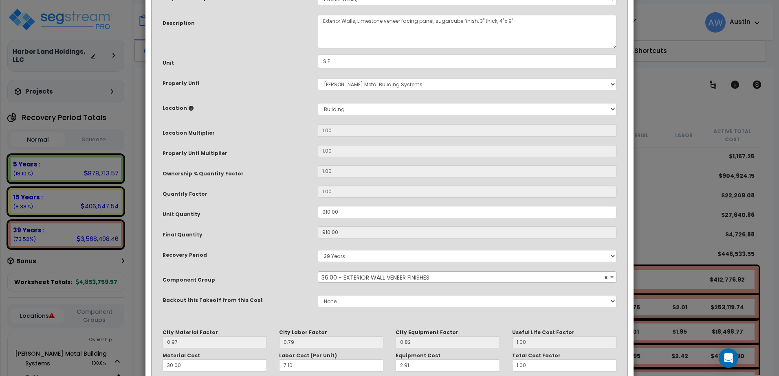
scroll to position [0, 0]
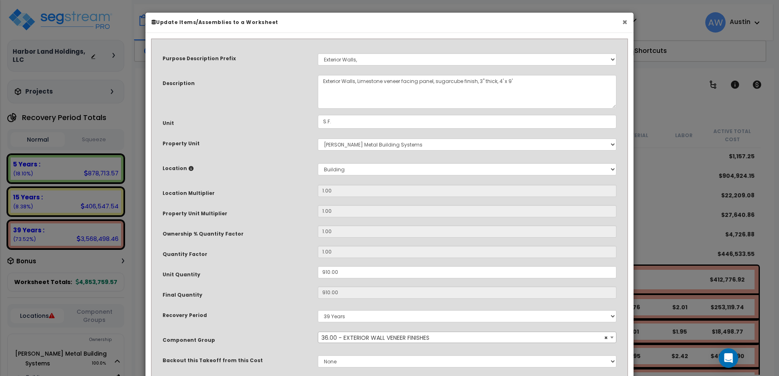
click at [622, 23] on button "×" at bounding box center [624, 22] width 5 height 9
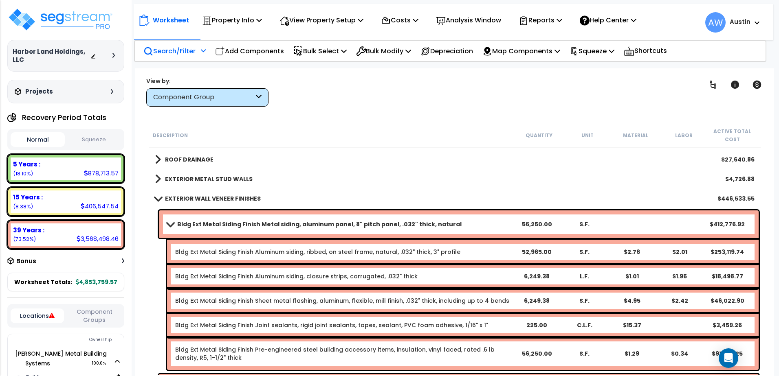
scroll to position [122, 0]
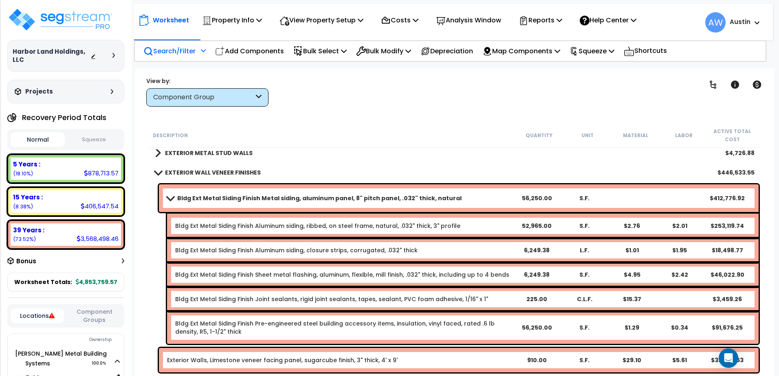
click at [268, 196] on b "Bldg Ext Metal Siding Finish Metal siding, aluminum panel, 8" pitch panel, .032…" at bounding box center [319, 198] width 284 height 8
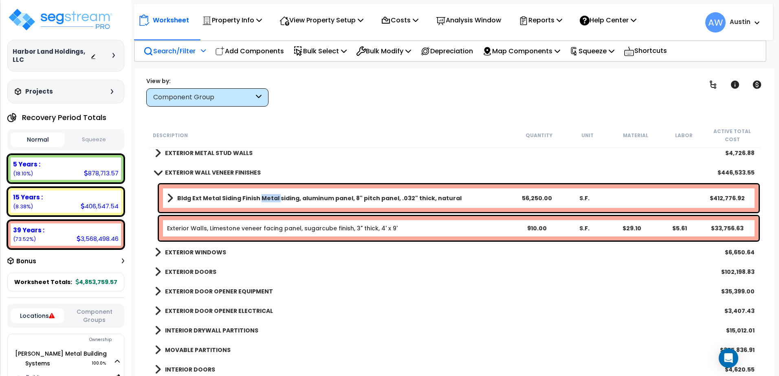
click at [268, 196] on b "Bldg Ext Metal Siding Finish Metal siding, aluminum panel, 8" pitch panel, .032…" at bounding box center [319, 198] width 284 height 8
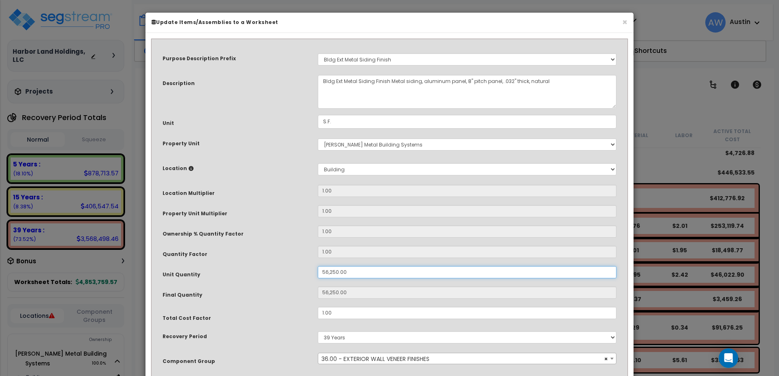
drag, startPoint x: 342, startPoint y: 272, endPoint x: 288, endPoint y: 272, distance: 54.6
click at [288, 272] on div "Unit Quantity 56,250.00" at bounding box center [389, 273] width 466 height 14
type input "7"
type input "70"
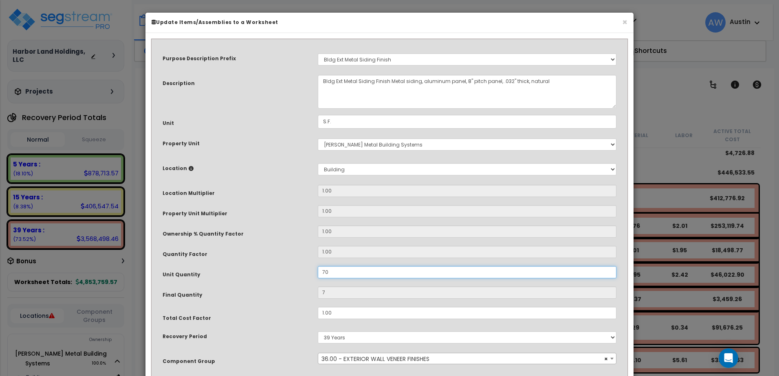
type input "70"
type input "700"
type input "7,000"
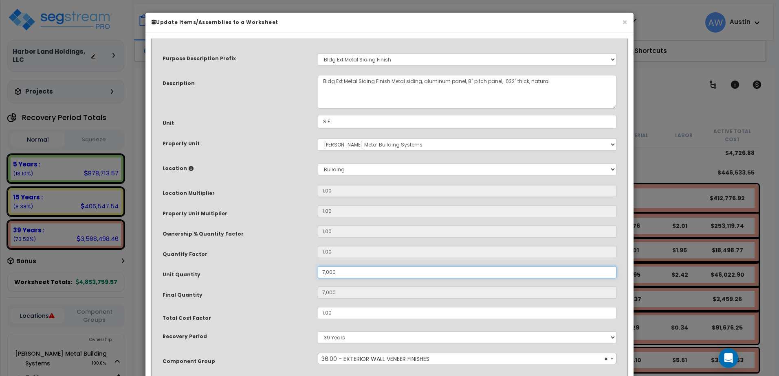
type input "70,000"
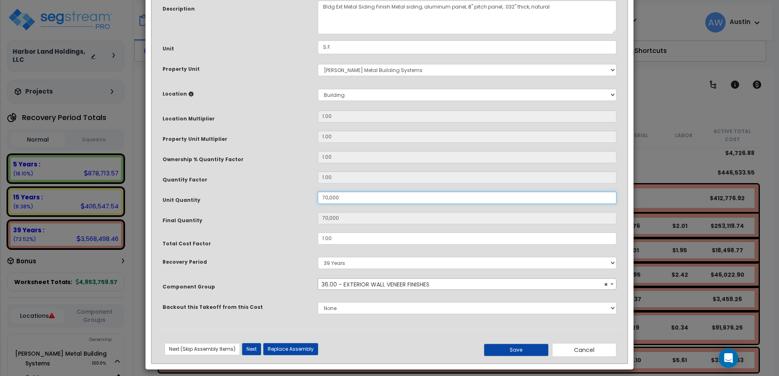
scroll to position [81, 0]
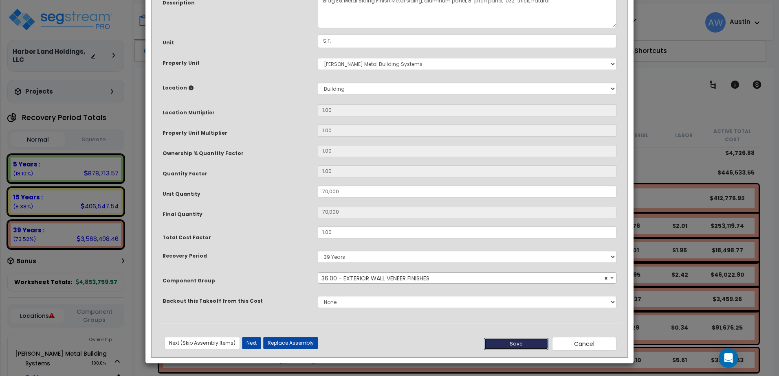
click at [518, 340] on button "Save" at bounding box center [516, 344] width 64 height 12
type input "70000.00"
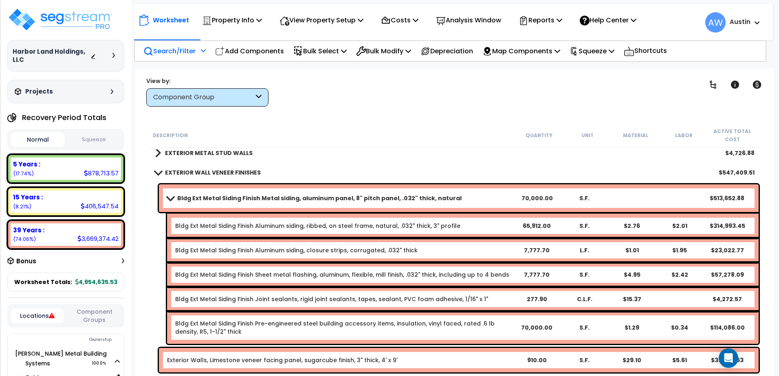
click at [170, 199] on span at bounding box center [169, 198] width 11 height 6
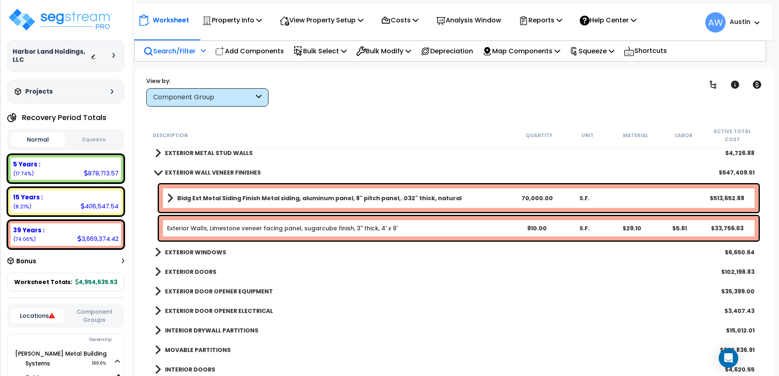
click at [155, 172] on span at bounding box center [157, 172] width 11 height 6
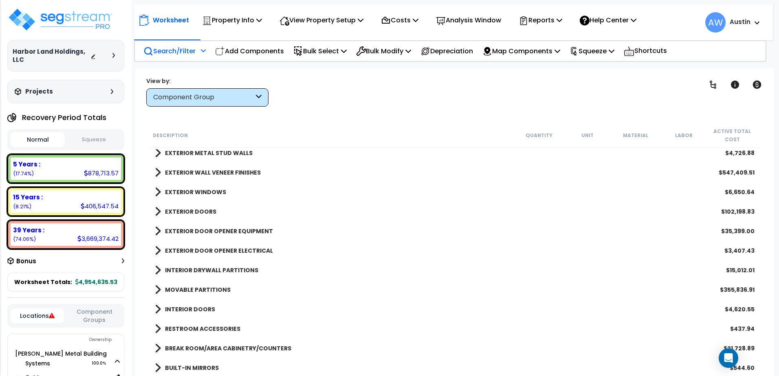
click at [158, 155] on span at bounding box center [158, 152] width 6 height 11
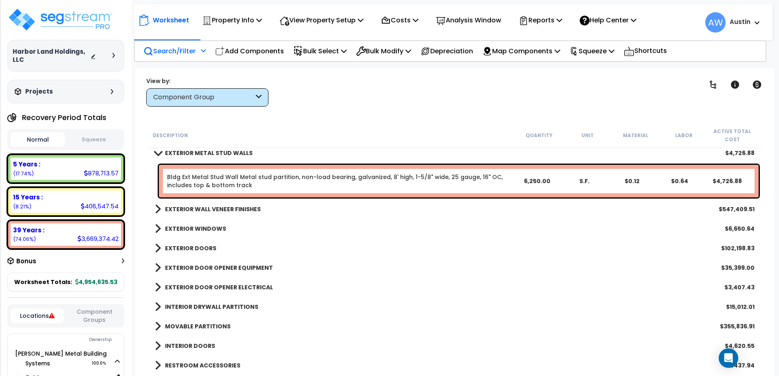
click at [158, 155] on span at bounding box center [157, 153] width 11 height 6
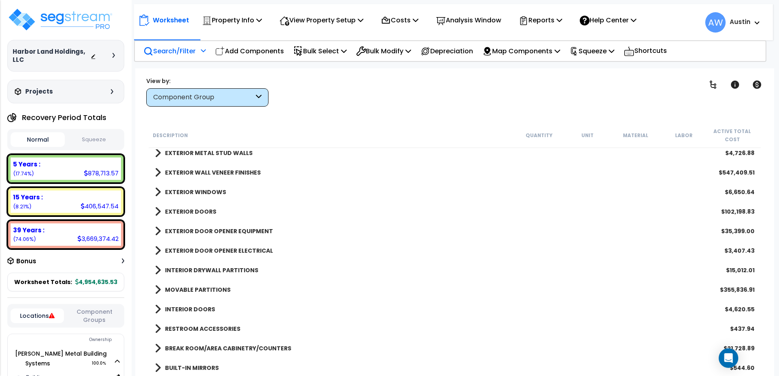
click at [229, 99] on div "Component Group" at bounding box center [203, 97] width 101 height 9
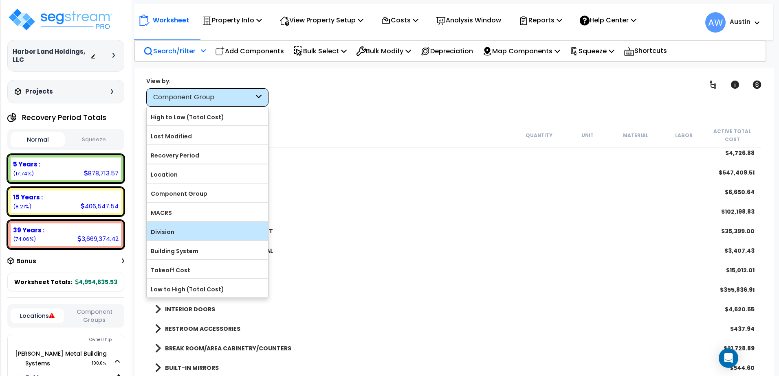
click at [177, 229] on label "Division" at bounding box center [207, 232] width 121 height 12
click at [0, 0] on input "Division" at bounding box center [0, 0] width 0 height 0
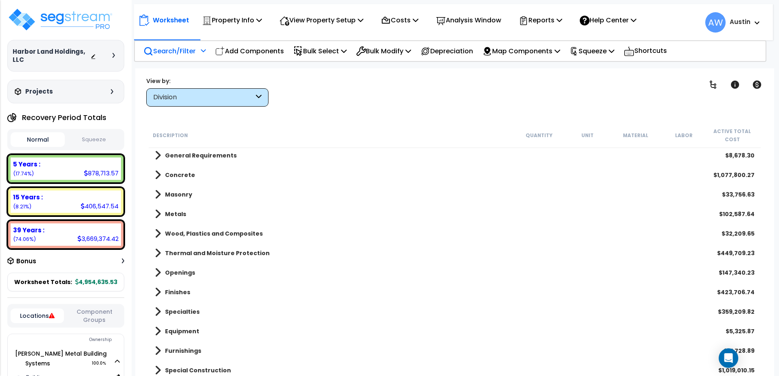
scroll to position [0, 0]
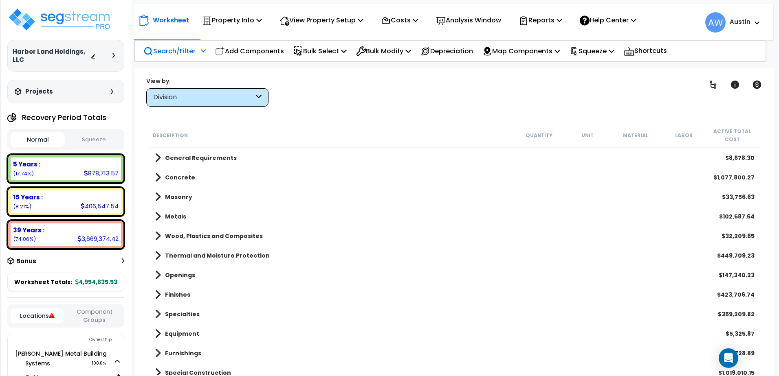
click at [157, 176] on span at bounding box center [158, 177] width 6 height 11
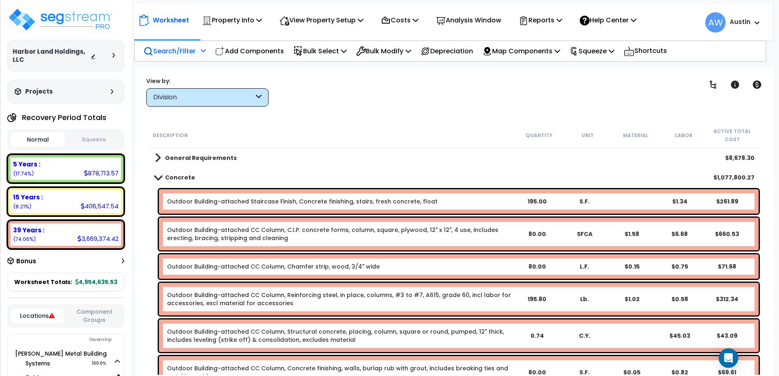
click at [160, 178] on span at bounding box center [157, 177] width 11 height 6
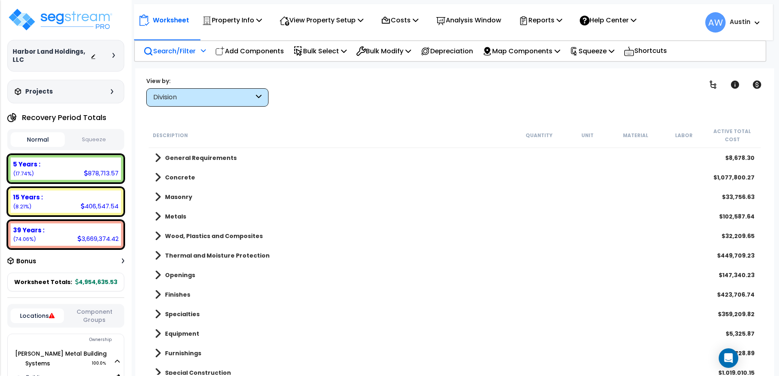
click at [161, 165] on div "General Requirements $8,678.30" at bounding box center [455, 158] width 608 height 20
click at [158, 162] on span at bounding box center [158, 157] width 6 height 11
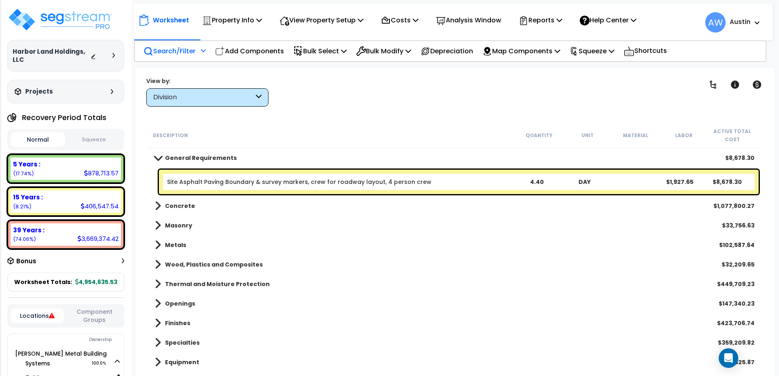
click at [158, 162] on link "General Requirements" at bounding box center [196, 157] width 82 height 11
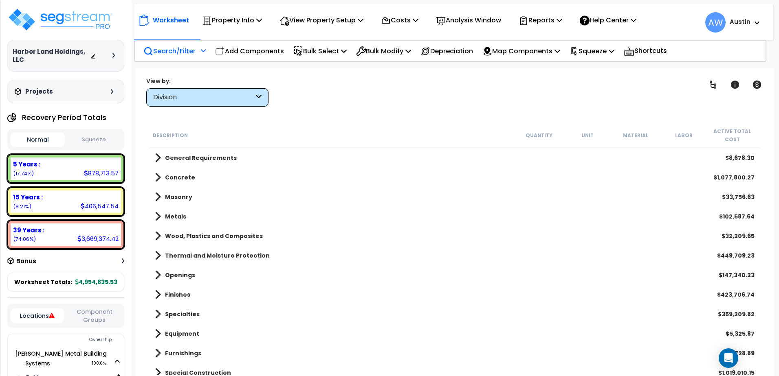
drag, startPoint x: 176, startPoint y: 160, endPoint x: 159, endPoint y: 158, distance: 17.2
click at [159, 158] on span at bounding box center [158, 157] width 6 height 11
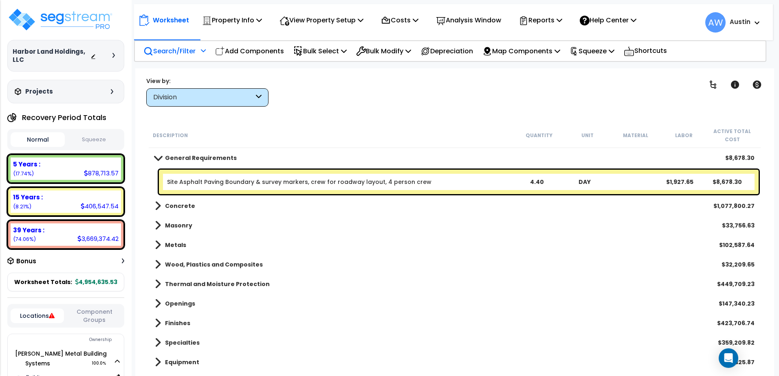
click at [159, 158] on span at bounding box center [157, 158] width 11 height 6
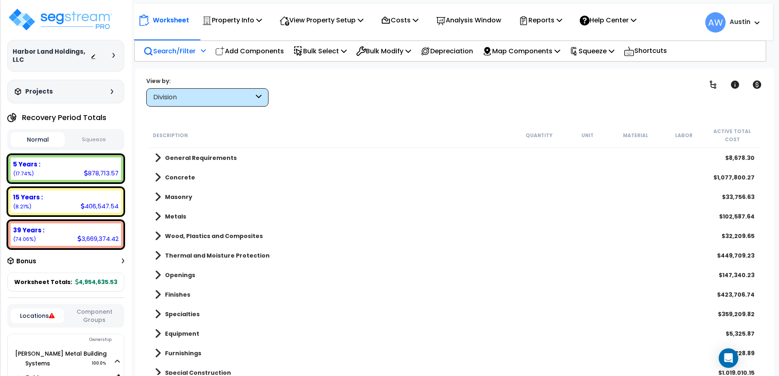
click at [159, 158] on span at bounding box center [158, 157] width 6 height 11
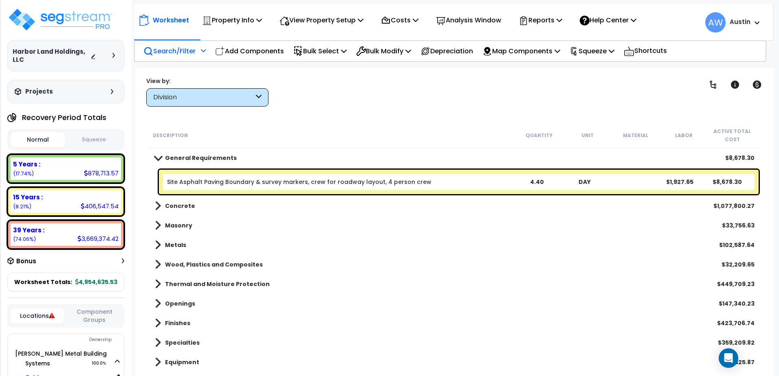
click at [183, 183] on link "Site Asphalt Paving Boundary & survey markers, crew for roadway layout, 4 perso…" at bounding box center [299, 182] width 264 height 8
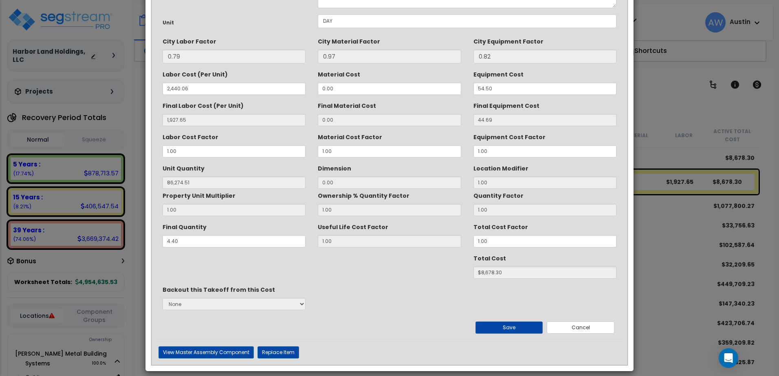
scroll to position [82, 0]
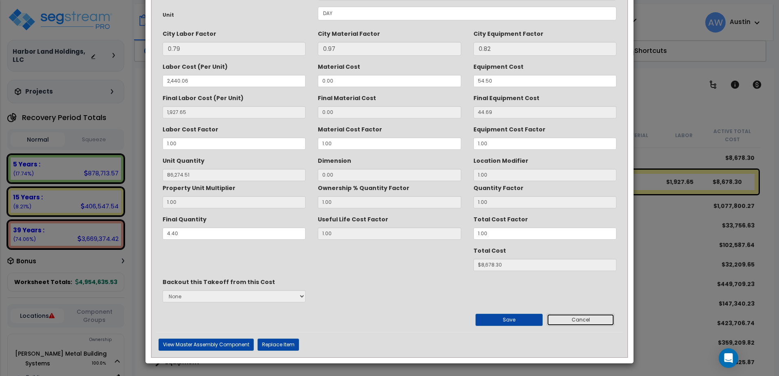
click at [578, 318] on button "Cancel" at bounding box center [581, 320] width 68 height 12
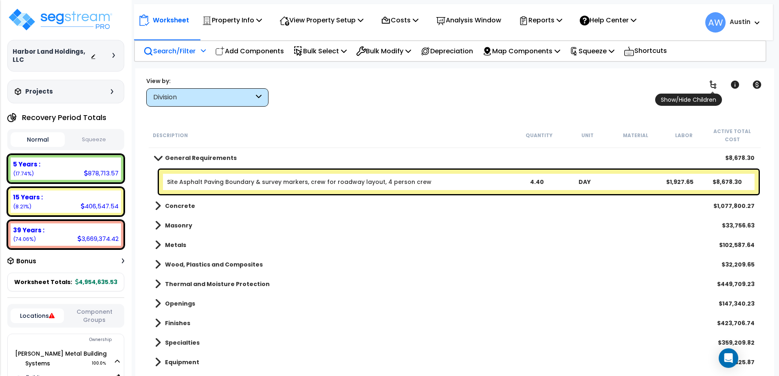
click at [712, 86] on icon at bounding box center [713, 85] width 10 height 10
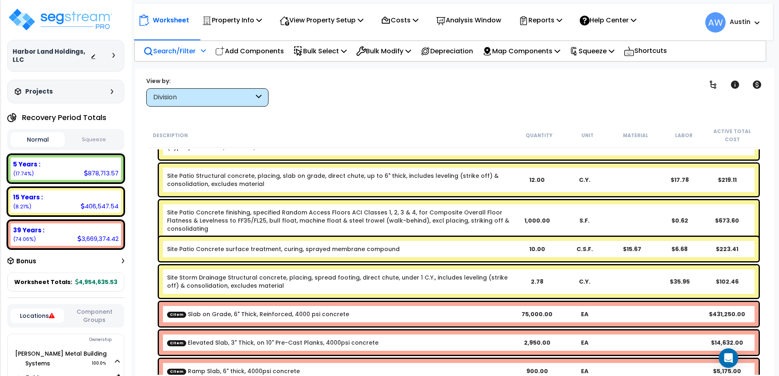
scroll to position [693, 0]
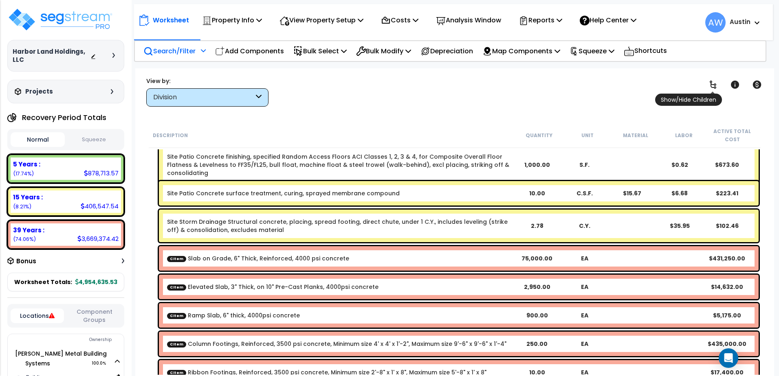
click at [713, 88] on icon at bounding box center [713, 85] width 7 height 8
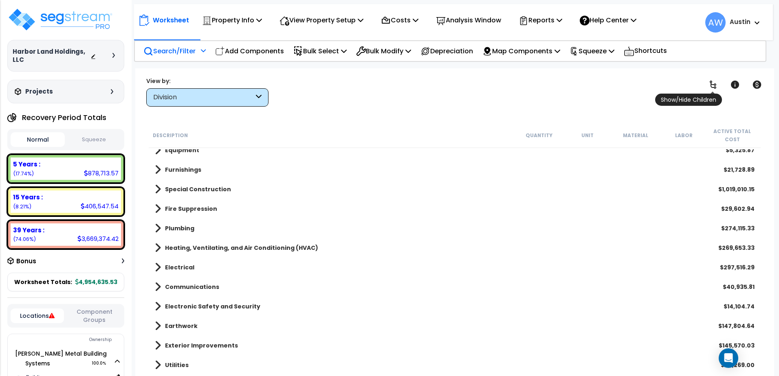
scroll to position [202, 0]
click at [713, 88] on icon at bounding box center [713, 85] width 7 height 8
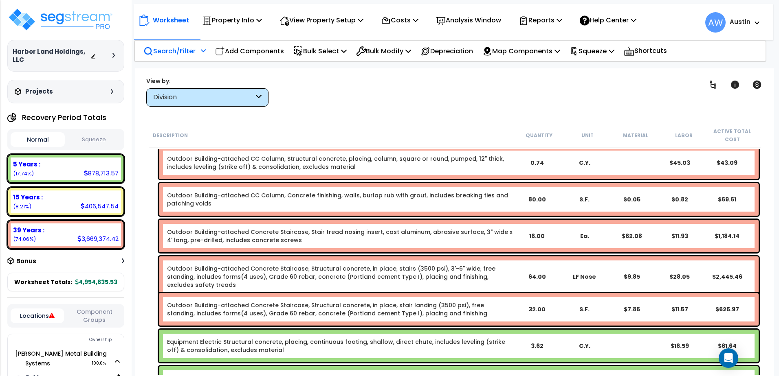
click at [51, 315] on icon at bounding box center [52, 316] width 6 height 6
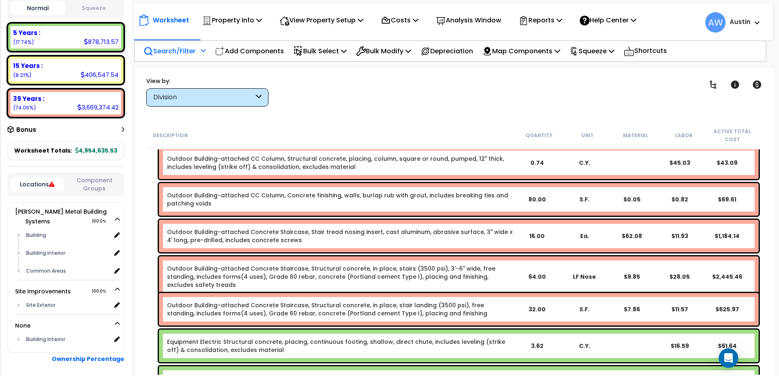
scroll to position [167, 0]
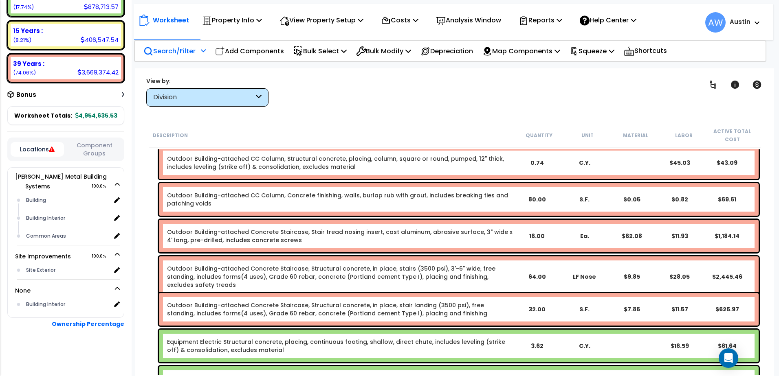
click at [95, 147] on button "Component Groups" at bounding box center [94, 149] width 53 height 17
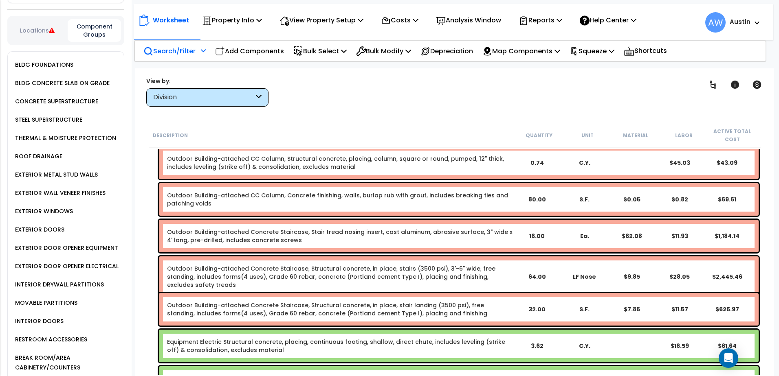
scroll to position [56, 0]
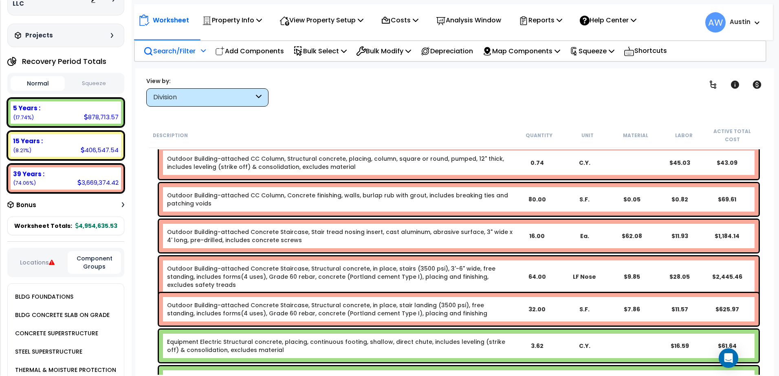
click at [32, 254] on div "Locations Component Groups" at bounding box center [65, 262] width 117 height 29
click at [31, 256] on div "Locations Component Groups" at bounding box center [65, 262] width 117 height 29
click at [35, 270] on div "Locations Component Groups" at bounding box center [65, 262] width 117 height 29
click at [42, 264] on button "Locations" at bounding box center [37, 262] width 53 height 9
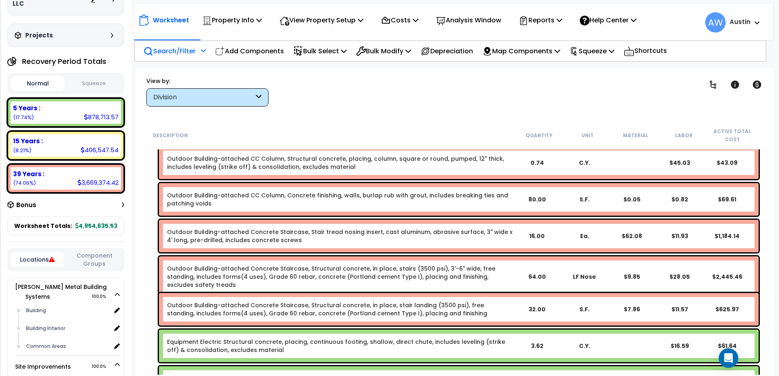
scroll to position [167, 0]
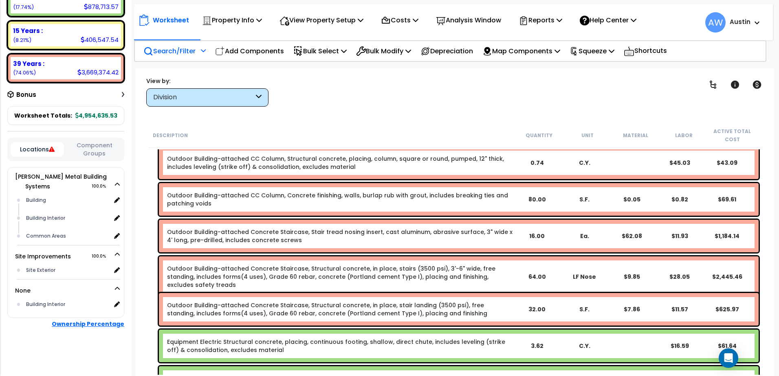
click at [85, 322] on b "Ownership Percentage" at bounding box center [88, 324] width 73 height 8
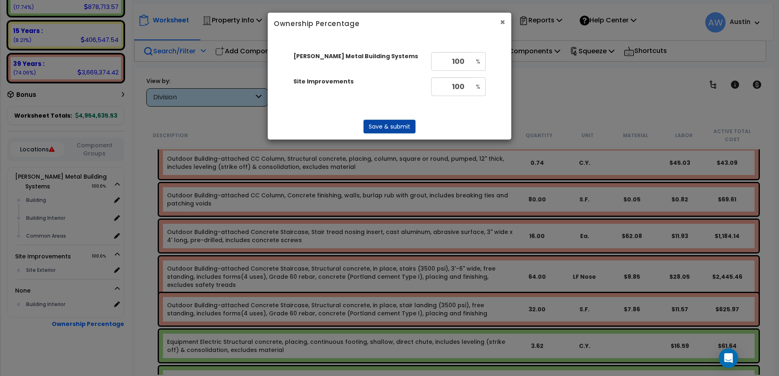
click at [501, 22] on button "×" at bounding box center [502, 22] width 5 height 9
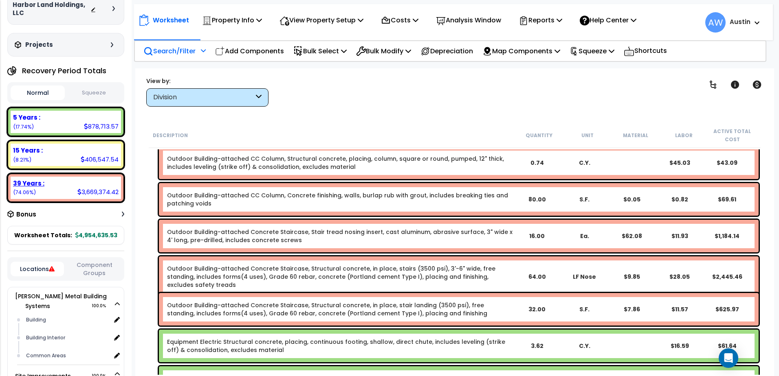
scroll to position [44, 0]
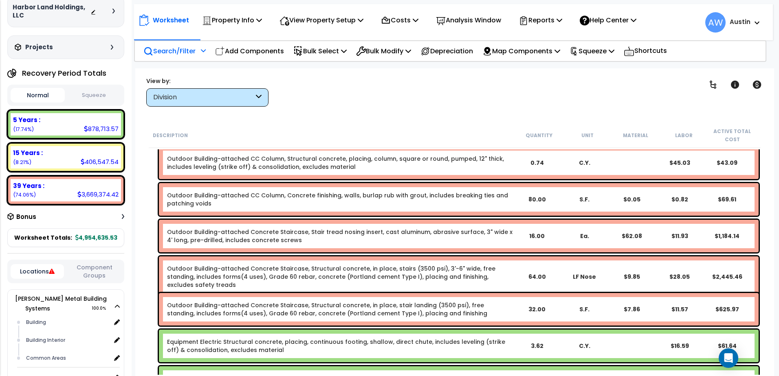
click at [29, 217] on h3 "Bonus" at bounding box center [26, 217] width 20 height 7
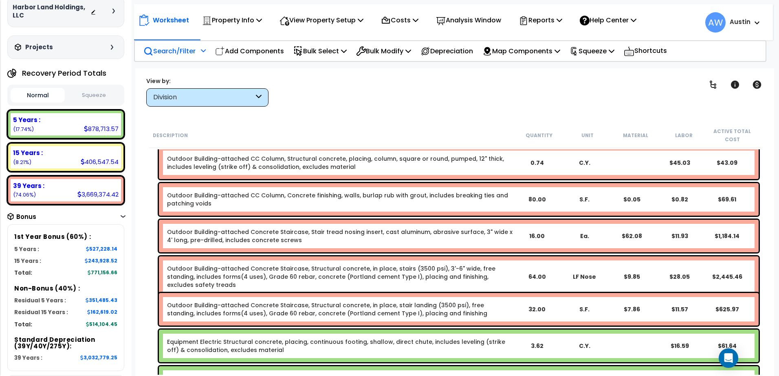
click at [29, 217] on h3 "Bonus" at bounding box center [26, 217] width 20 height 7
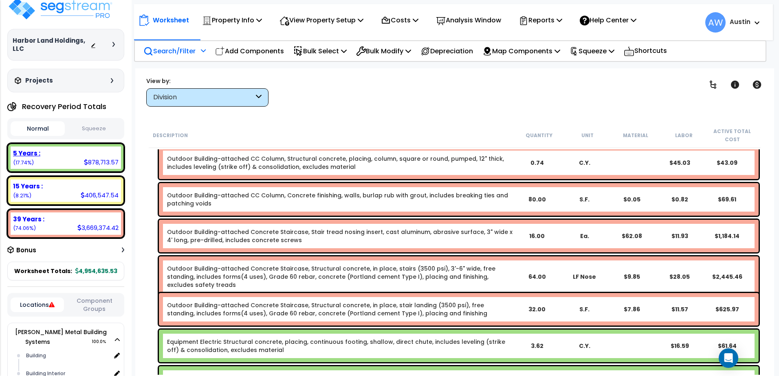
scroll to position [0, 0]
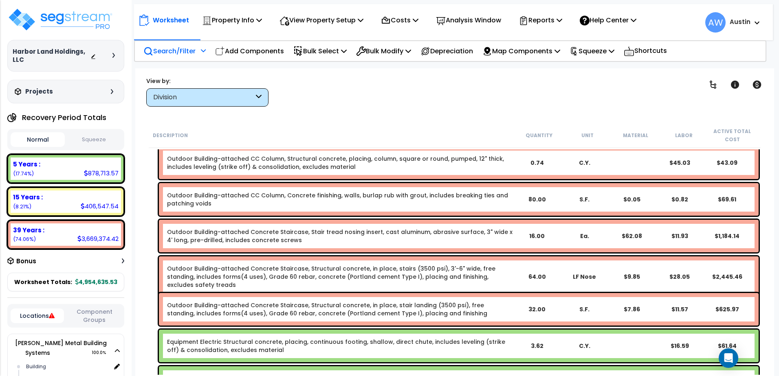
click at [108, 90] on div "Projects" at bounding box center [65, 92] width 105 height 8
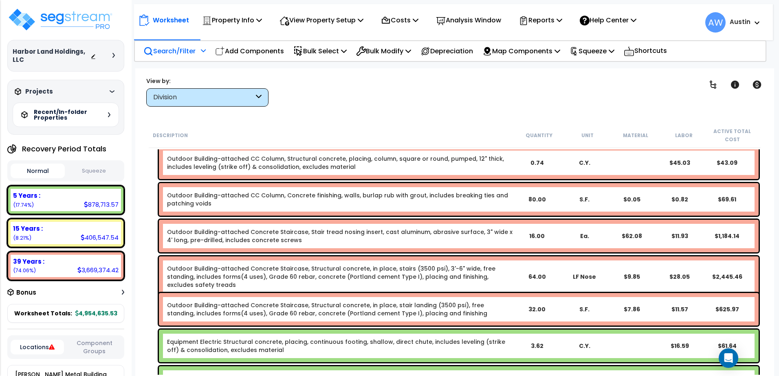
click at [110, 90] on icon at bounding box center [112, 91] width 5 height 2
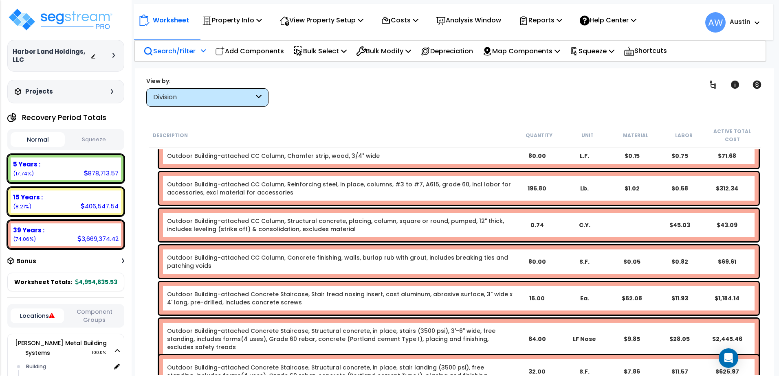
scroll to position [120, 0]
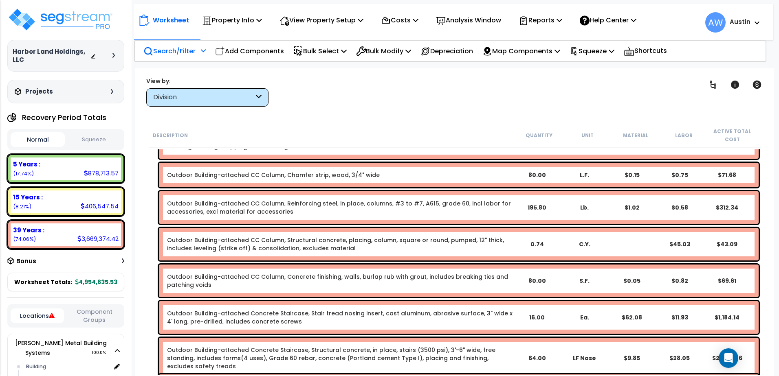
click at [114, 57] on icon at bounding box center [113, 55] width 2 height 5
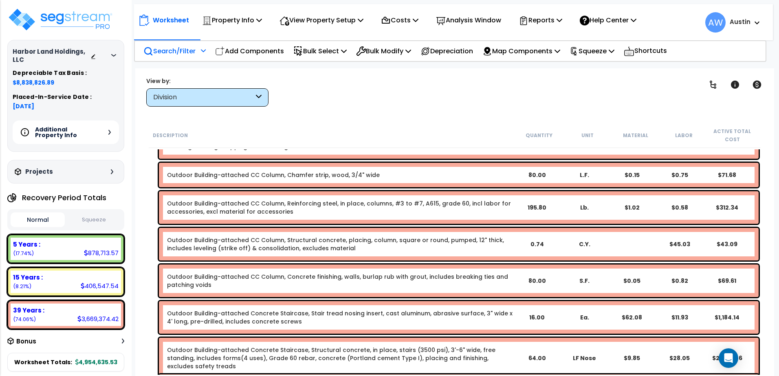
click at [92, 138] on h5 "Additional Property Info" at bounding box center [63, 132] width 57 height 11
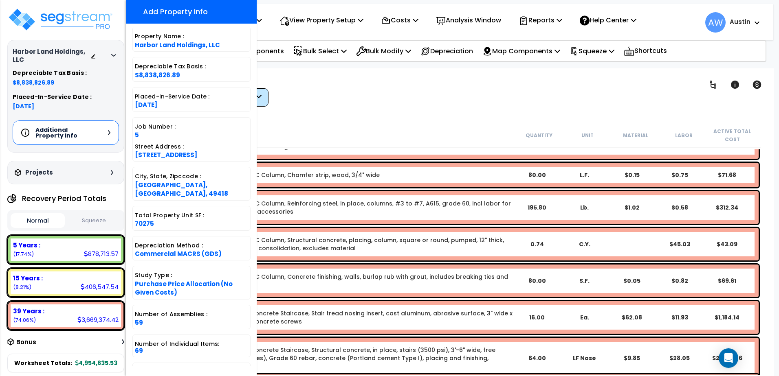
scroll to position [91, 0]
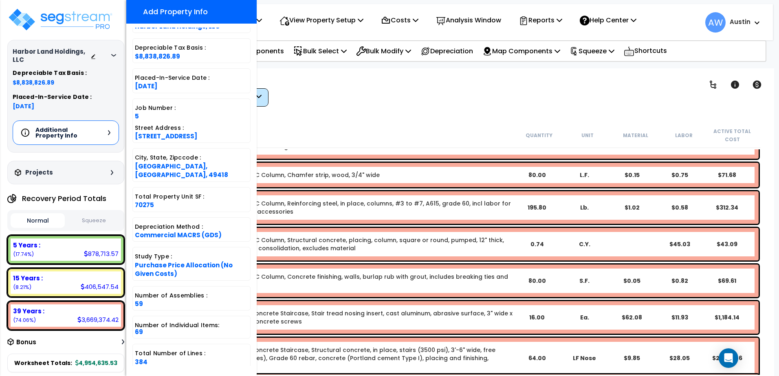
click at [173, 196] on div "Total Property Unit SF : 70275" at bounding box center [191, 199] width 118 height 25
click at [445, 81] on div "Clear Filters" at bounding box center [483, 92] width 409 height 30
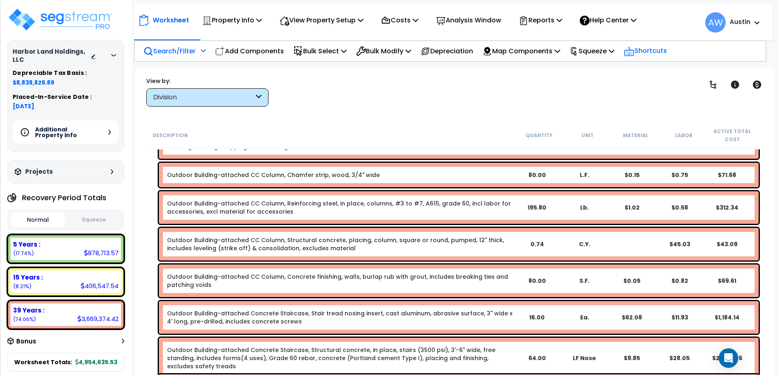
click at [666, 51] on p "Shortcuts" at bounding box center [645, 51] width 43 height 12
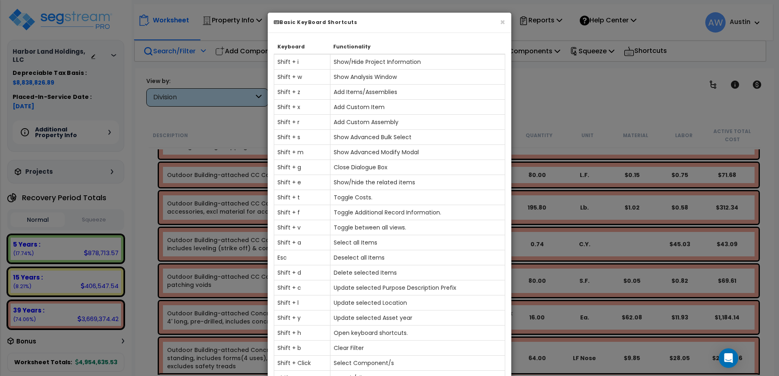
click at [539, 95] on div "× Basic KeyBoard Shortcuts Keyboard Functionality Shift + i Show/Hide Project I…" at bounding box center [389, 188] width 779 height 376
click at [503, 24] on button "×" at bounding box center [502, 22] width 5 height 9
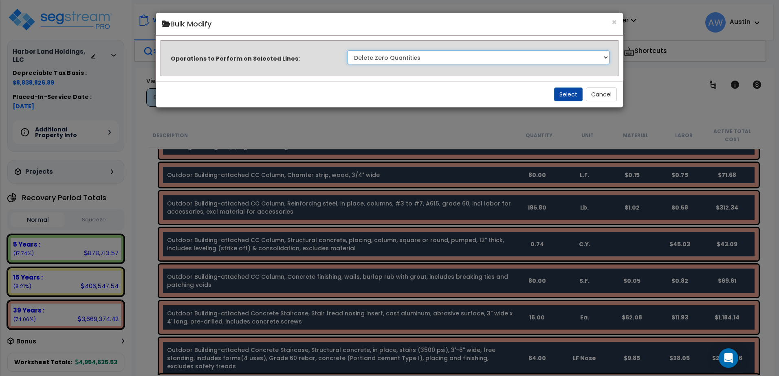
click at [581, 55] on select "Clone Delete Delete Zero Quantities Modify Component Group Modify Cost Sources …" at bounding box center [478, 58] width 262 height 14
click at [639, 83] on div "× Bulk Modify Operations to Perform on Selected Lines: Clone Delete Delete Zero…" at bounding box center [389, 188] width 779 height 376
click at [606, 95] on button "Cancel" at bounding box center [601, 95] width 31 height 14
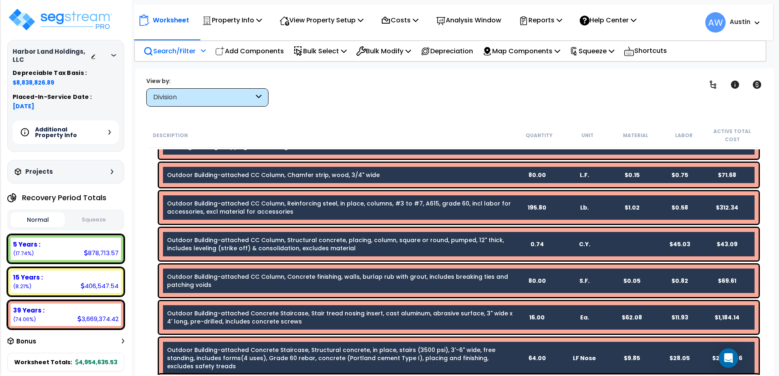
click at [260, 100] on icon at bounding box center [259, 97] width 6 height 9
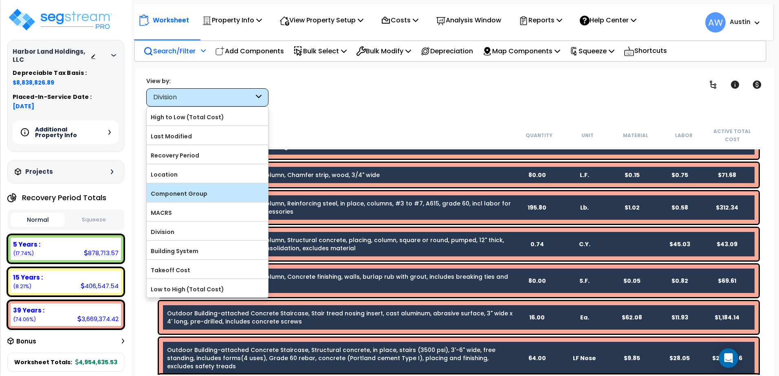
click at [174, 197] on label "Component Group" at bounding box center [207, 194] width 121 height 12
click at [0, 0] on input "Component Group" at bounding box center [0, 0] width 0 height 0
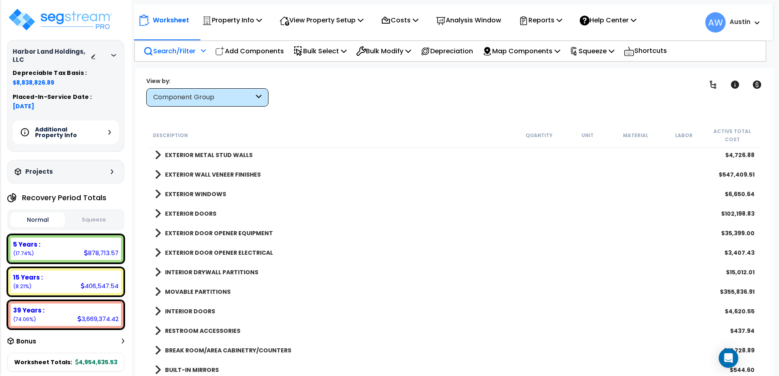
scroll to position [0, 0]
click at [156, 153] on span at bounding box center [158, 155] width 6 height 11
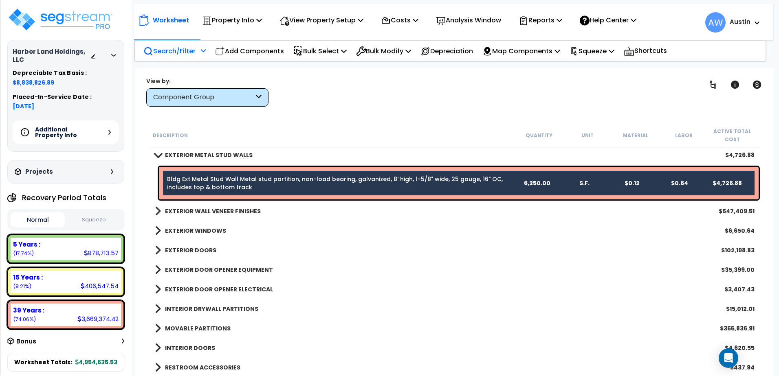
click at [162, 213] on link "EXTERIOR WALL VENEER FINISHES" at bounding box center [208, 211] width 106 height 11
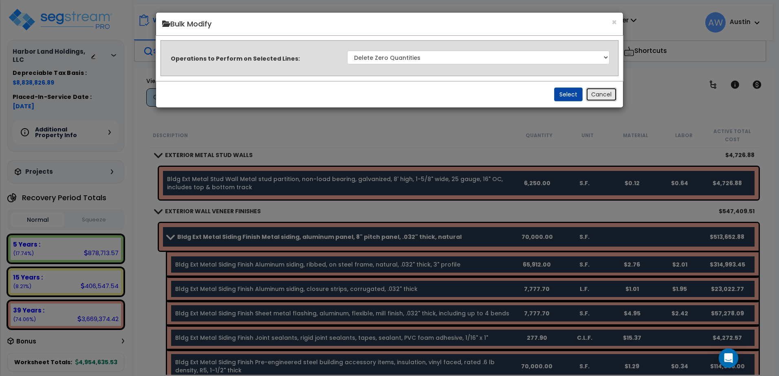
click at [600, 95] on button "Cancel" at bounding box center [601, 95] width 31 height 14
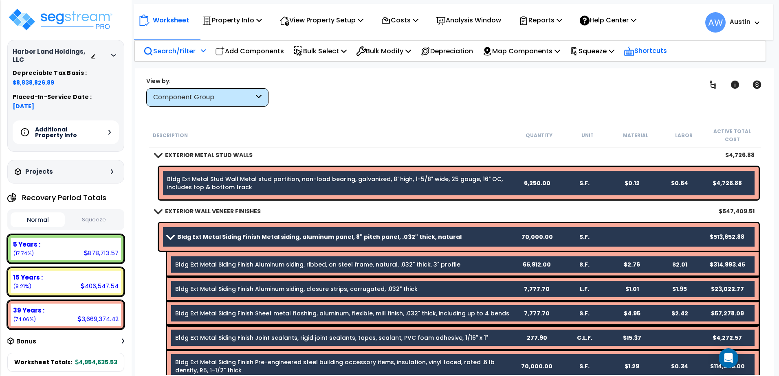
click at [634, 48] on icon at bounding box center [629, 51] width 11 height 11
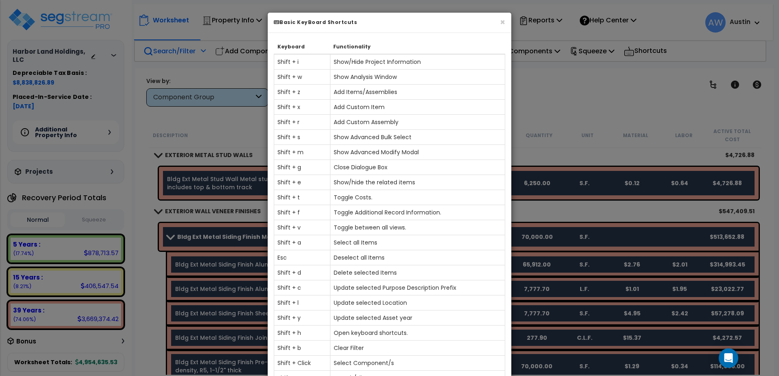
click at [556, 149] on div "× Basic KeyBoard Shortcuts Keyboard Functionality Shift + i Show/Hide Project I…" at bounding box center [389, 188] width 779 height 376
click at [502, 24] on button "×" at bounding box center [502, 22] width 5 height 9
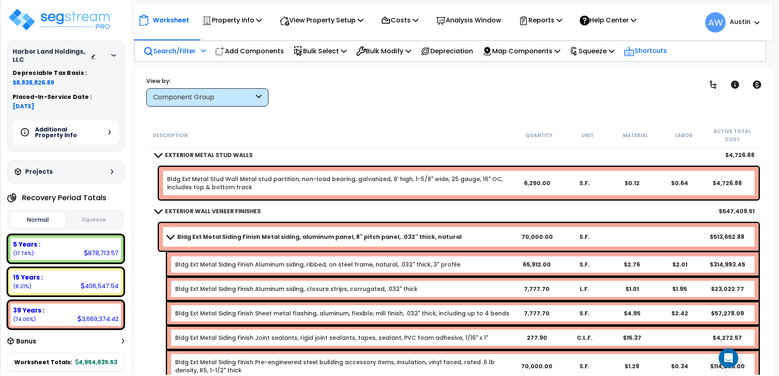
click at [667, 48] on p "Shortcuts" at bounding box center [645, 51] width 43 height 12
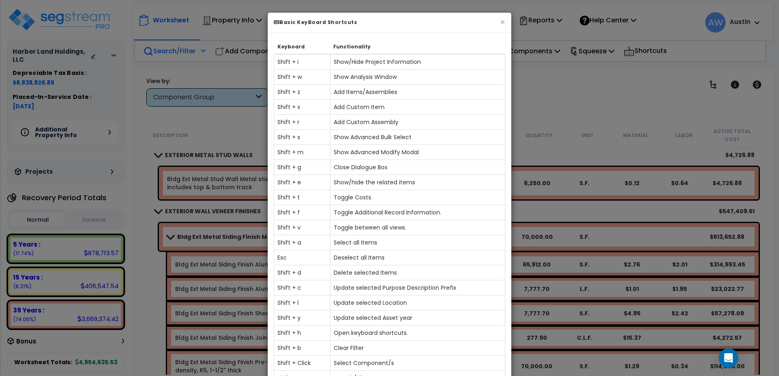
click at [561, 147] on div "× Basic KeyBoard Shortcuts Keyboard Functionality Shift + i Show/Hide Project I…" at bounding box center [389, 188] width 779 height 376
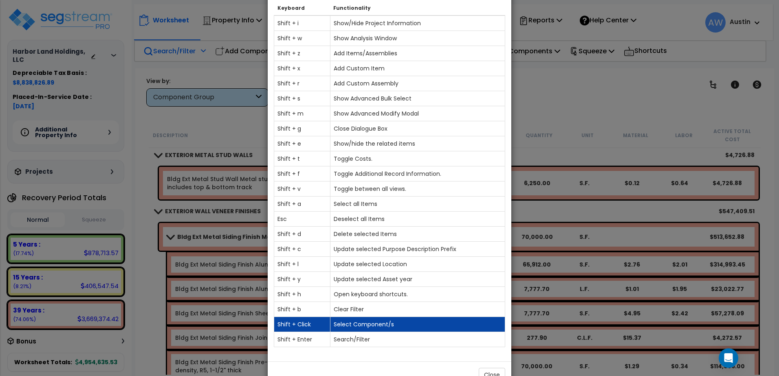
scroll to position [41, 0]
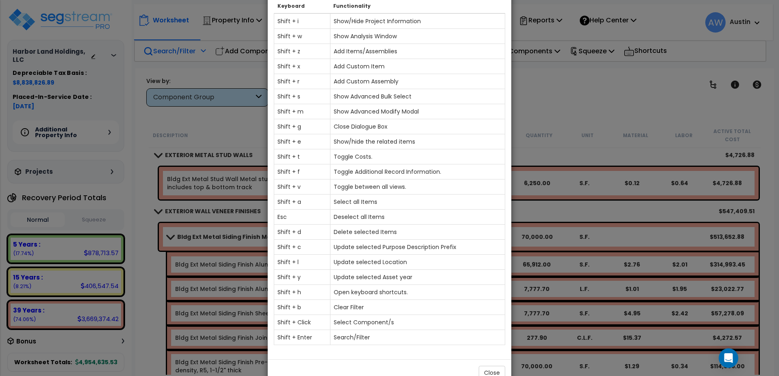
click at [580, 97] on div "× Basic KeyBoard Shortcuts Keyboard Functionality Shift + i Show/Hide Project I…" at bounding box center [389, 188] width 779 height 376
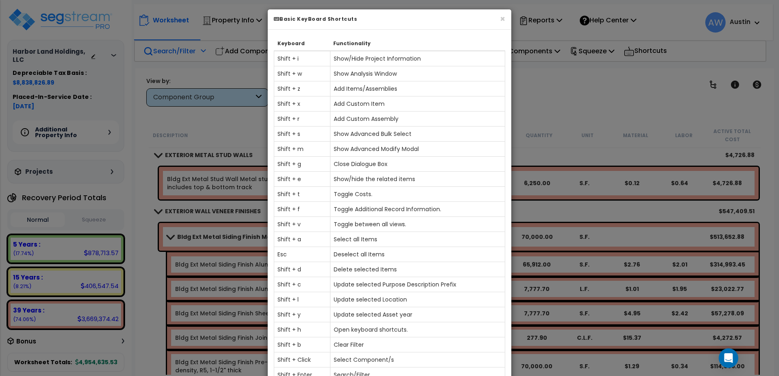
scroll to position [0, 0]
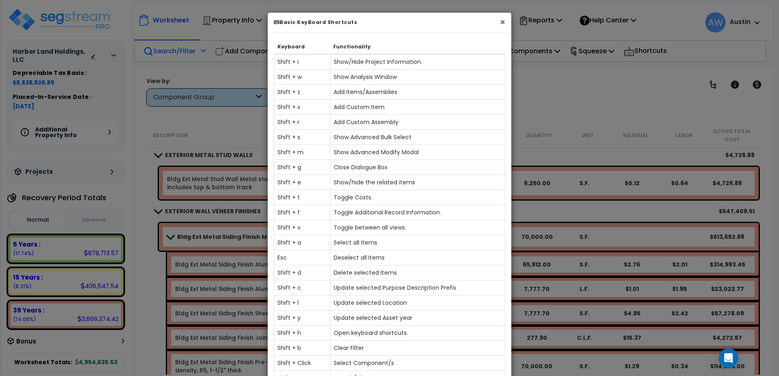
click at [502, 23] on button "×" at bounding box center [502, 22] width 5 height 9
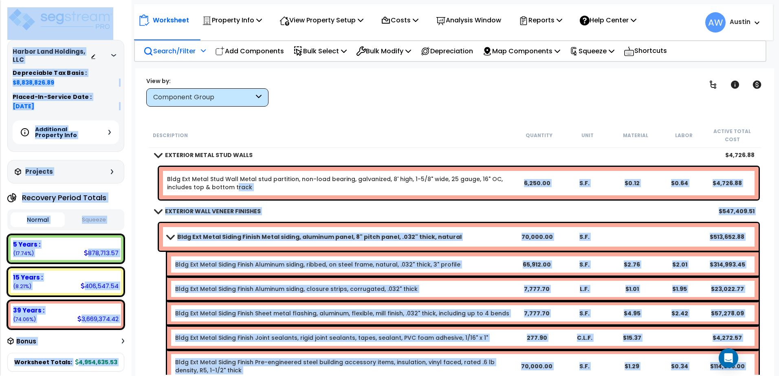
click at [235, 185] on link "Bldg Ext Metal Stud Wall Metal stud partition, non-load bearing, galvanized, 8'…" at bounding box center [335, 183] width 336 height 16
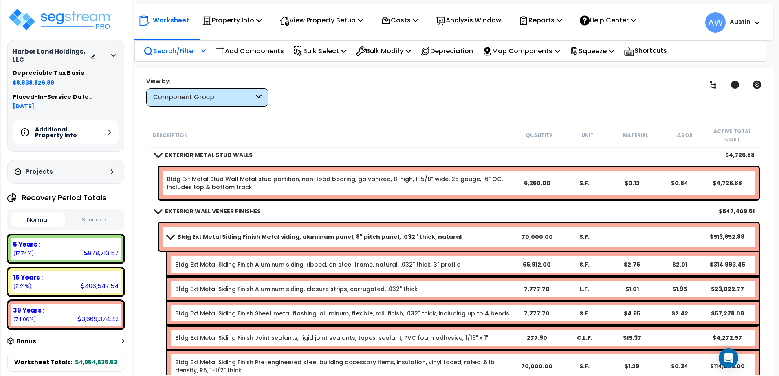
click at [502, 85] on div "Clear Filters" at bounding box center [483, 92] width 409 height 30
